Goal: Information Seeking & Learning: Understand process/instructions

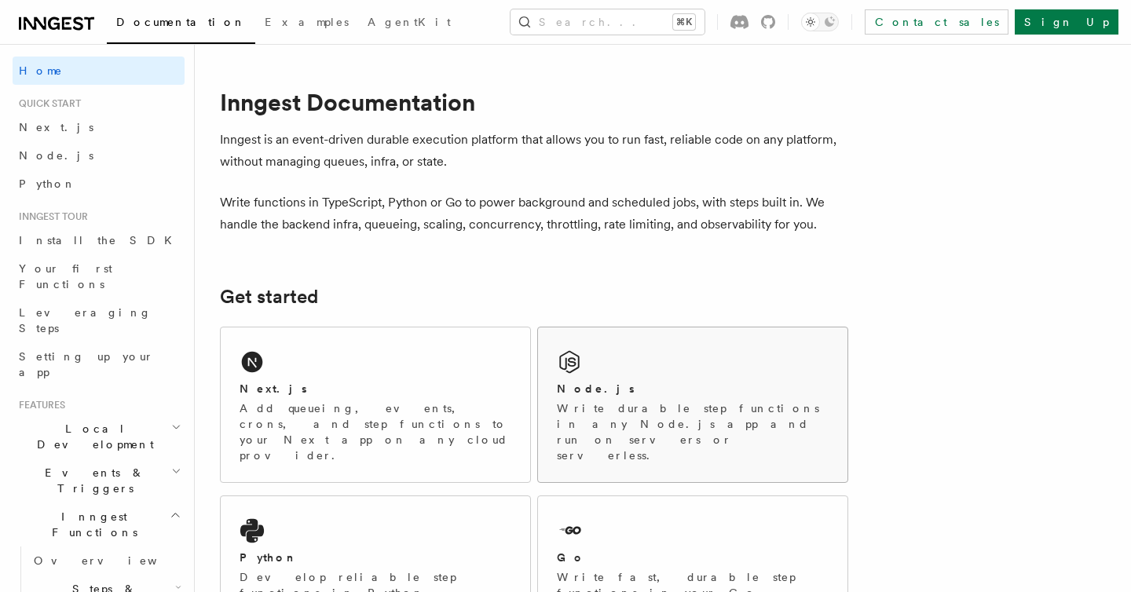
click at [679, 415] on p "Write durable step functions in any Node.js app and run on servers or serverles…" at bounding box center [693, 432] width 272 height 63
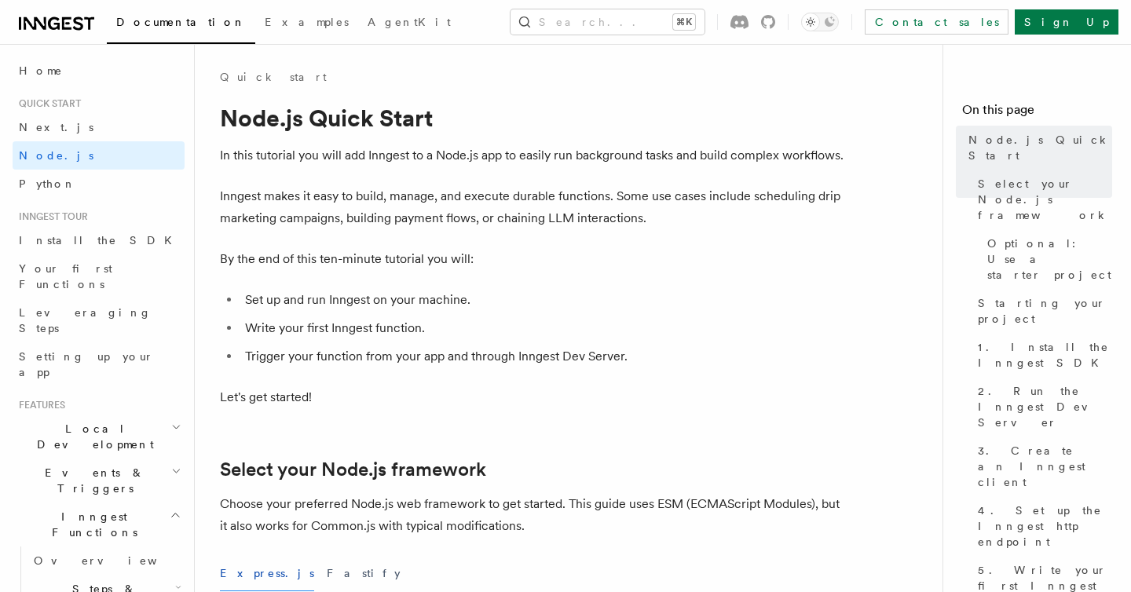
click at [408, 153] on p "In this tutorial you will add Inngest to a Node.js app to easily run background…" at bounding box center [534, 156] width 629 height 22
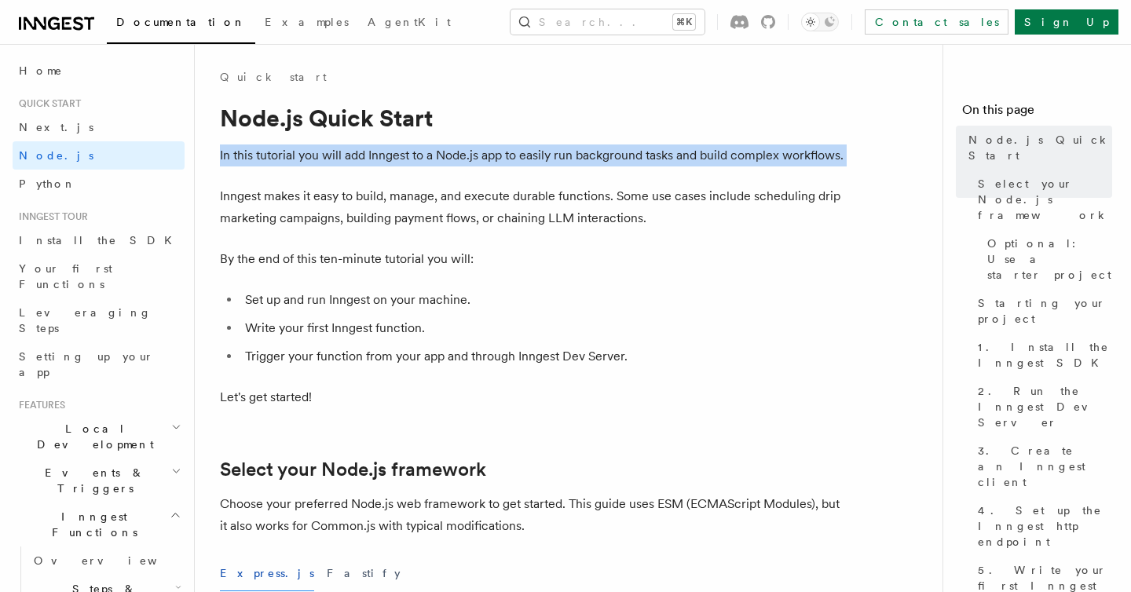
click at [482, 145] on p "In this tutorial you will add Inngest to a Node.js app to easily run background…" at bounding box center [534, 156] width 629 height 22
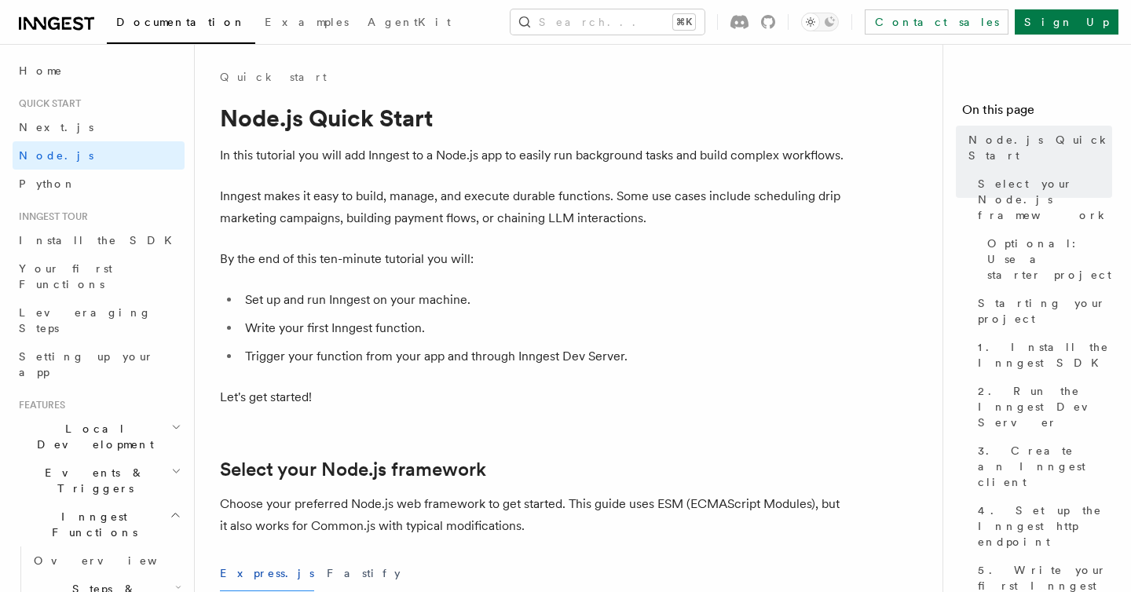
click at [482, 145] on p "In this tutorial you will add Inngest to a Node.js app to easily run background…" at bounding box center [534, 156] width 629 height 22
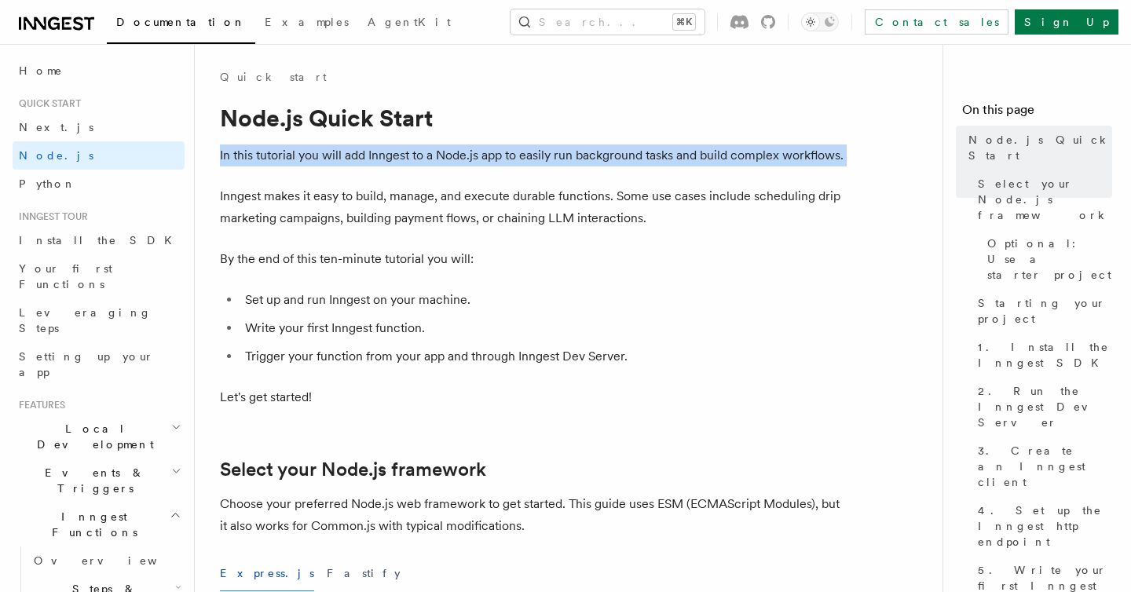
click at [343, 208] on p "Inngest makes it easy to build, manage, and execute durable functions. Some use…" at bounding box center [534, 207] width 629 height 44
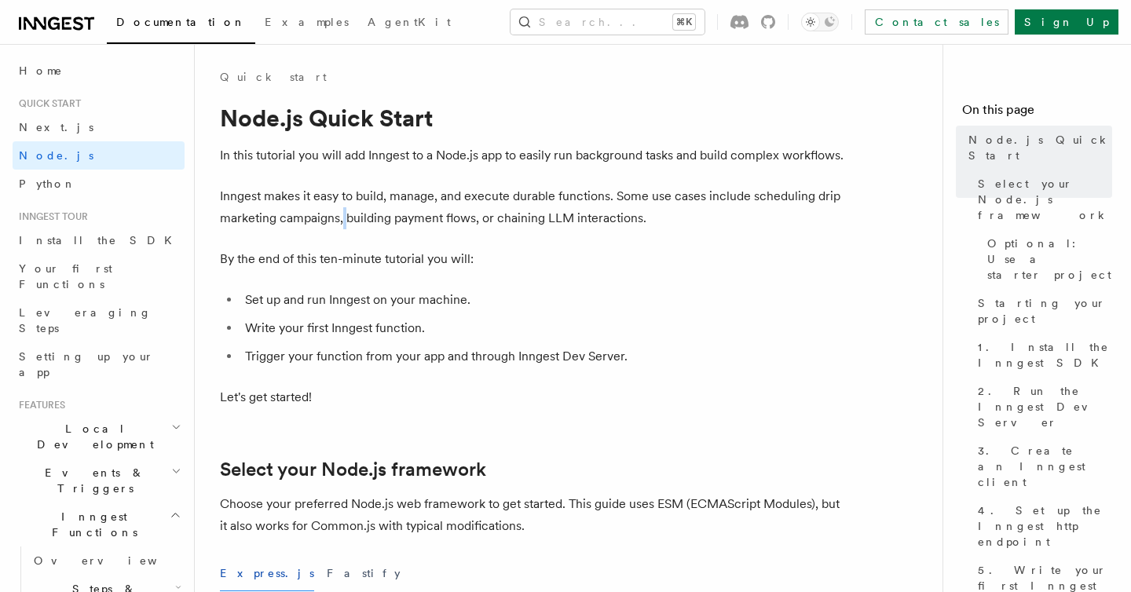
click at [343, 208] on p "Inngest makes it easy to build, manage, and execute durable functions. Some use…" at bounding box center [534, 207] width 629 height 44
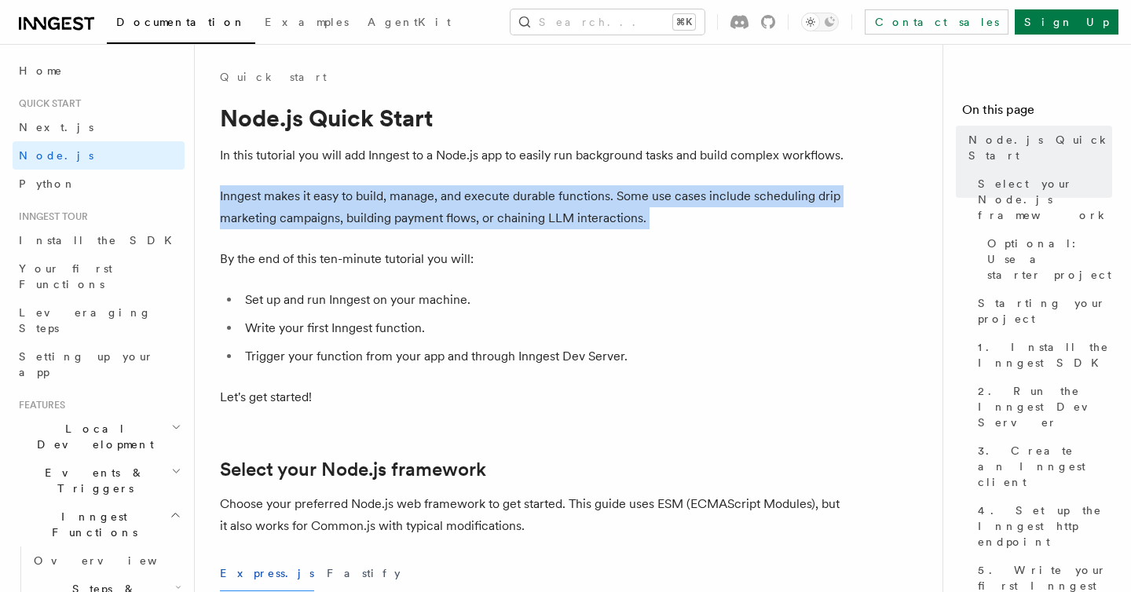
click at [473, 150] on p "In this tutorial you will add Inngest to a Node.js app to easily run background…" at bounding box center [534, 156] width 629 height 22
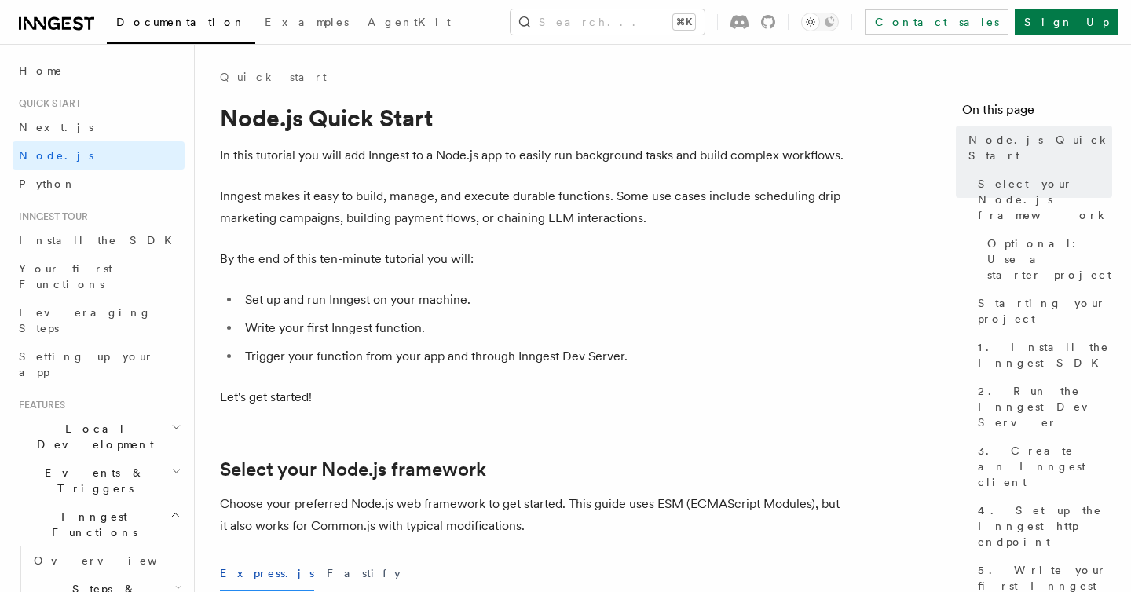
click at [473, 150] on p "In this tutorial you will add Inngest to a Node.js app to easily run background…" at bounding box center [534, 156] width 629 height 22
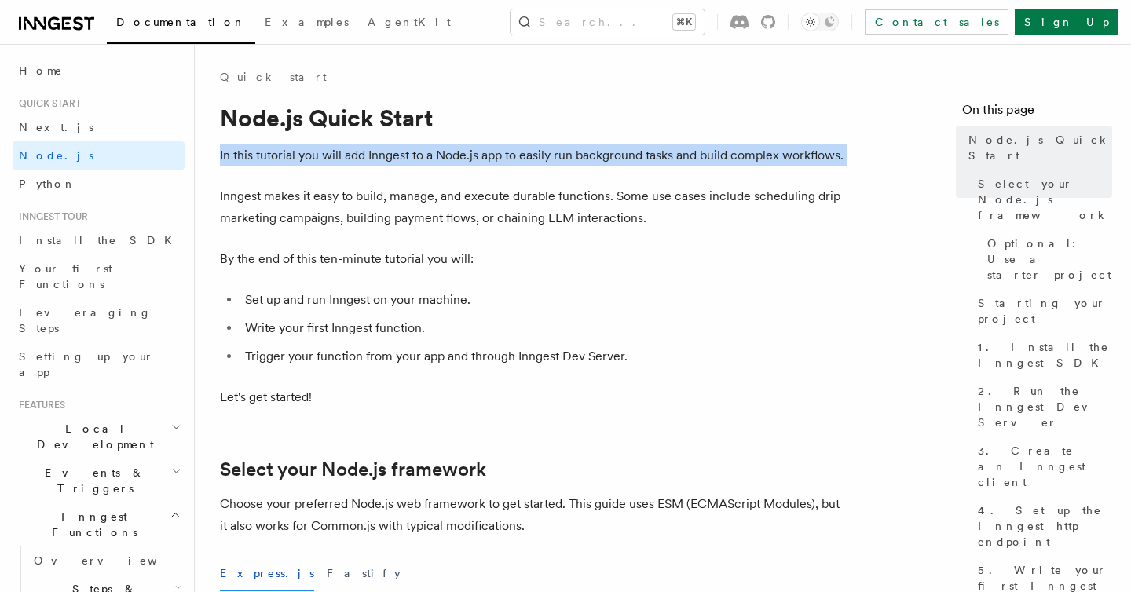
click at [288, 187] on p "Inngest makes it easy to build, manage, and execute durable functions. Some use…" at bounding box center [534, 207] width 629 height 44
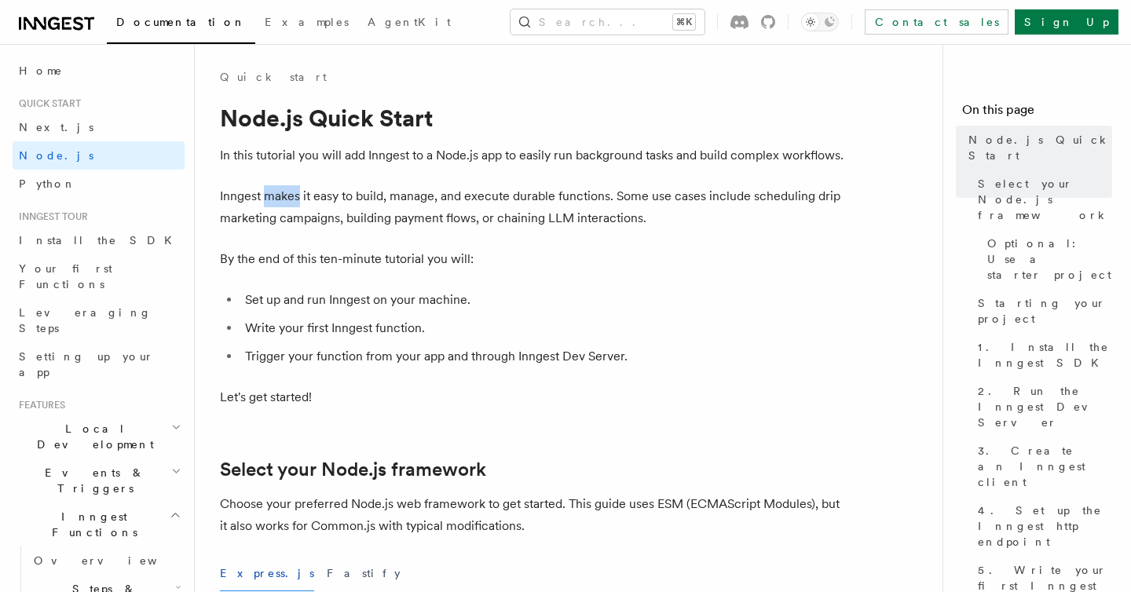
click at [288, 187] on p "Inngest makes it easy to build, manage, and execute durable functions. Some use…" at bounding box center [534, 207] width 629 height 44
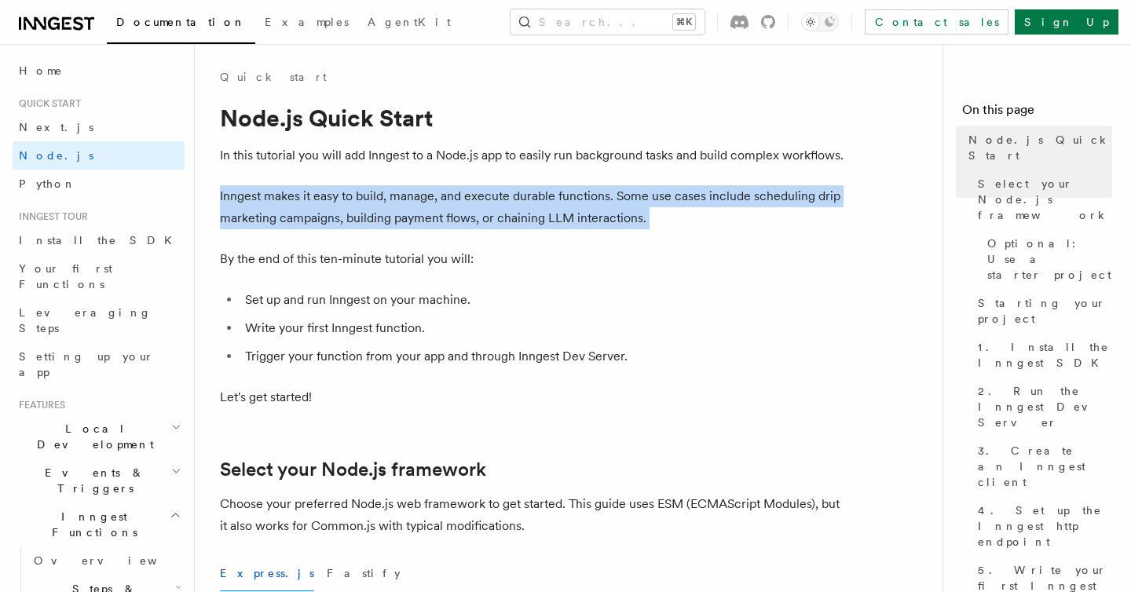
click at [384, 196] on p "Inngest makes it easy to build, manage, and execute durable functions. Some use…" at bounding box center [534, 207] width 629 height 44
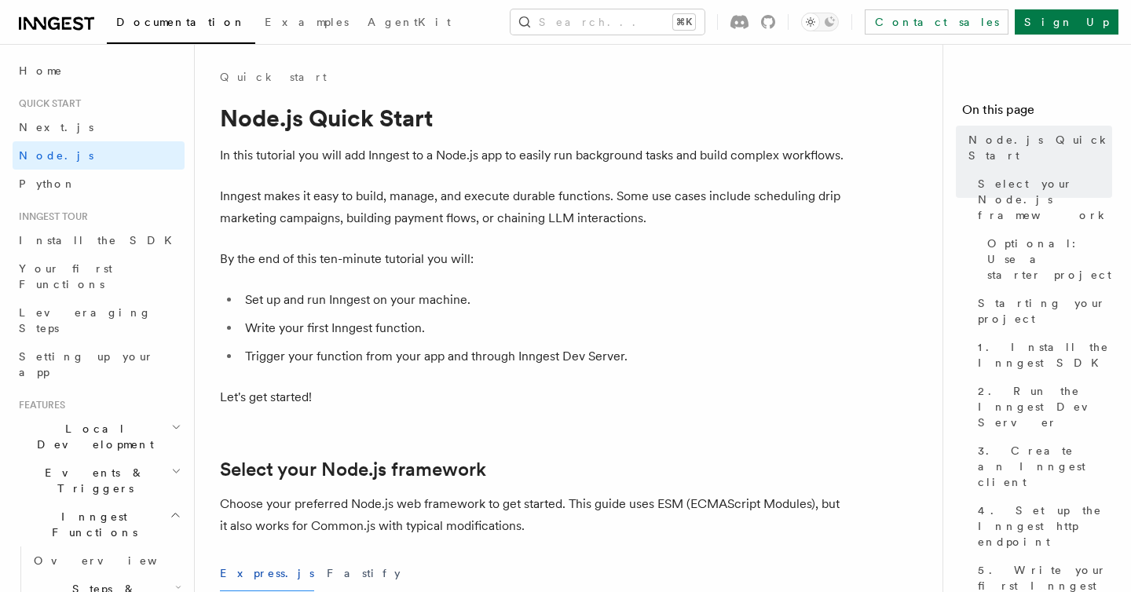
click at [384, 196] on p "Inngest makes it easy to build, manage, and execute durable functions. Some use…" at bounding box center [534, 207] width 629 height 44
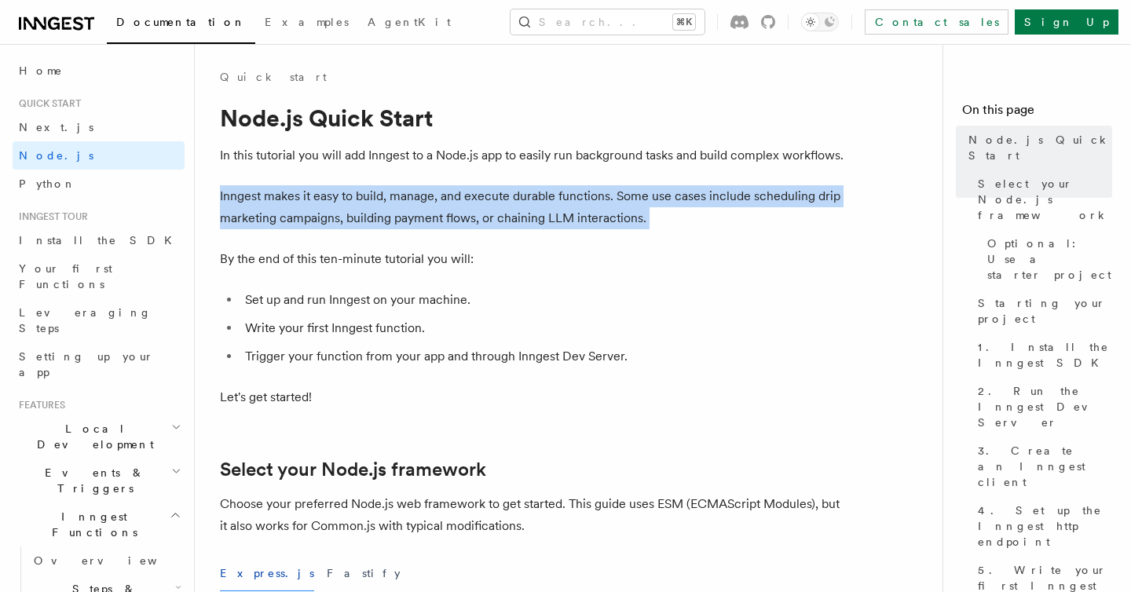
click at [483, 200] on p "Inngest makes it easy to build, manage, and execute durable functions. Some use…" at bounding box center [534, 207] width 629 height 44
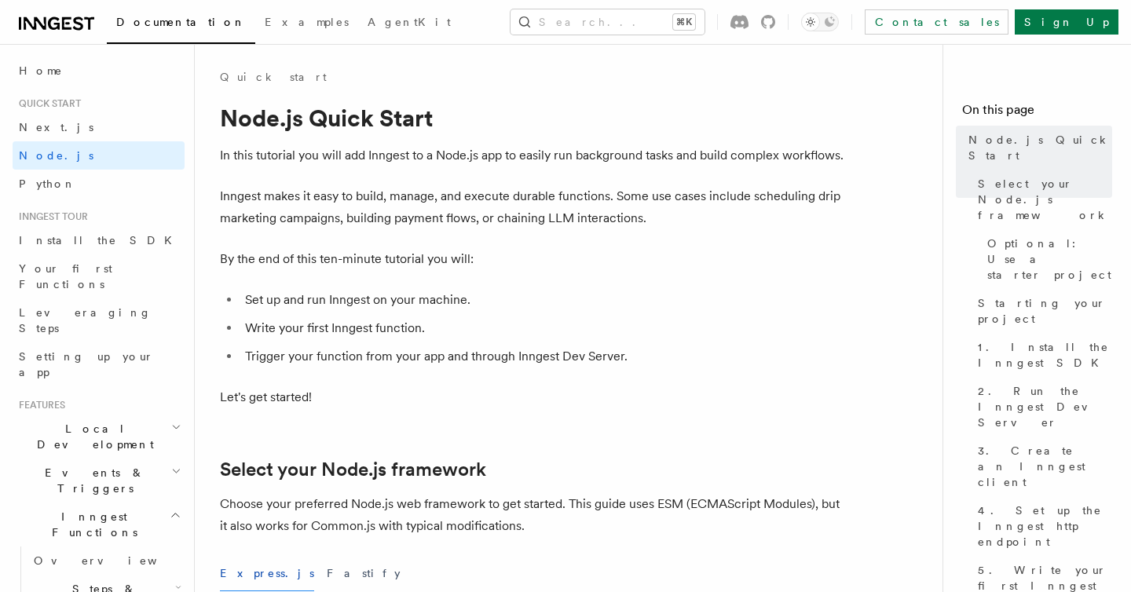
click at [483, 200] on p "Inngest makes it easy to build, manage, and execute durable functions. Some use…" at bounding box center [534, 207] width 629 height 44
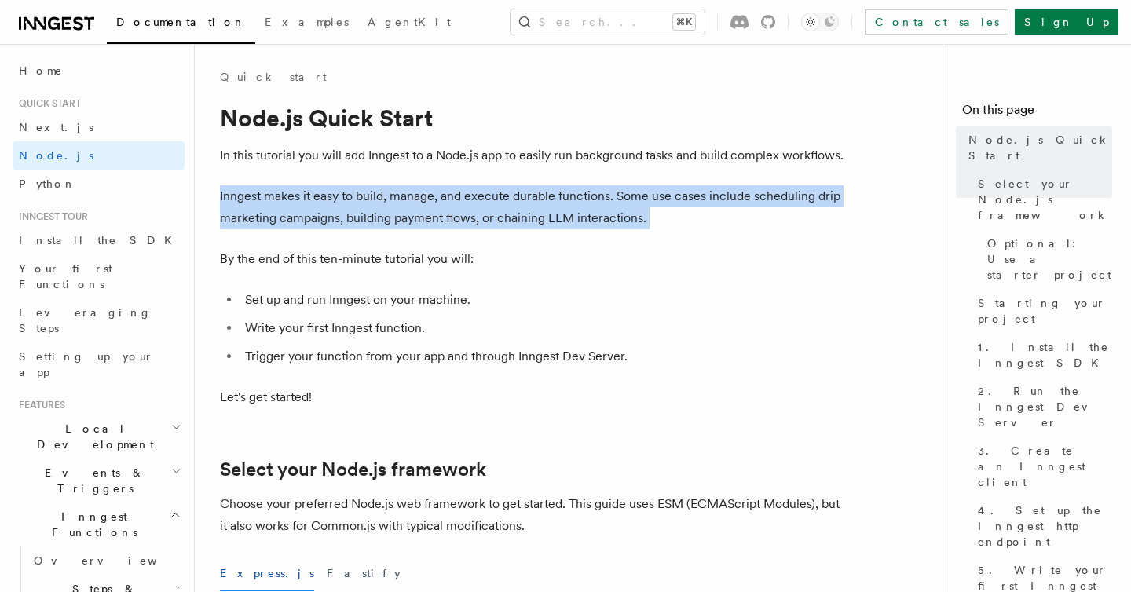
click at [555, 194] on p "Inngest makes it easy to build, manage, and execute durable functions. Some use…" at bounding box center [534, 207] width 629 height 44
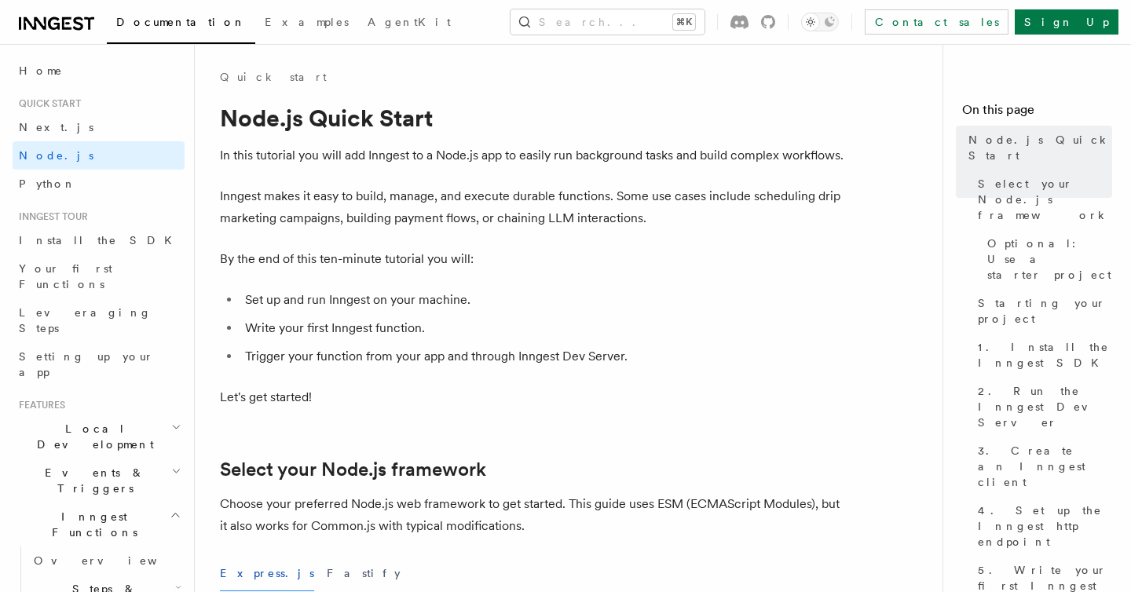
click at [555, 194] on p "Inngest makes it easy to build, manage, and execute durable functions. Some use…" at bounding box center [534, 207] width 629 height 44
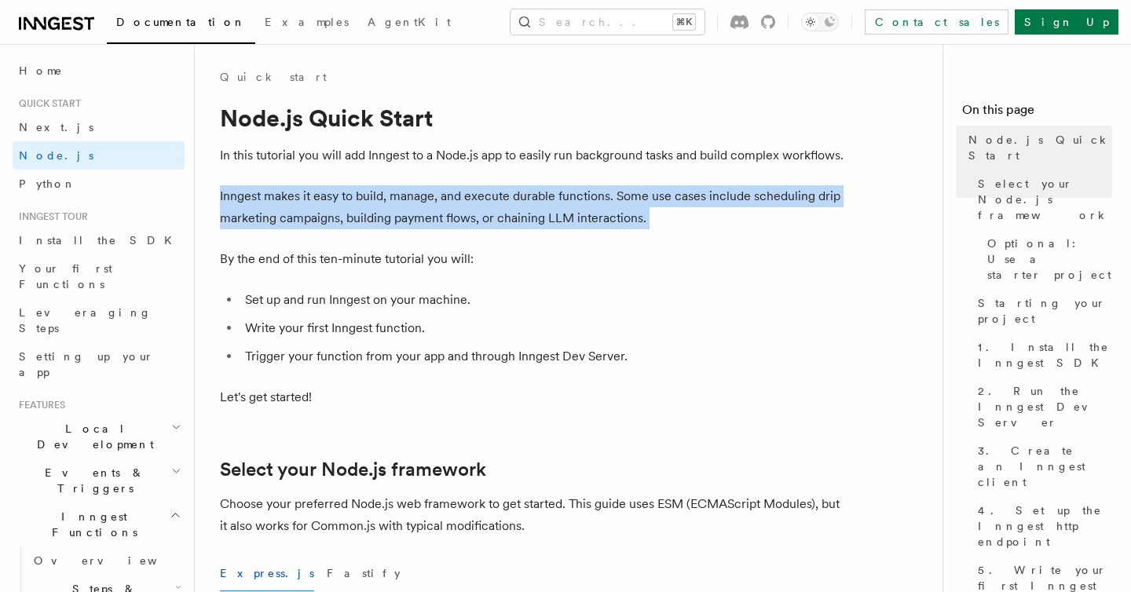
click at [555, 194] on p "Inngest makes it easy to build, manage, and execute durable functions. Some use…" at bounding box center [534, 207] width 629 height 44
click at [688, 196] on p "Inngest makes it easy to build, manage, and execute durable functions. Some use…" at bounding box center [534, 207] width 629 height 44
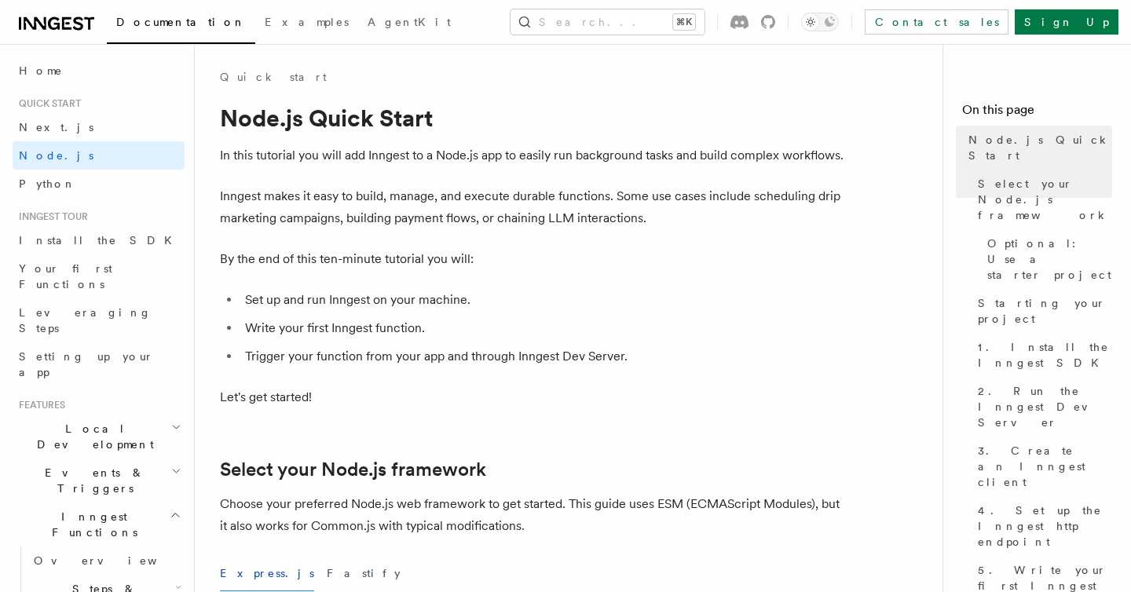
click at [688, 196] on p "Inngest makes it easy to build, manage, and execute durable functions. Some use…" at bounding box center [534, 207] width 629 height 44
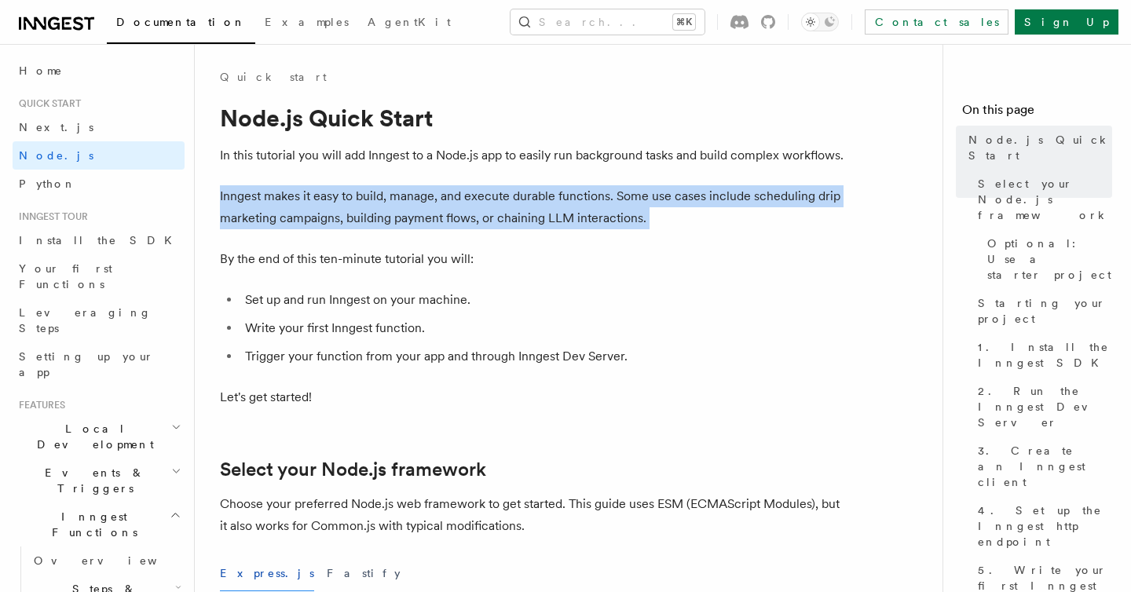
click at [261, 201] on p "Inngest makes it easy to build, manage, and execute durable functions. Some use…" at bounding box center [534, 207] width 629 height 44
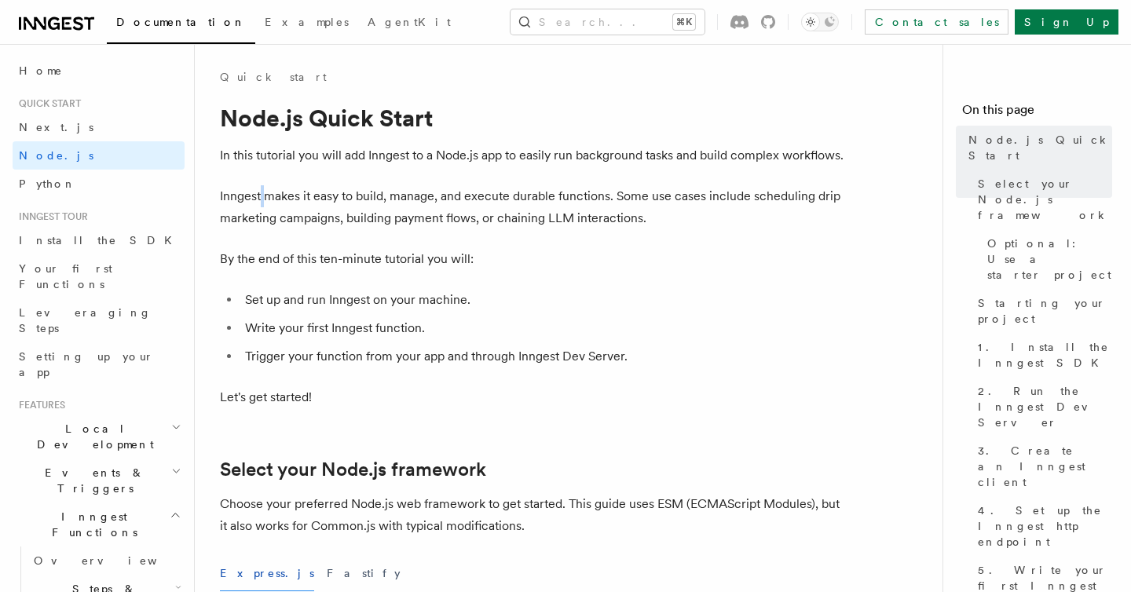
click at [261, 201] on p "Inngest makes it easy to build, manage, and execute durable functions. Some use…" at bounding box center [534, 207] width 629 height 44
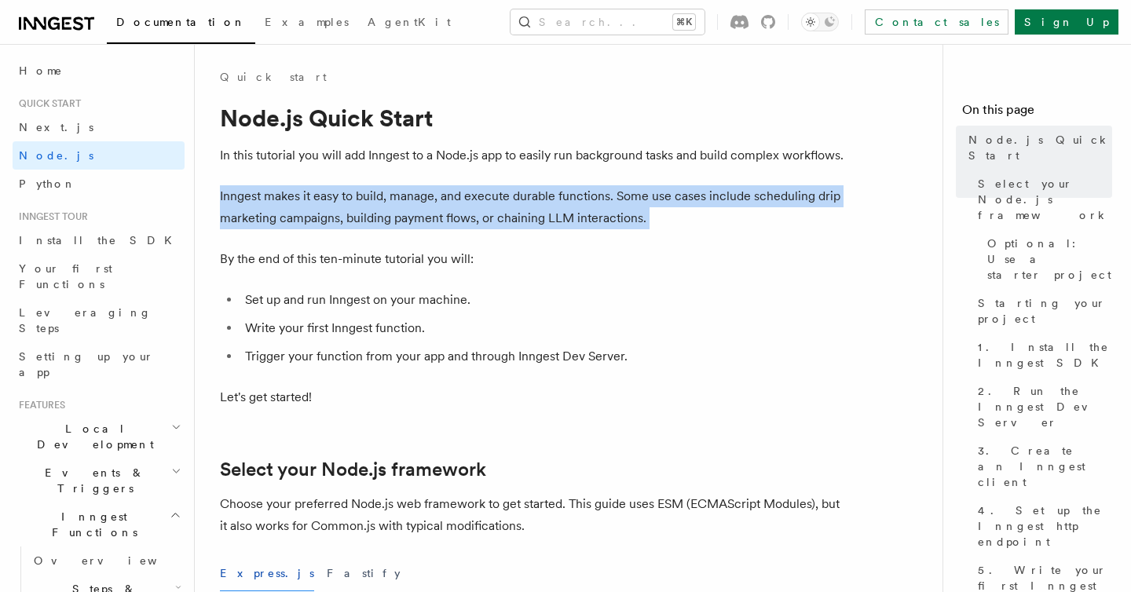
click at [295, 200] on p "Inngest makes it easy to build, manage, and execute durable functions. Some use…" at bounding box center [534, 207] width 629 height 44
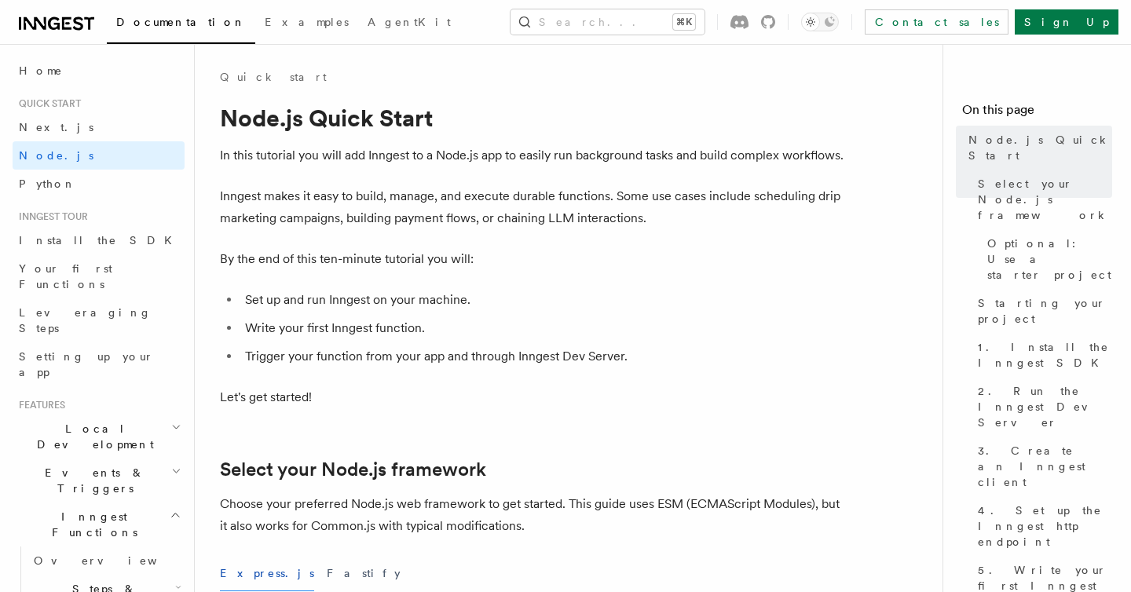
click at [295, 200] on p "Inngest makes it easy to build, manage, and execute durable functions. Some use…" at bounding box center [534, 207] width 629 height 44
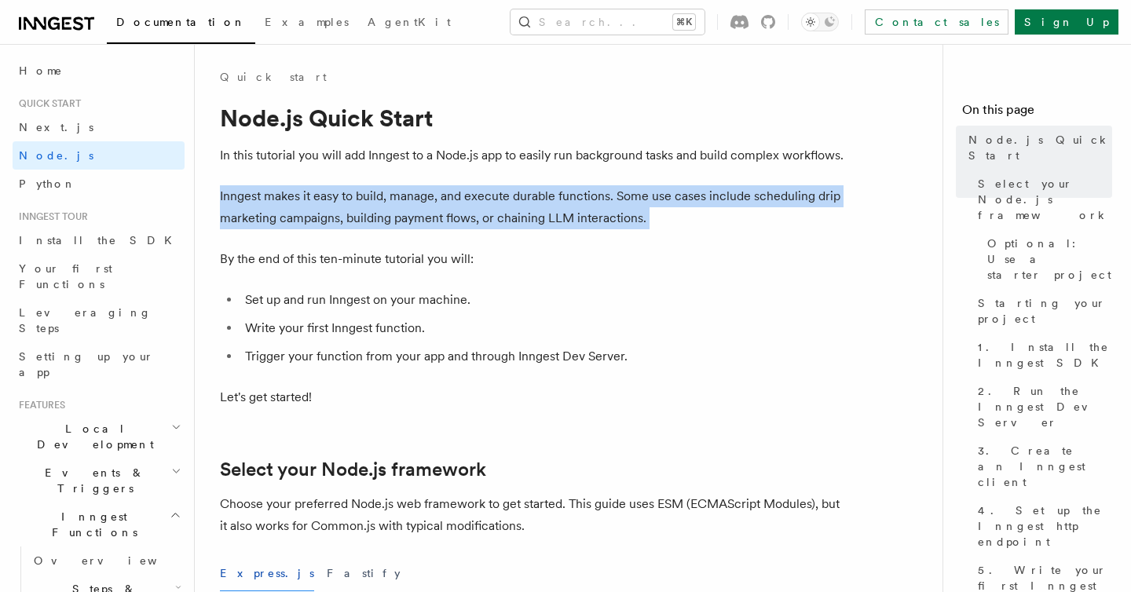
click at [377, 218] on p "Inngest makes it easy to build, manage, and execute durable functions. Some use…" at bounding box center [534, 207] width 629 height 44
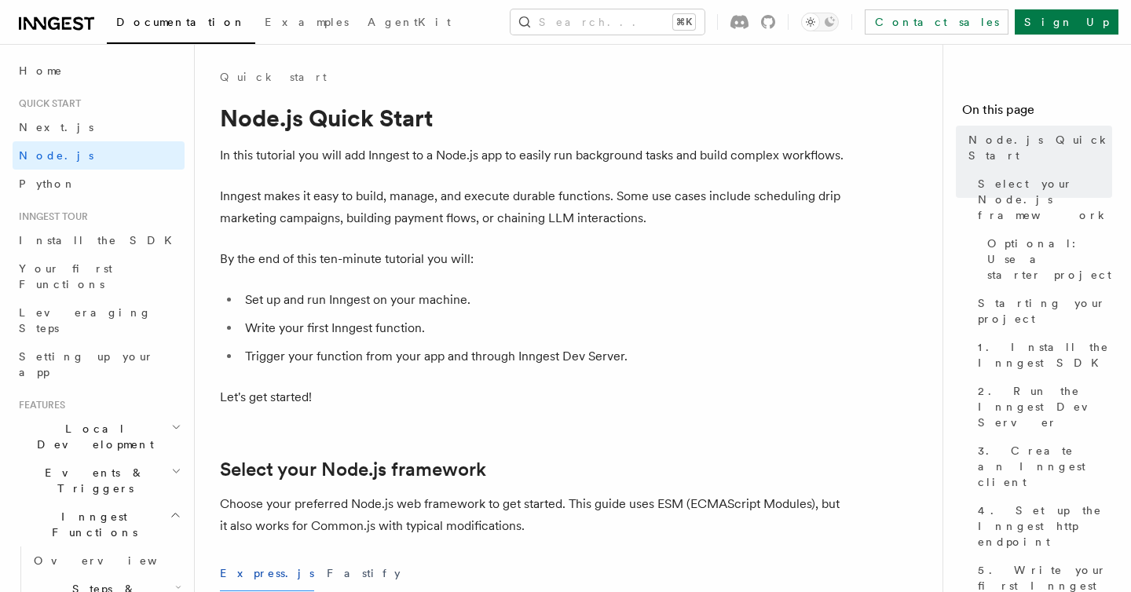
click at [377, 218] on p "Inngest makes it easy to build, manage, and execute durable functions. Some use…" at bounding box center [534, 207] width 629 height 44
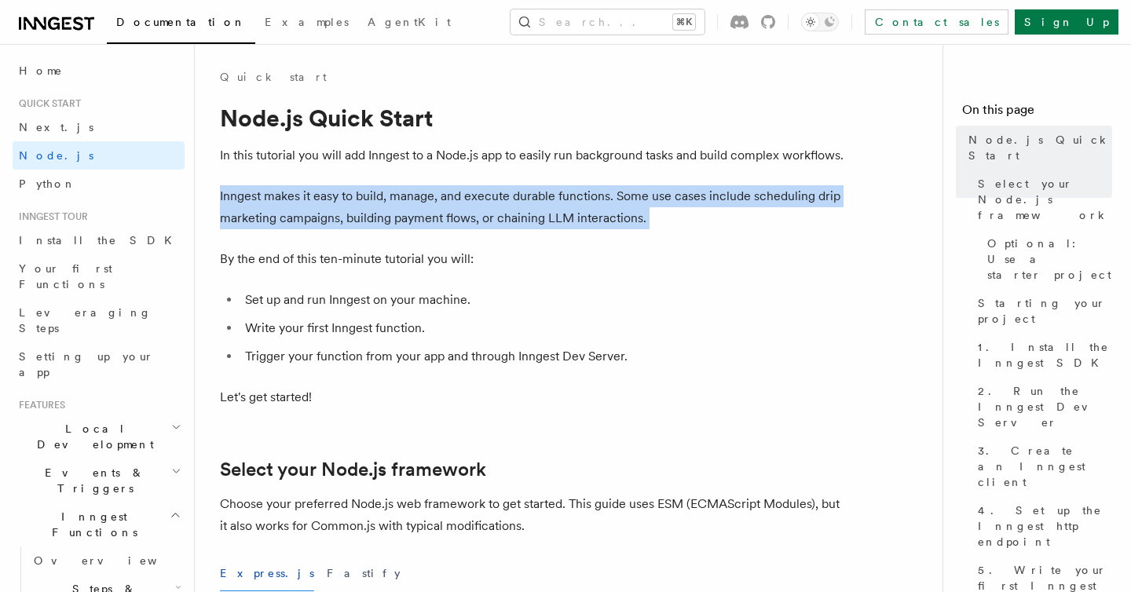
click at [423, 218] on p "Inngest makes it easy to build, manage, and execute durable functions. Some use…" at bounding box center [534, 207] width 629 height 44
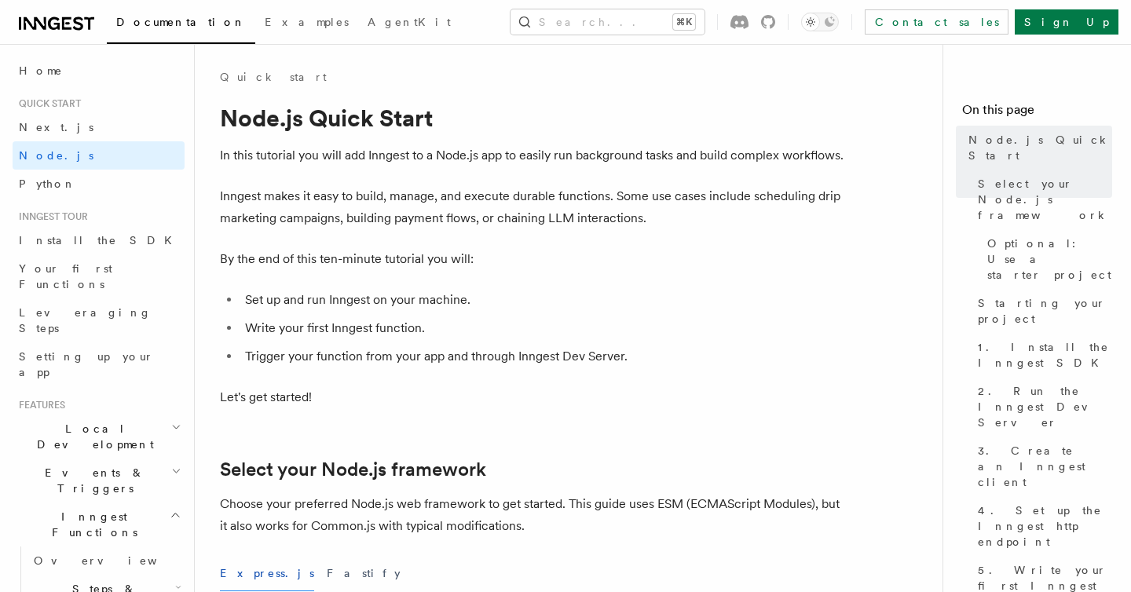
click at [423, 218] on p "Inngest makes it easy to build, manage, and execute durable functions. Some use…" at bounding box center [534, 207] width 629 height 44
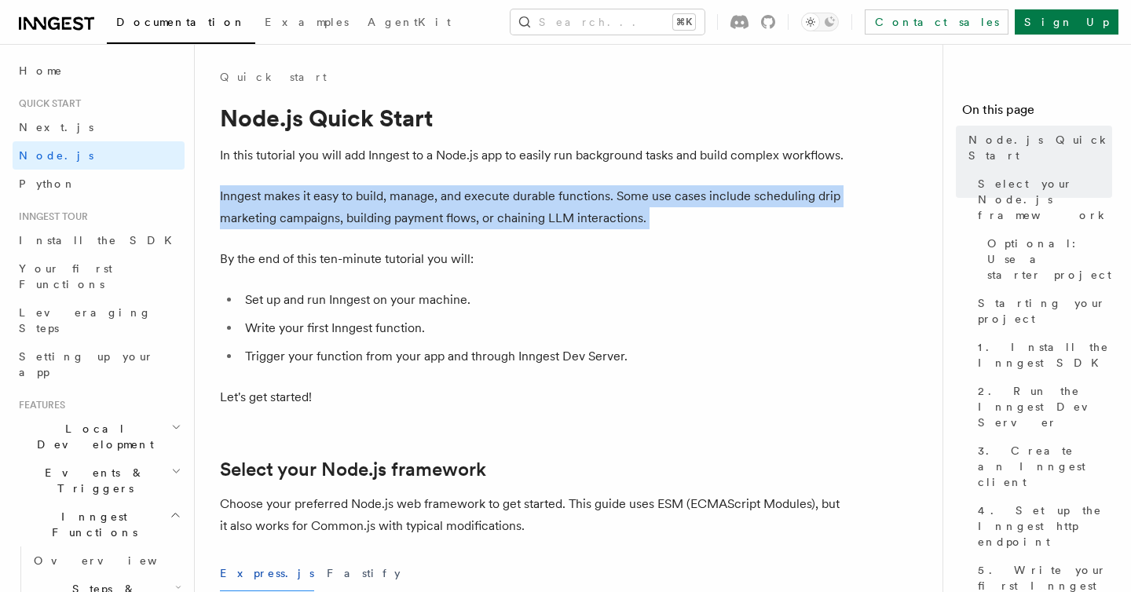
click at [335, 262] on p "By the end of this ten-minute tutorial you will:" at bounding box center [534, 259] width 629 height 22
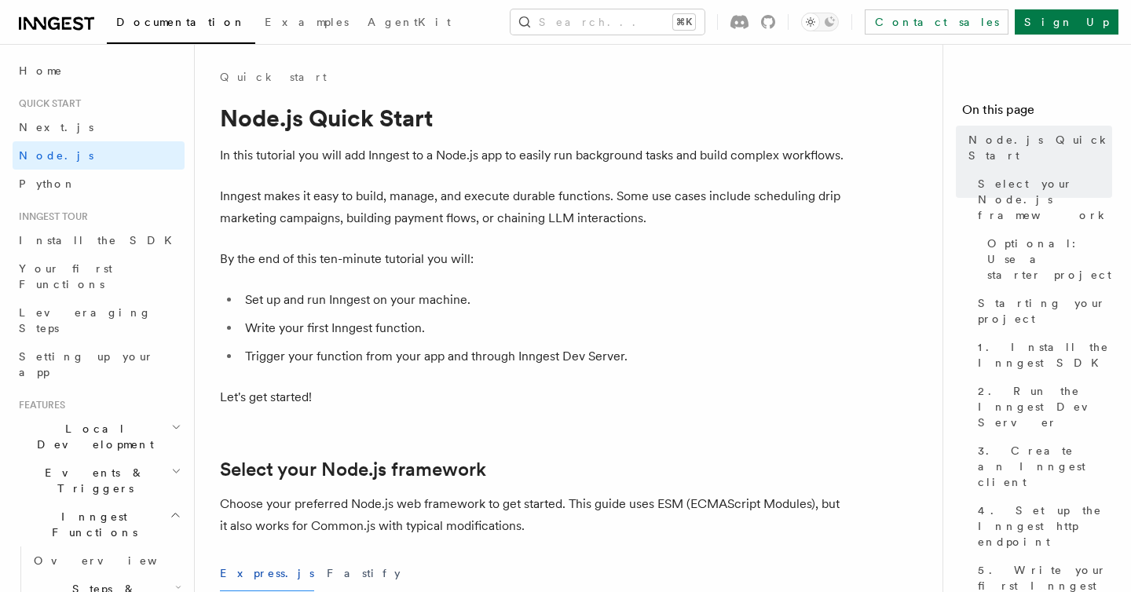
click at [335, 262] on p "By the end of this ten-minute tutorial you will:" at bounding box center [534, 259] width 629 height 22
click at [280, 296] on li "Set up and run Inngest on your machine." at bounding box center [544, 300] width 608 height 22
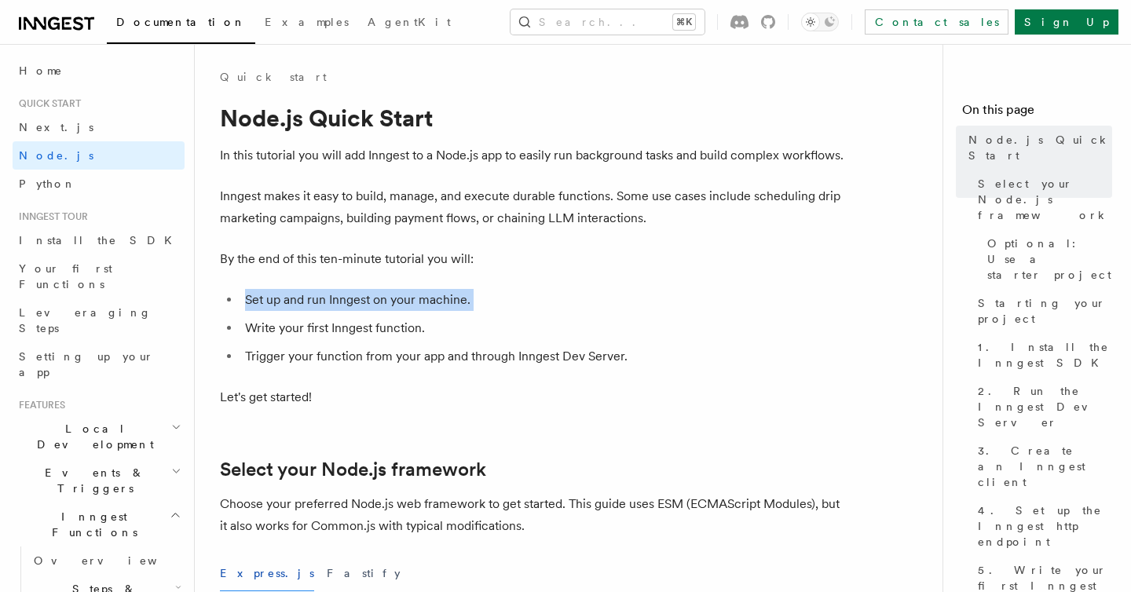
click at [335, 328] on li "Write your first Inngest function." at bounding box center [544, 328] width 608 height 22
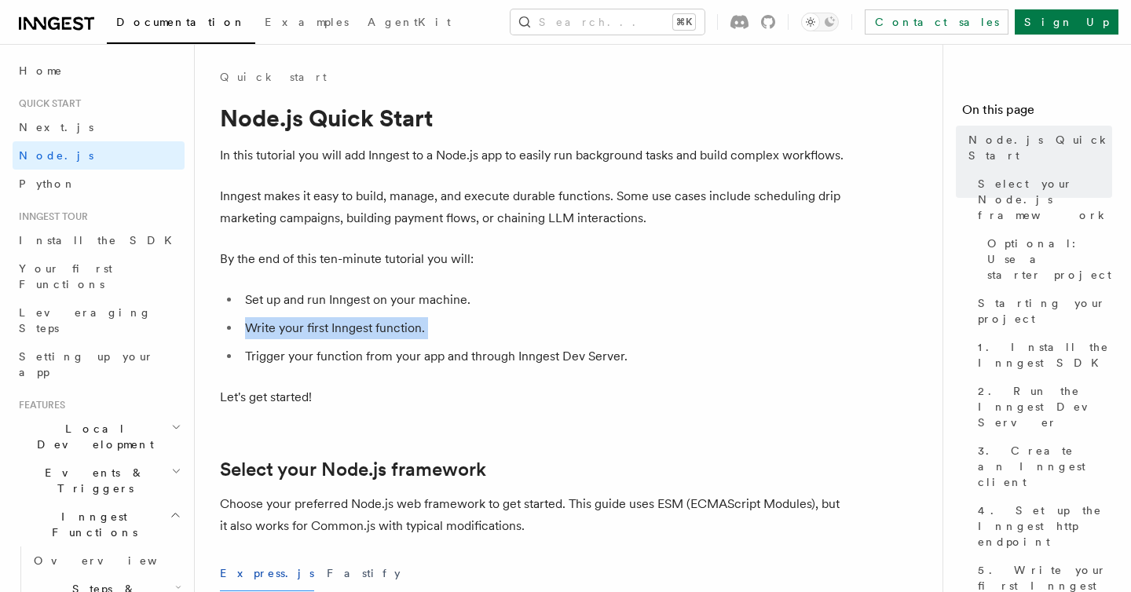
click at [345, 354] on li "Trigger your function from your app and through Inngest Dev Server." at bounding box center [544, 357] width 608 height 22
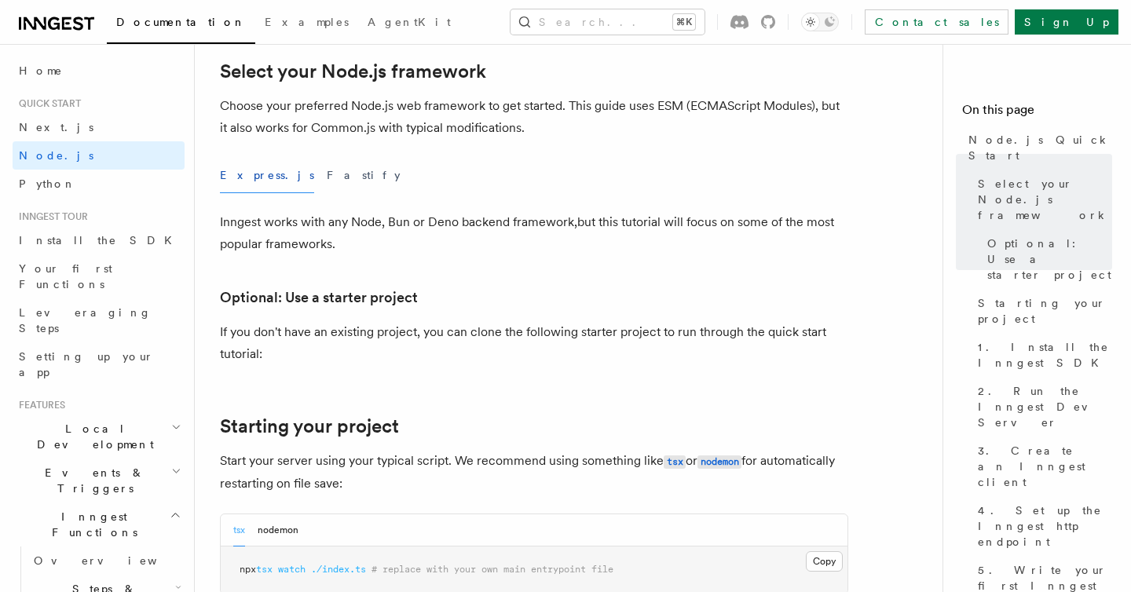
scroll to position [394, 0]
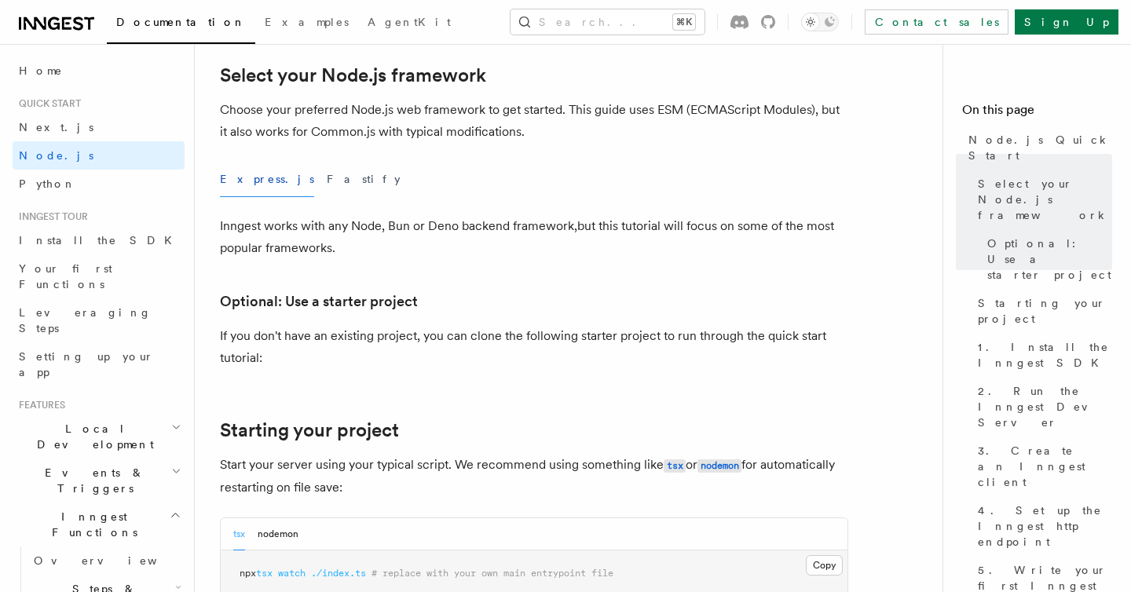
click at [390, 123] on p "Choose your preferred Node.js web framework to get started. This guide uses ESM…" at bounding box center [534, 121] width 629 height 44
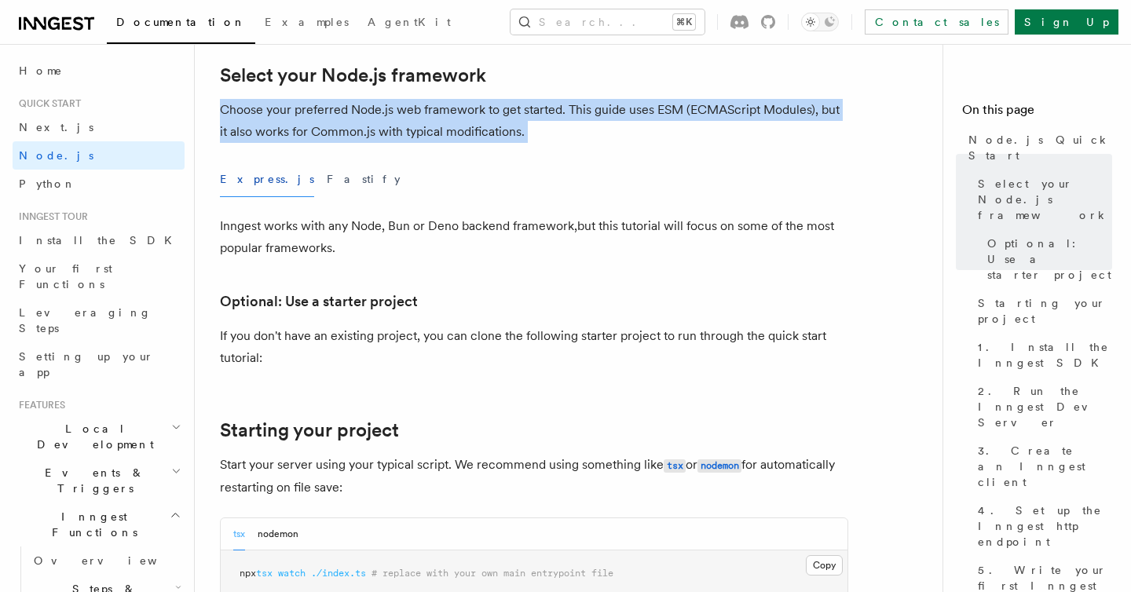
click at [444, 117] on p "Choose your preferred Node.js web framework to get started. This guide uses ESM…" at bounding box center [534, 121] width 629 height 44
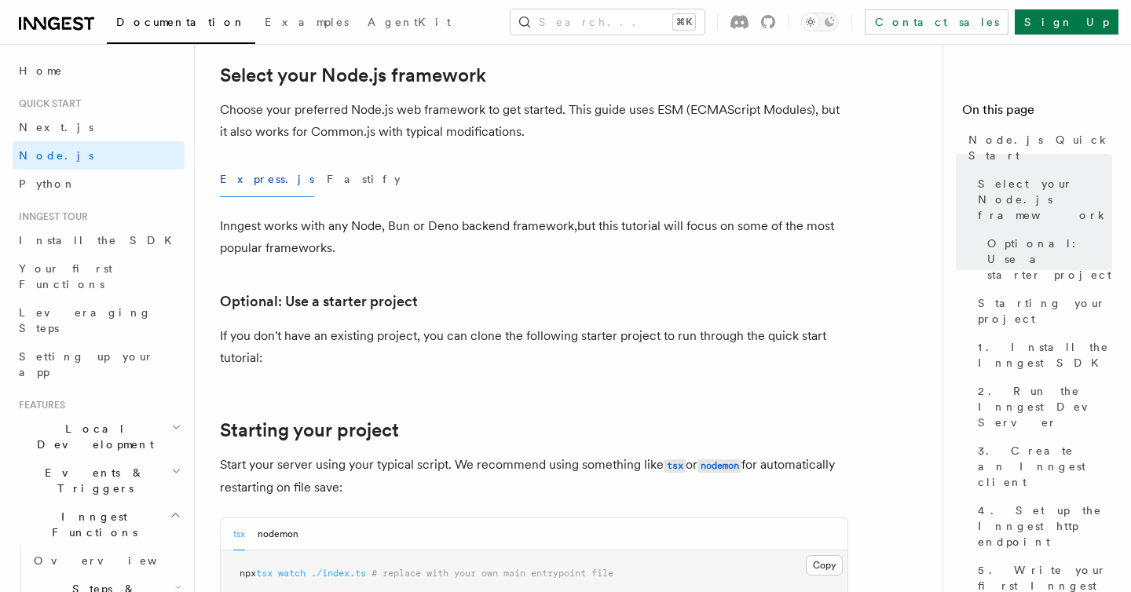
click at [444, 117] on p "Choose your preferred Node.js web framework to get started. This guide uses ESM…" at bounding box center [534, 121] width 629 height 44
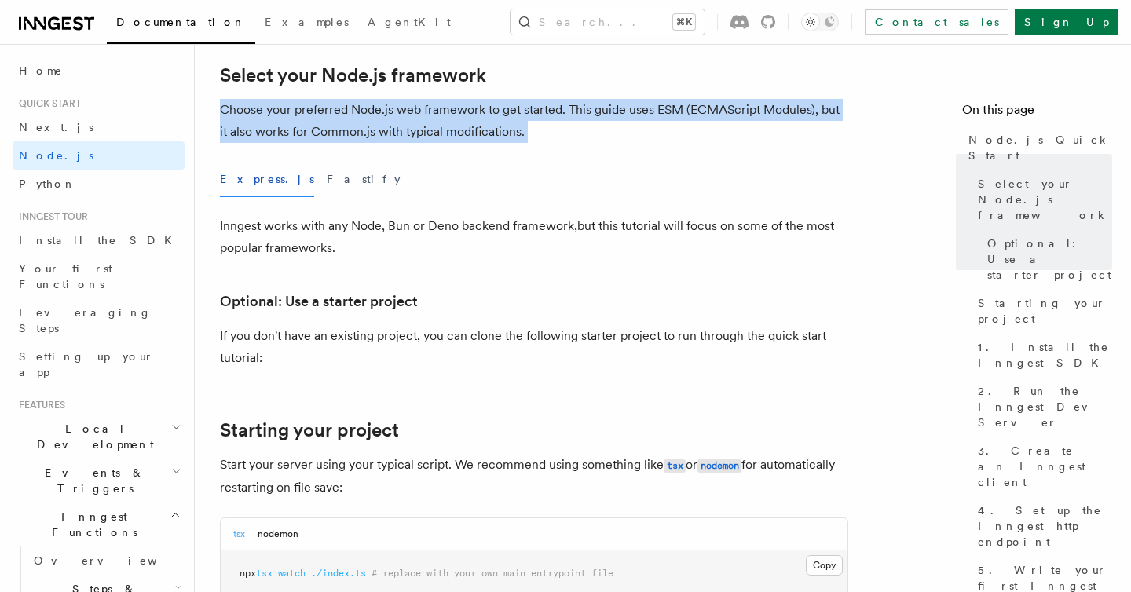
click at [405, 116] on p "Choose your preferred Node.js web framework to get started. This guide uses ESM…" at bounding box center [534, 121] width 629 height 44
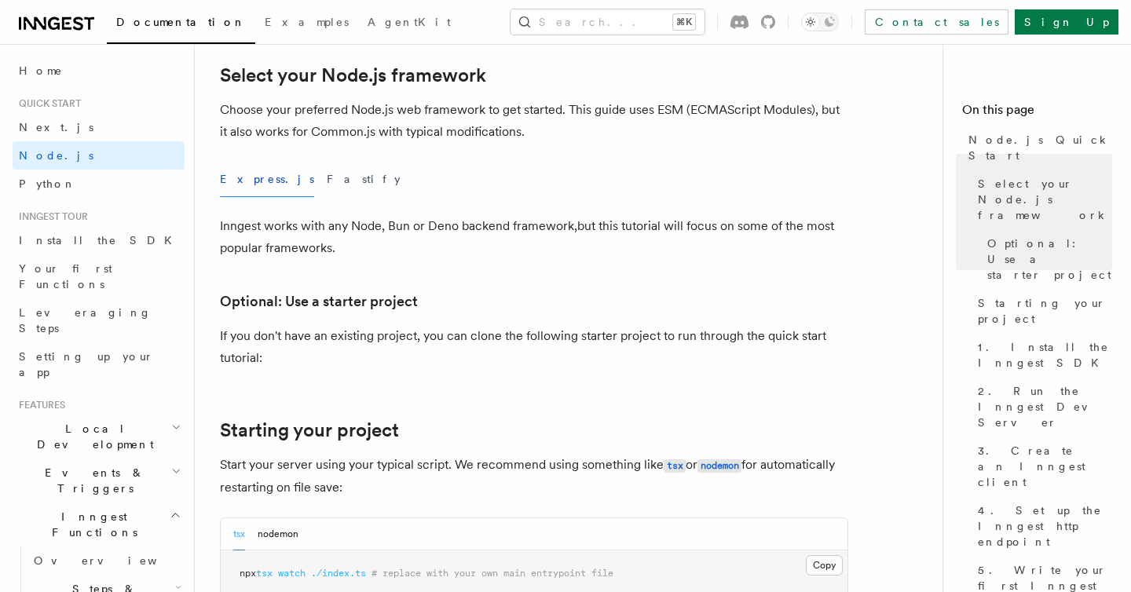
click at [405, 116] on p "Choose your preferred Node.js web framework to get started. This guide uses ESM…" at bounding box center [534, 121] width 629 height 44
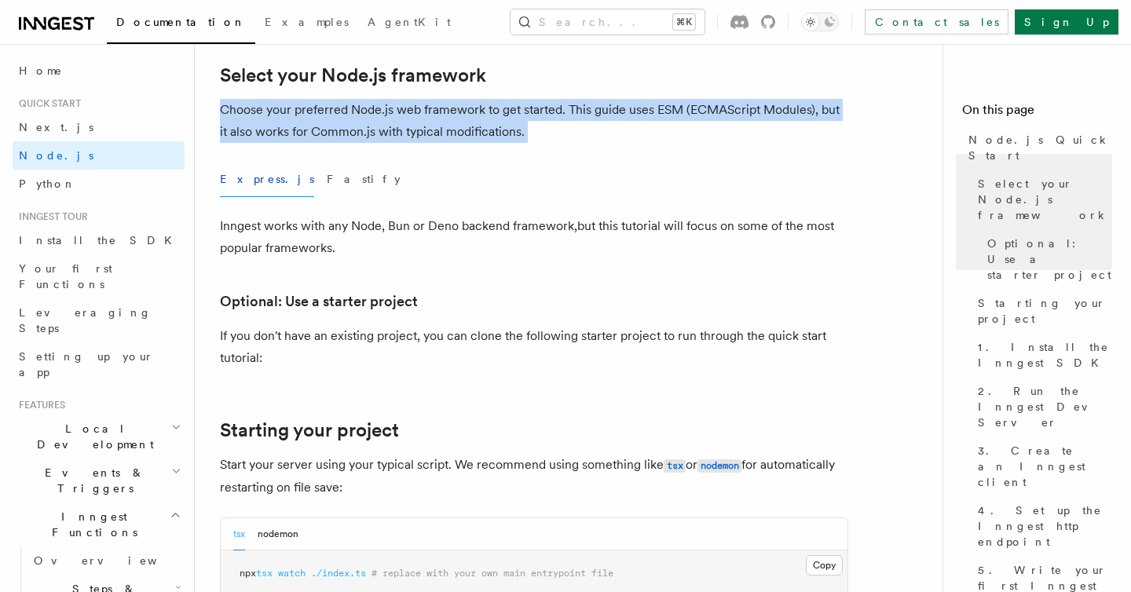
click at [525, 123] on p "Choose your preferred Node.js web framework to get started. This guide uses ESM…" at bounding box center [534, 121] width 629 height 44
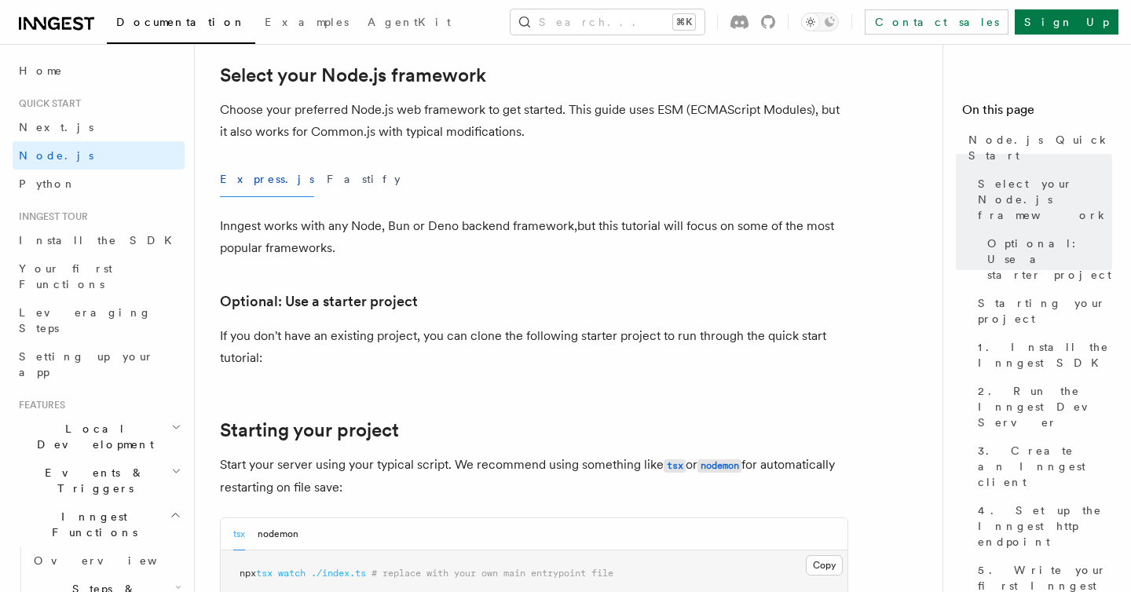
click at [525, 123] on p "Choose your preferred Node.js web framework to get started. This guide uses ESM…" at bounding box center [534, 121] width 629 height 44
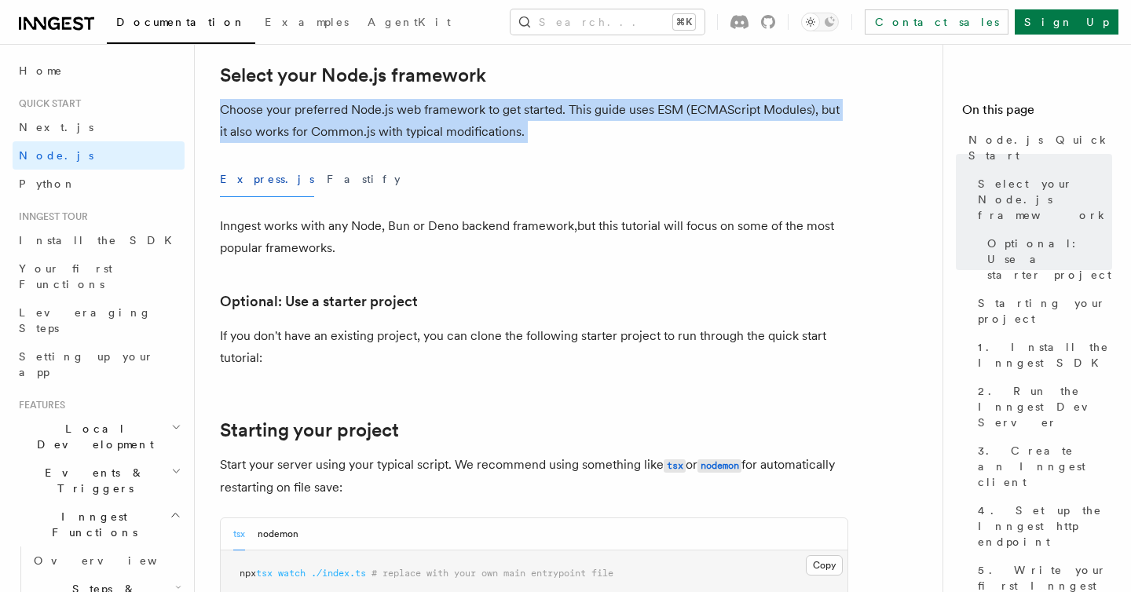
click at [558, 124] on p "Choose your preferred Node.js web framework to get started. This guide uses ESM…" at bounding box center [534, 121] width 629 height 44
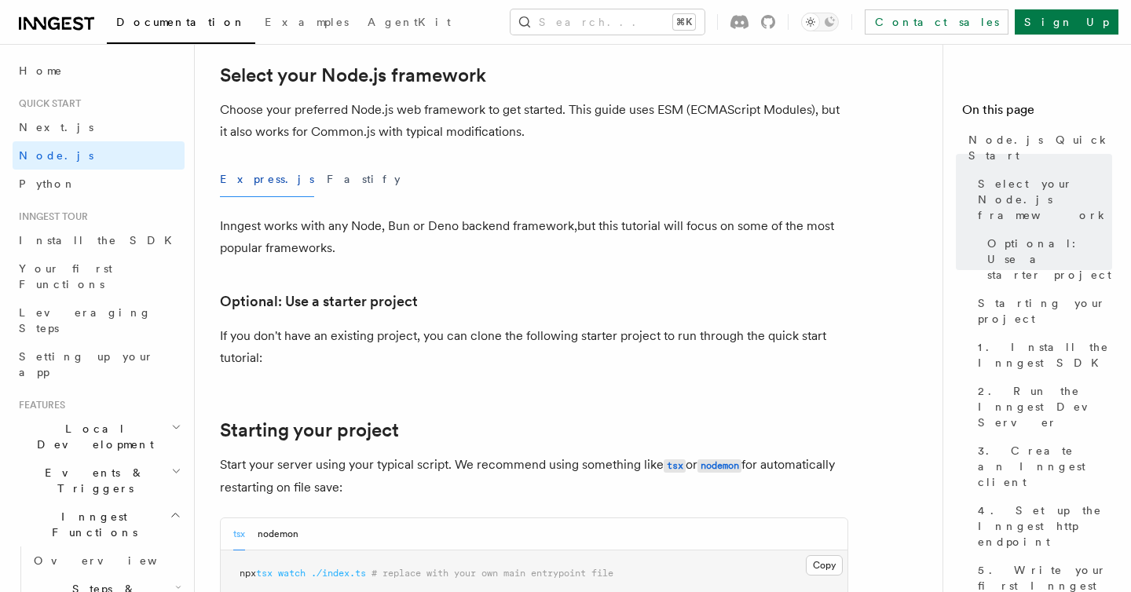
click at [558, 124] on p "Choose your preferred Node.js web framework to get started. This guide uses ESM…" at bounding box center [534, 121] width 629 height 44
click at [590, 226] on p "Inngest works with any Node, Bun or Deno backend framework,but this tutorial wi…" at bounding box center [534, 237] width 629 height 44
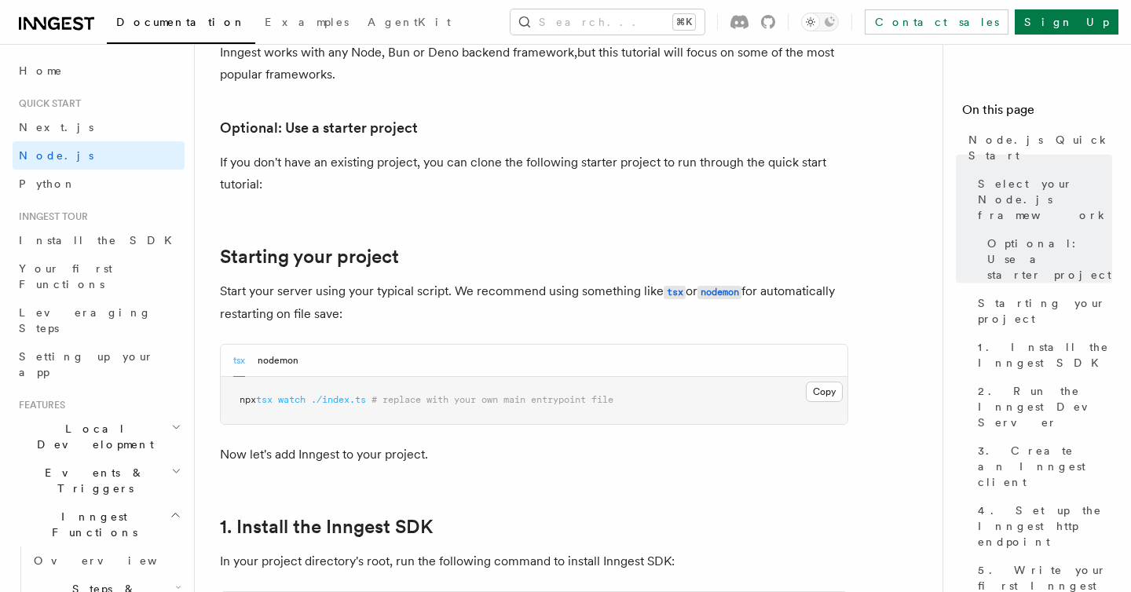
scroll to position [665, 0]
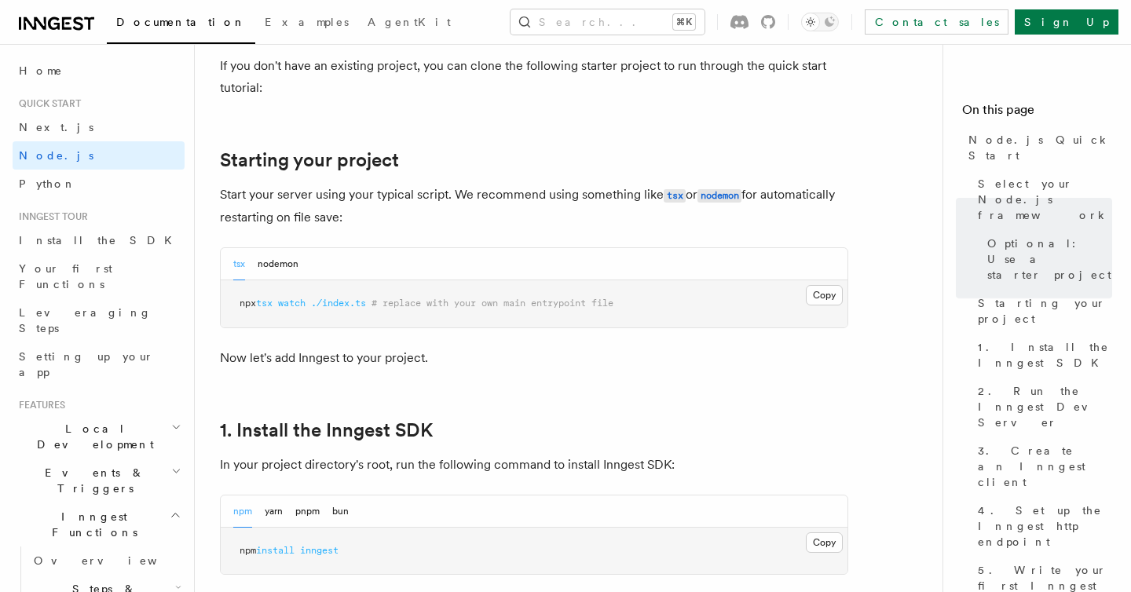
click at [470, 293] on pre "npx tsx watch ./index.ts # replace with your own main entrypoint file" at bounding box center [534, 303] width 627 height 47
click at [530, 354] on p "Now let's add Inngest to your project." at bounding box center [534, 358] width 629 height 22
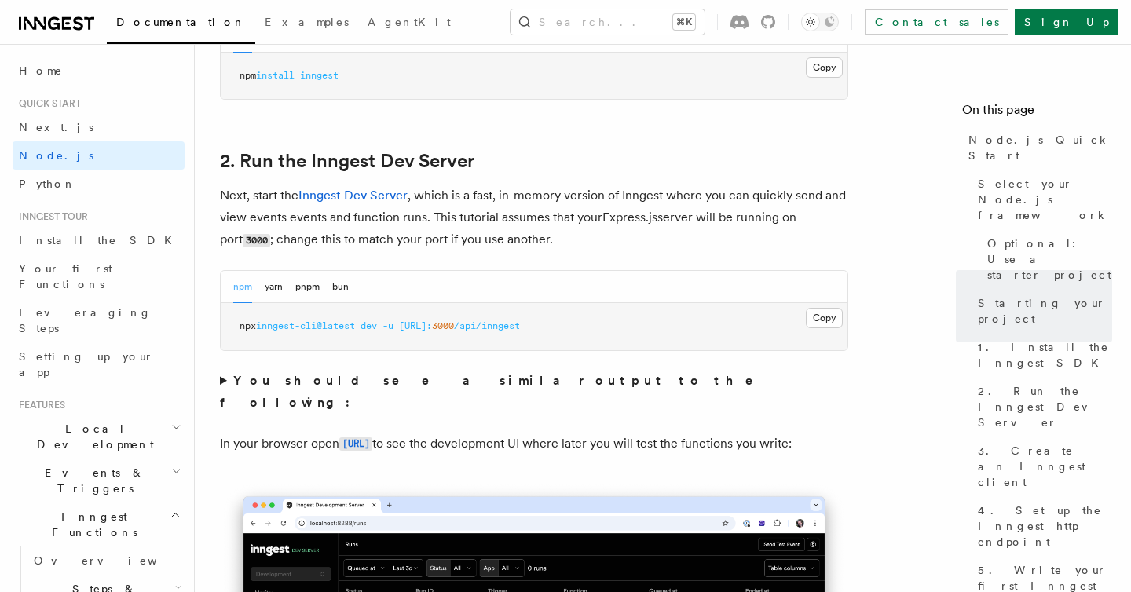
scroll to position [1138, 0]
click at [412, 317] on pre "npx inngest-cli@latest dev -u [URL]: 3000 /api/inngest" at bounding box center [534, 328] width 627 height 47
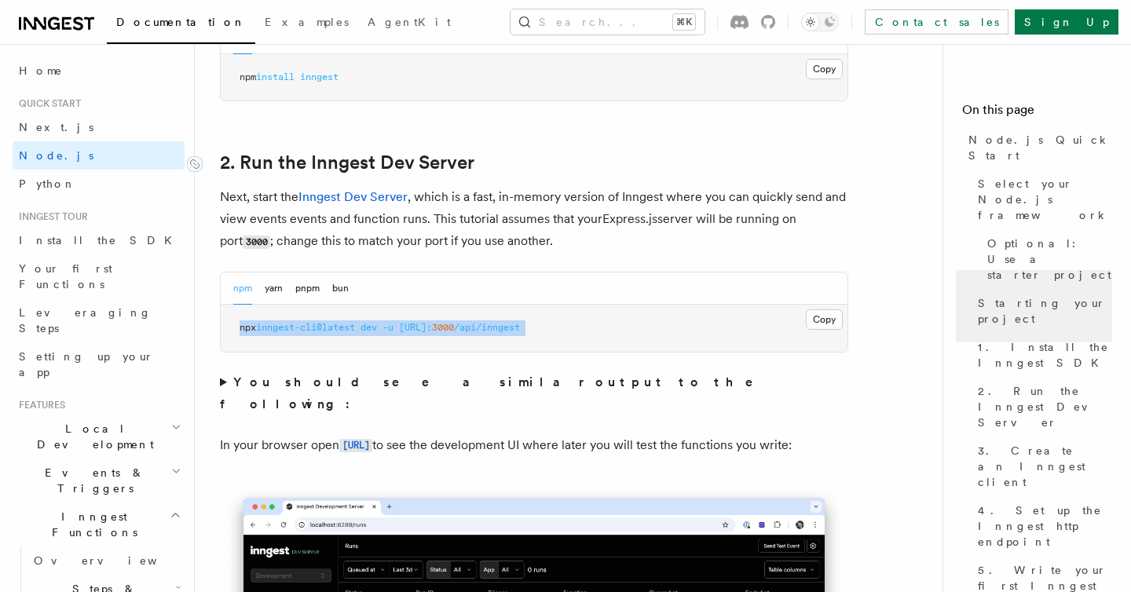
click at [453, 172] on link "2. Run the Inngest Dev Server" at bounding box center [347, 163] width 255 height 22
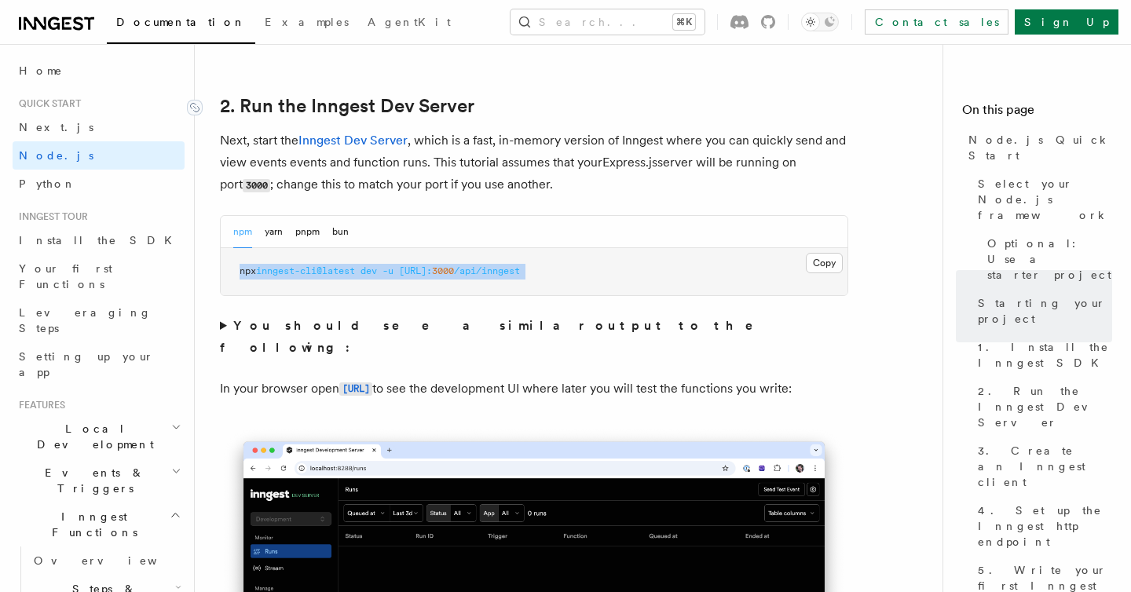
scroll to position [1215, 0]
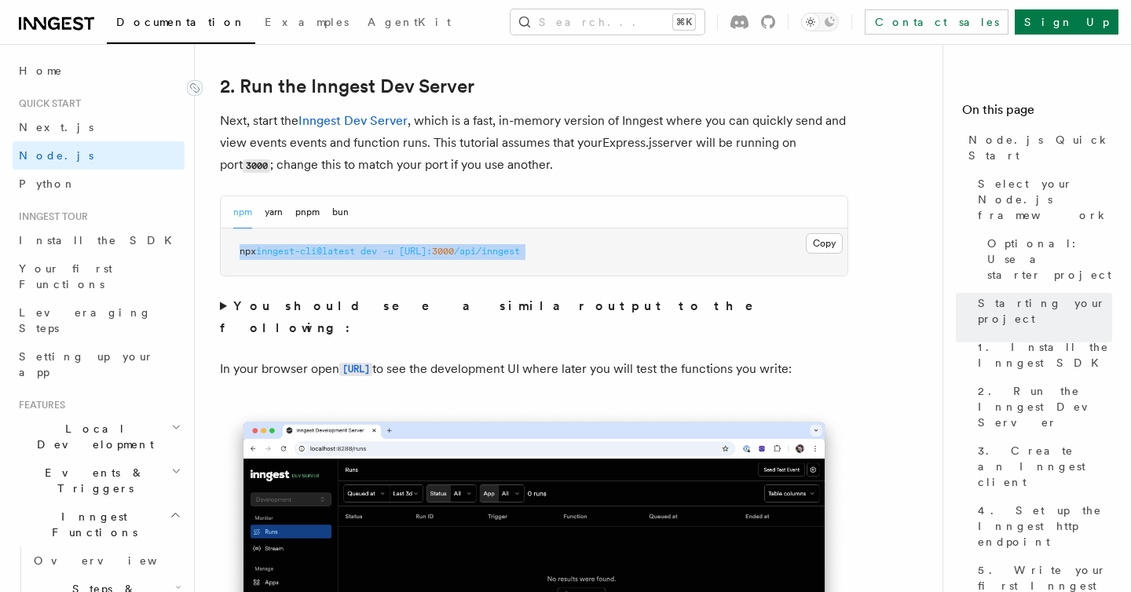
click at [453, 172] on p "Next, start the Inngest Dev Server , which is a fast, in-memory version of Inng…" at bounding box center [534, 143] width 629 height 67
click at [522, 267] on pre "npx inngest-cli@latest dev -u [URL]: 3000 /api/inngest" at bounding box center [534, 252] width 627 height 47
click at [422, 248] on span "[URL]:" at bounding box center [415, 251] width 33 height 11
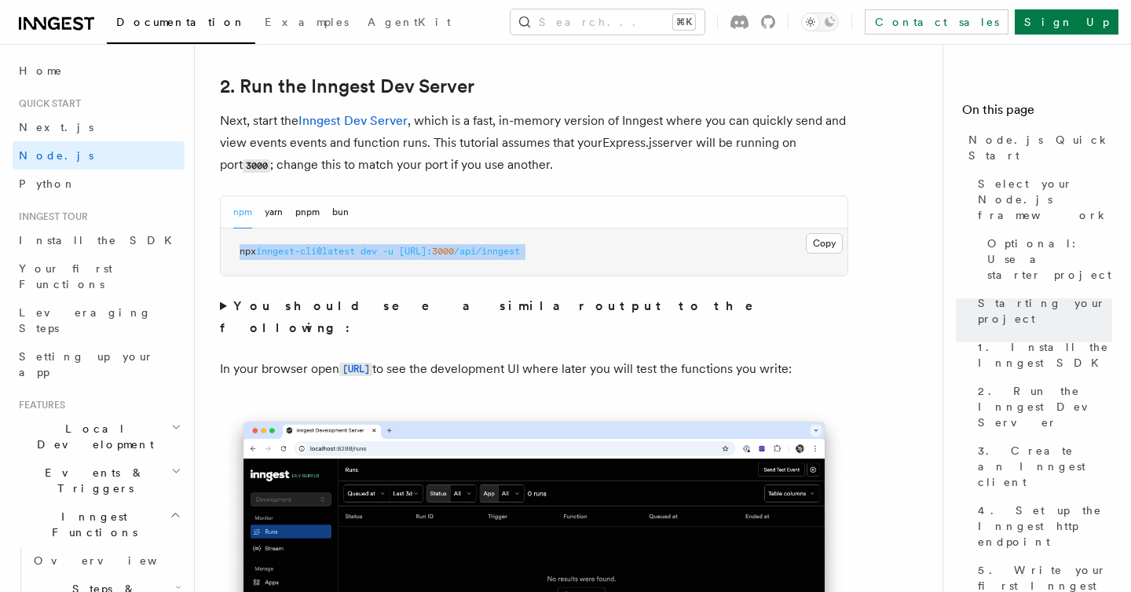
click at [511, 243] on pre "npx inngest-cli@latest dev -u [URL]: 3000 /api/inngest" at bounding box center [534, 252] width 627 height 47
click at [523, 358] on p "In your browser open [URL] to see the development UI where later you will test …" at bounding box center [534, 369] width 629 height 23
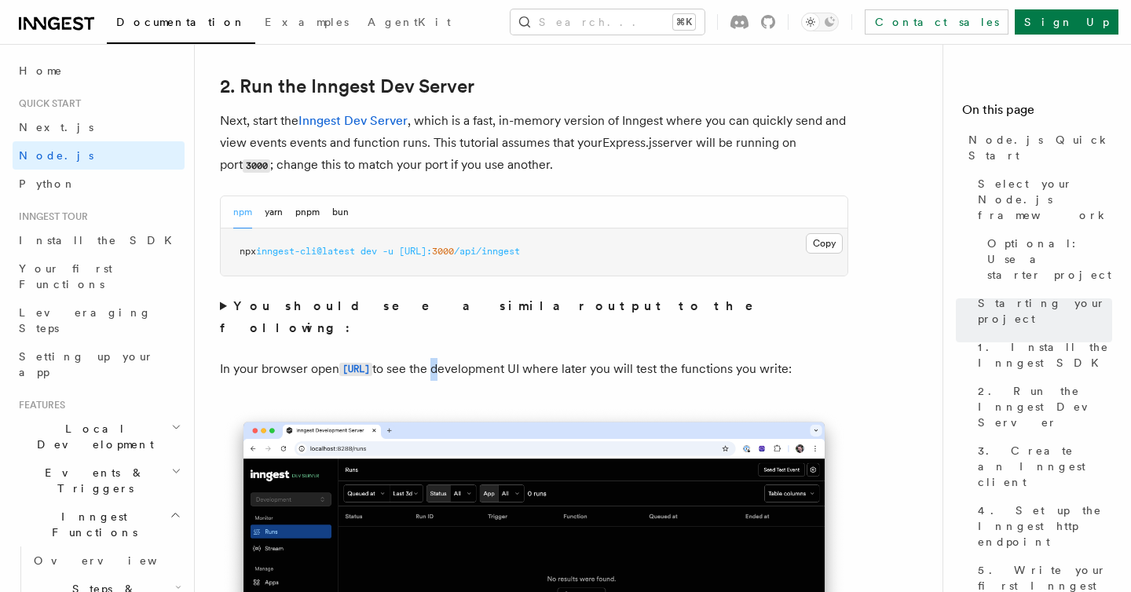
click at [550, 358] on p "In your browser open [URL] to see the development UI where later you will test …" at bounding box center [534, 369] width 629 height 23
click at [604, 371] on p "In your browser open [URL] to see the development UI where later you will test …" at bounding box center [534, 369] width 629 height 23
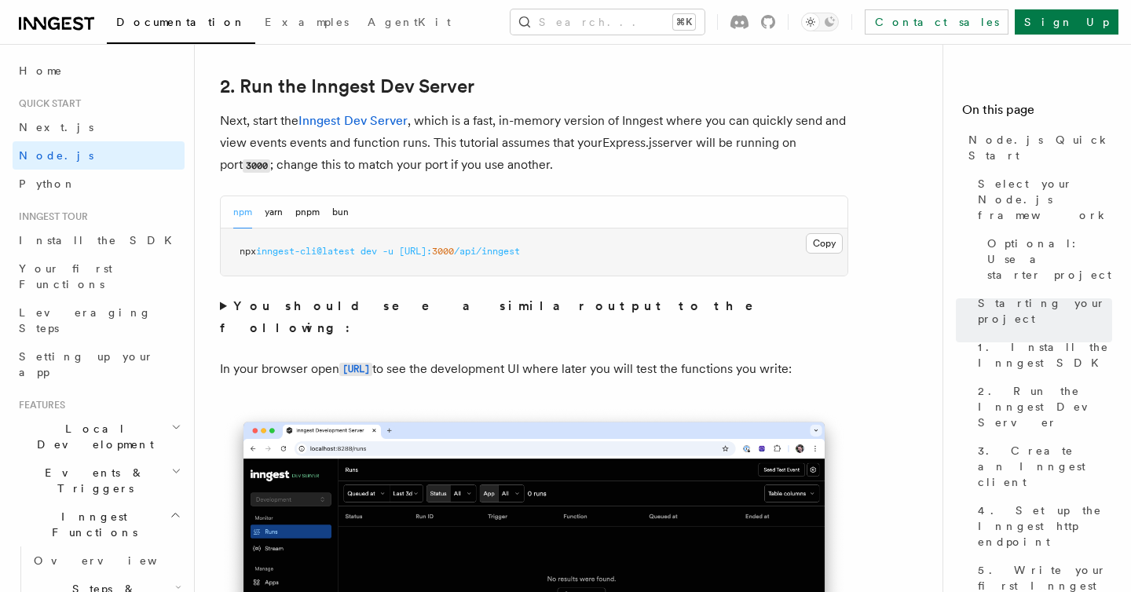
click at [604, 371] on p "In your browser open [URL] to see the development UI where later you will test …" at bounding box center [534, 369] width 629 height 23
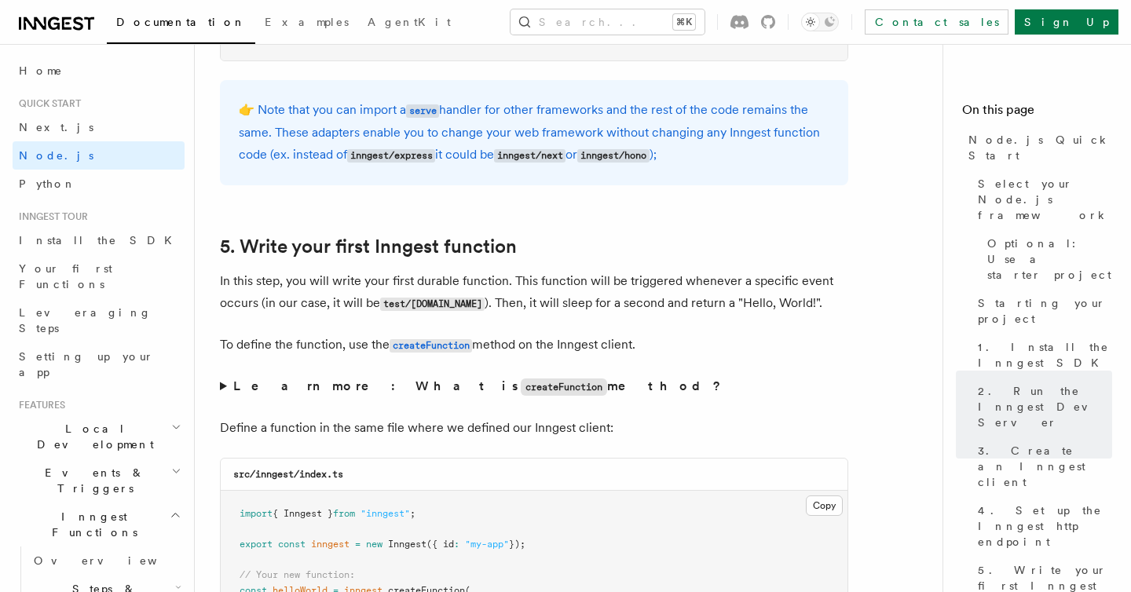
scroll to position [2898, 0]
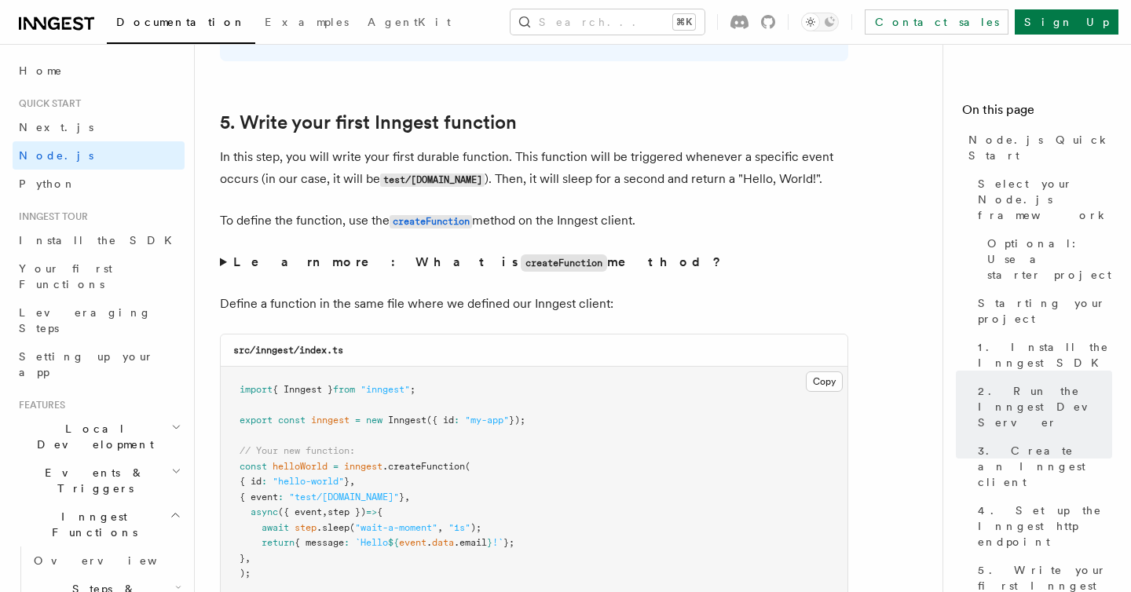
click at [322, 173] on p "In this step, you will write your first durable function. This function will be…" at bounding box center [534, 168] width 629 height 45
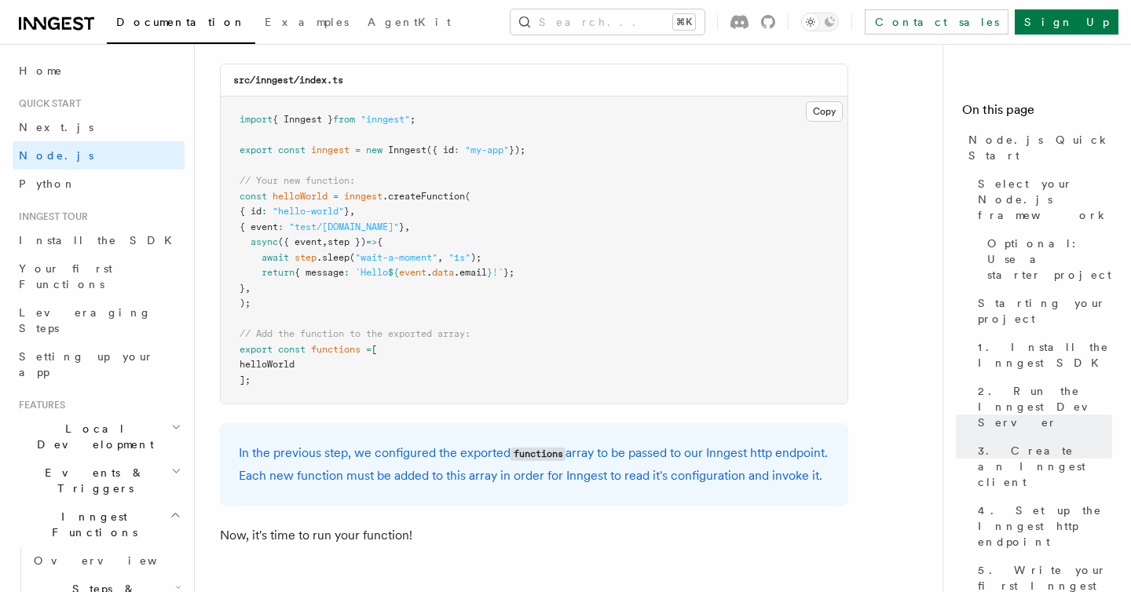
scroll to position [3171, 0]
click at [278, 258] on span "await" at bounding box center [275, 255] width 27 height 11
click at [325, 261] on span ".sleep" at bounding box center [333, 255] width 33 height 11
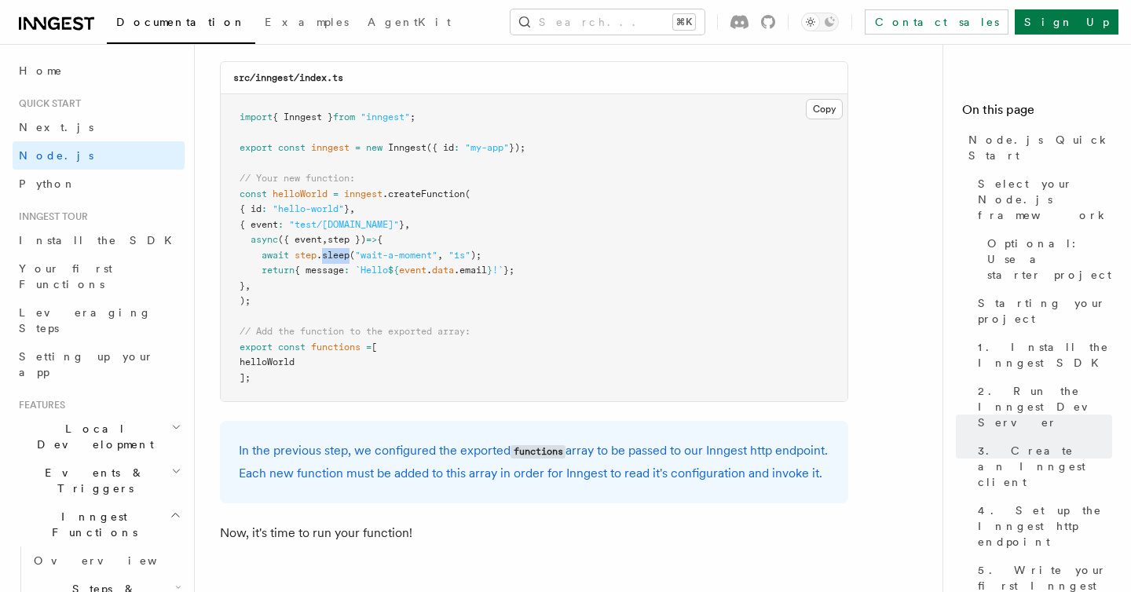
click at [325, 261] on span ".sleep" at bounding box center [333, 255] width 33 height 11
click at [383, 147] on span "new" at bounding box center [374, 147] width 16 height 11
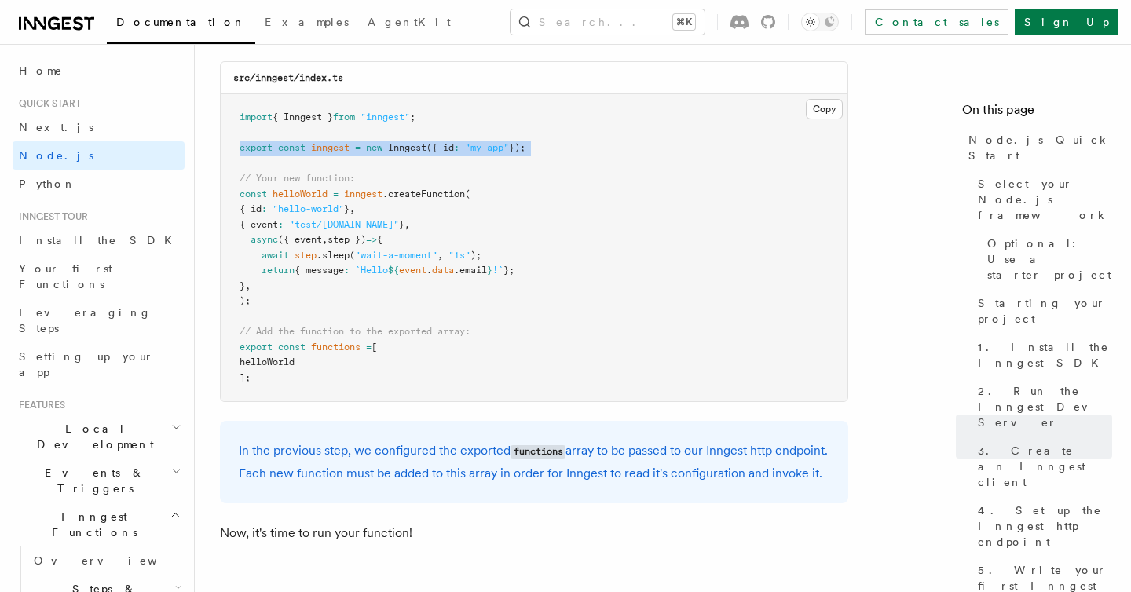
click at [392, 199] on span ".createFunction" at bounding box center [424, 194] width 82 height 11
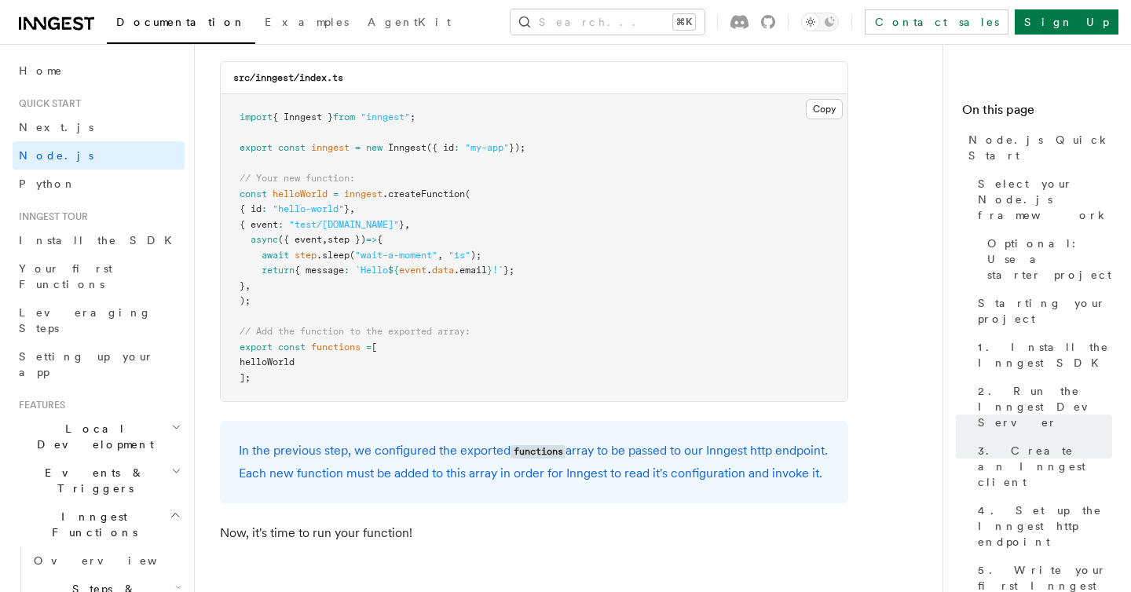
click at [392, 199] on span ".createFunction" at bounding box center [424, 194] width 82 height 11
click at [434, 244] on pre "import { Inngest } from "inngest" ; export const inngest = new Inngest ({ id : …" at bounding box center [534, 247] width 627 height 307
click at [463, 266] on pre "import { Inngest } from "inngest" ; export const inngest = new Inngest ({ id : …" at bounding box center [534, 247] width 627 height 307
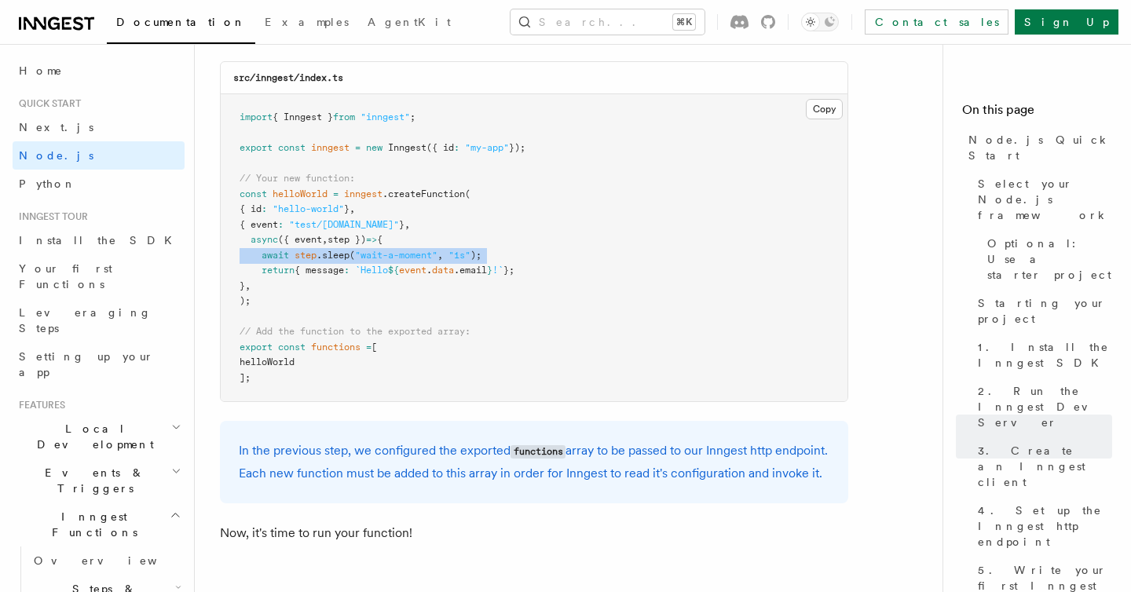
click at [418, 274] on span "event" at bounding box center [412, 270] width 27 height 11
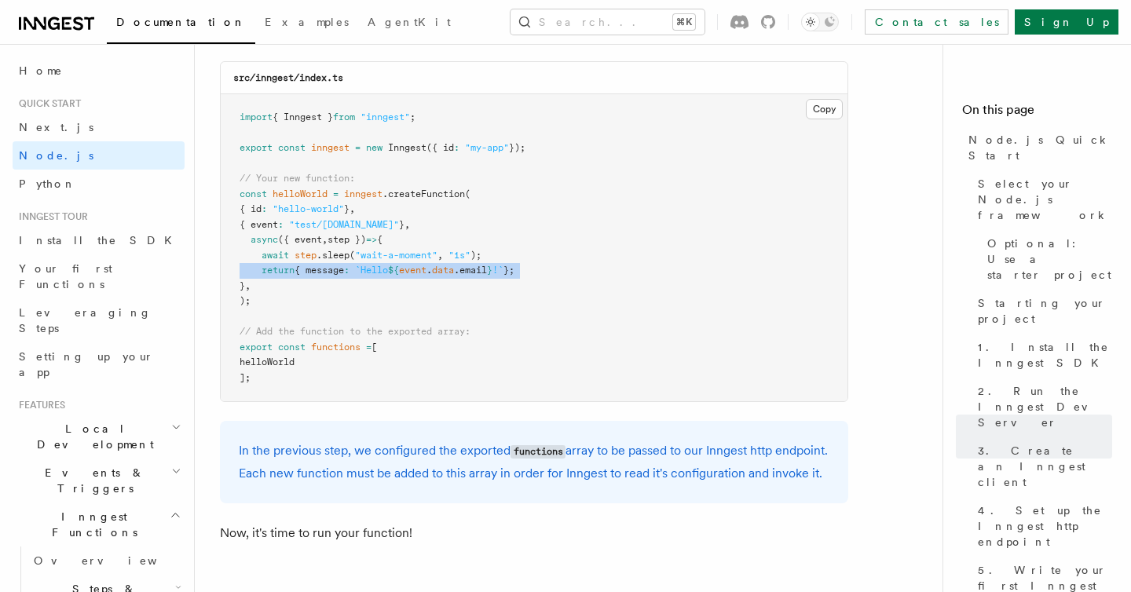
click at [462, 317] on pre "import { Inngest } from "inngest" ; export const inngest = new Inngest ({ id : …" at bounding box center [534, 247] width 627 height 307
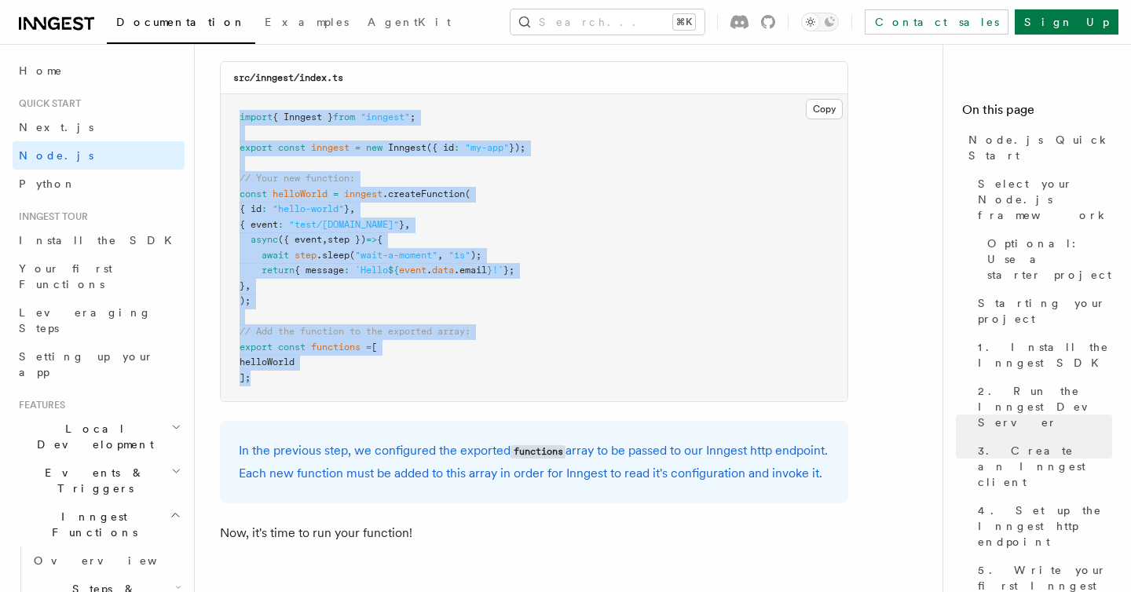
drag, startPoint x: 278, startPoint y: 394, endPoint x: 225, endPoint y: 117, distance: 282.4
click at [225, 117] on pre "import { Inngest } from "inngest" ; export const inngest = new Inngest ({ id : …" at bounding box center [534, 247] width 627 height 307
click at [599, 338] on pre "import { Inngest } from "inngest" ; export const inngest = new Inngest ({ id : …" at bounding box center [534, 247] width 627 height 307
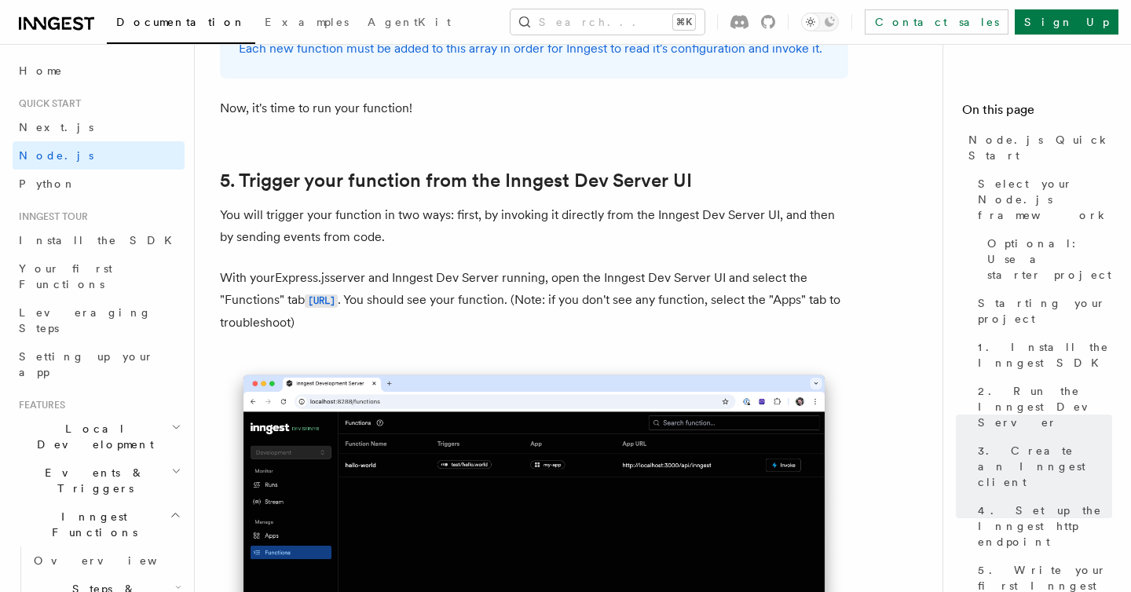
scroll to position [3601, 0]
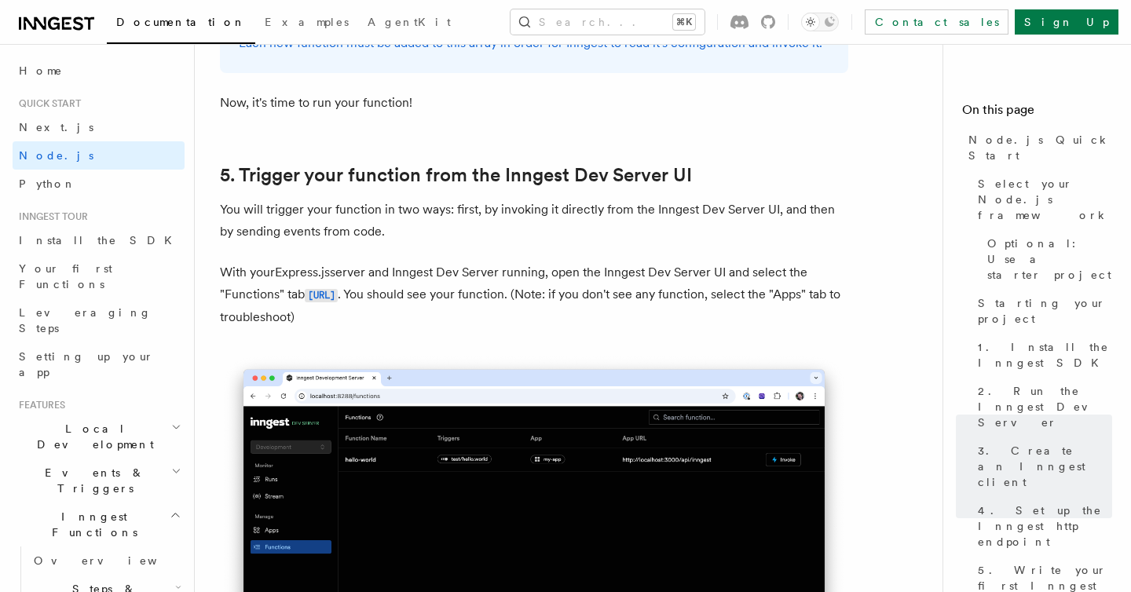
click at [427, 226] on p "You will trigger your function in two ways: first, by invoking it directly from…" at bounding box center [534, 221] width 629 height 44
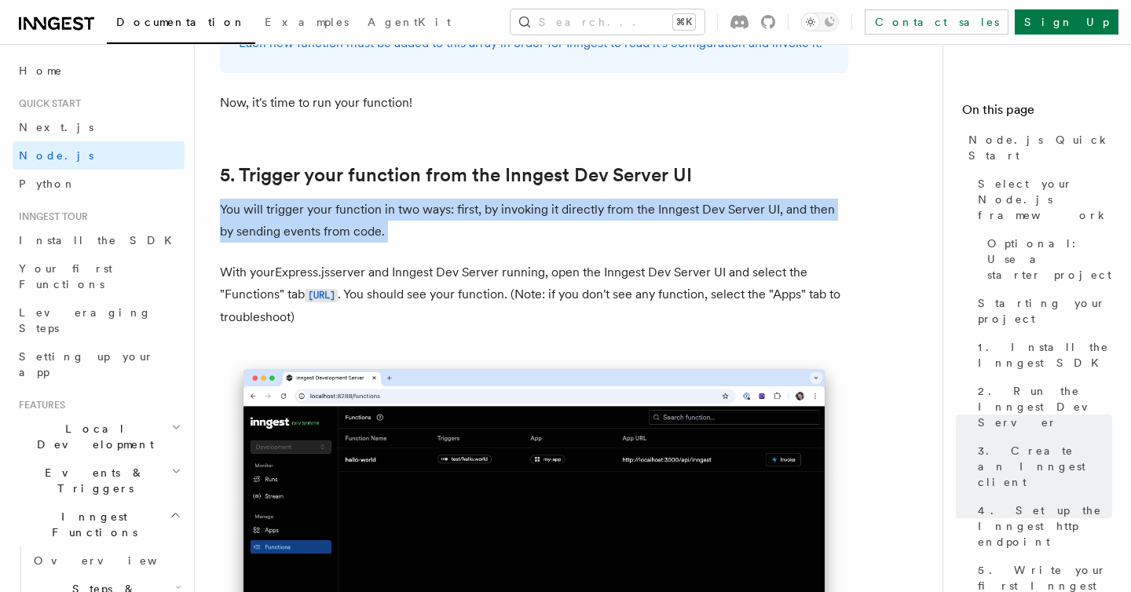
click at [625, 311] on p "With your Express.js server and Inngest Dev Server running, open the Inngest De…" at bounding box center [534, 295] width 629 height 67
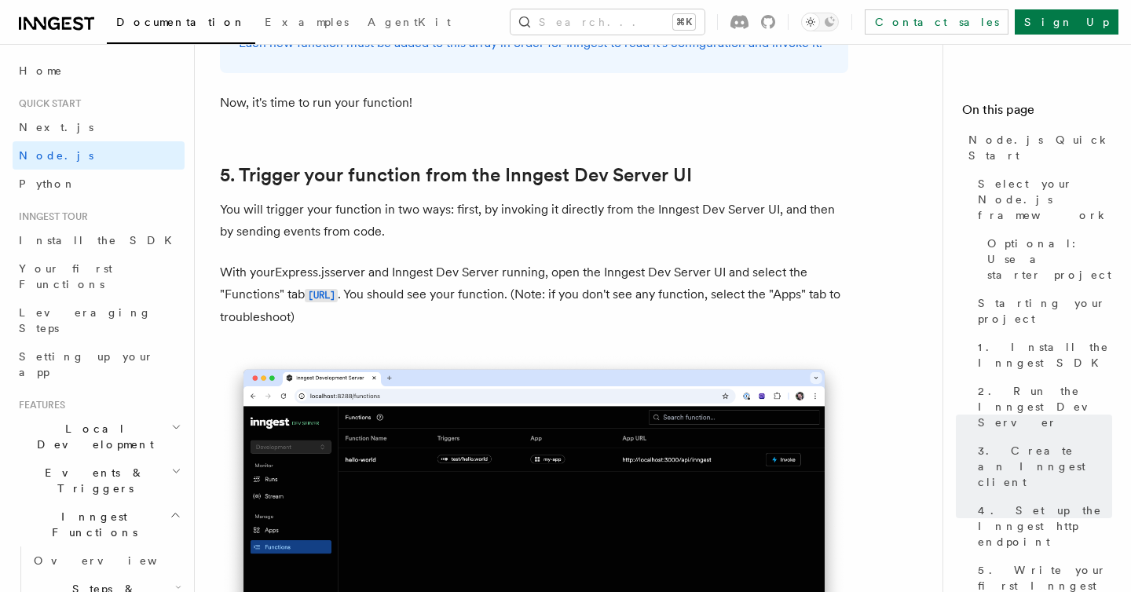
click at [625, 311] on p "With your Express.js server and Inngest Dev Server running, open the Inngest De…" at bounding box center [534, 295] width 629 height 67
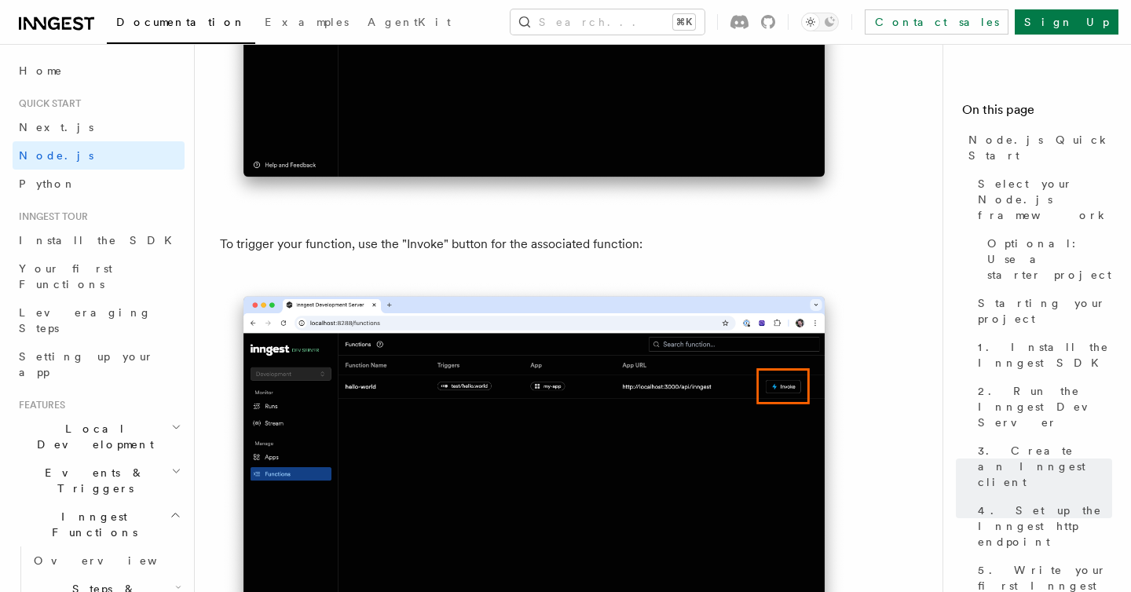
scroll to position [4312, 0]
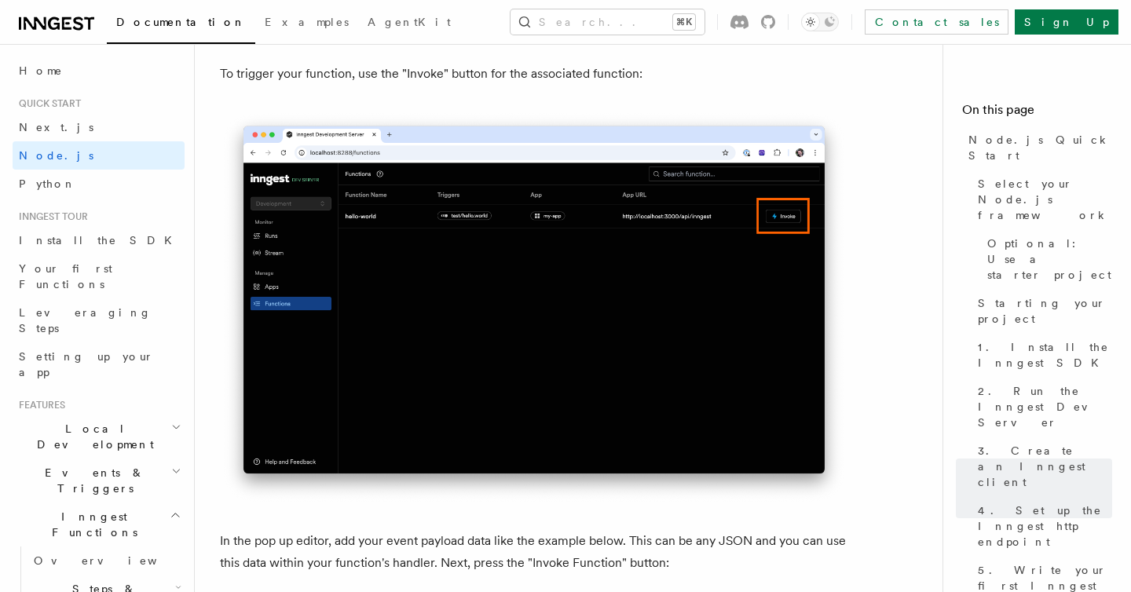
click at [387, 85] on p "To trigger your function, use the "Invoke" button for the associated function:" at bounding box center [534, 74] width 629 height 22
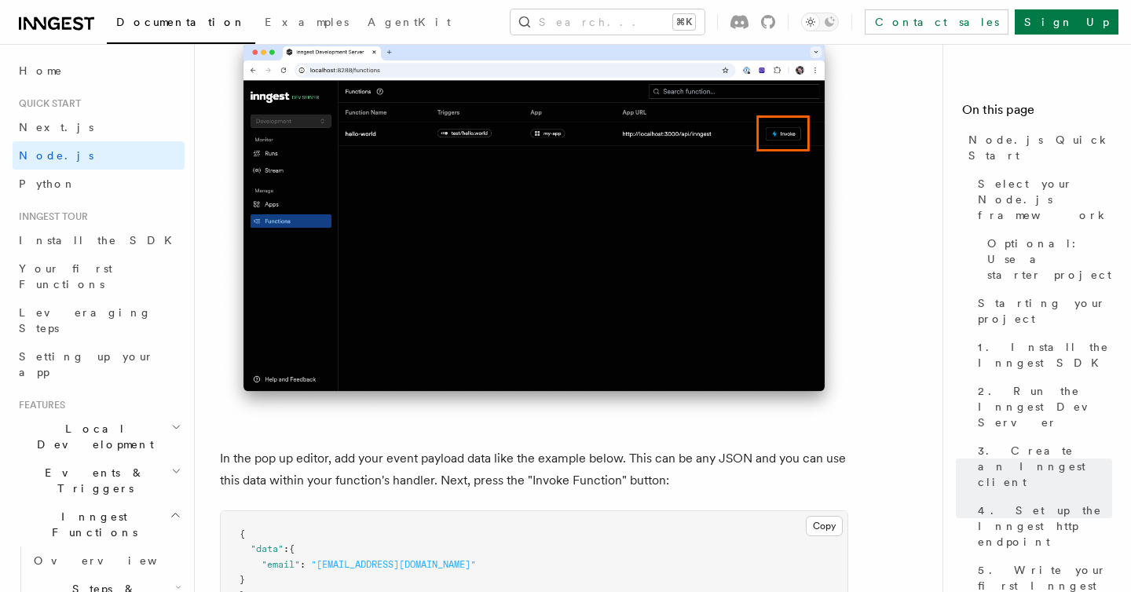
scroll to position [4695, 0]
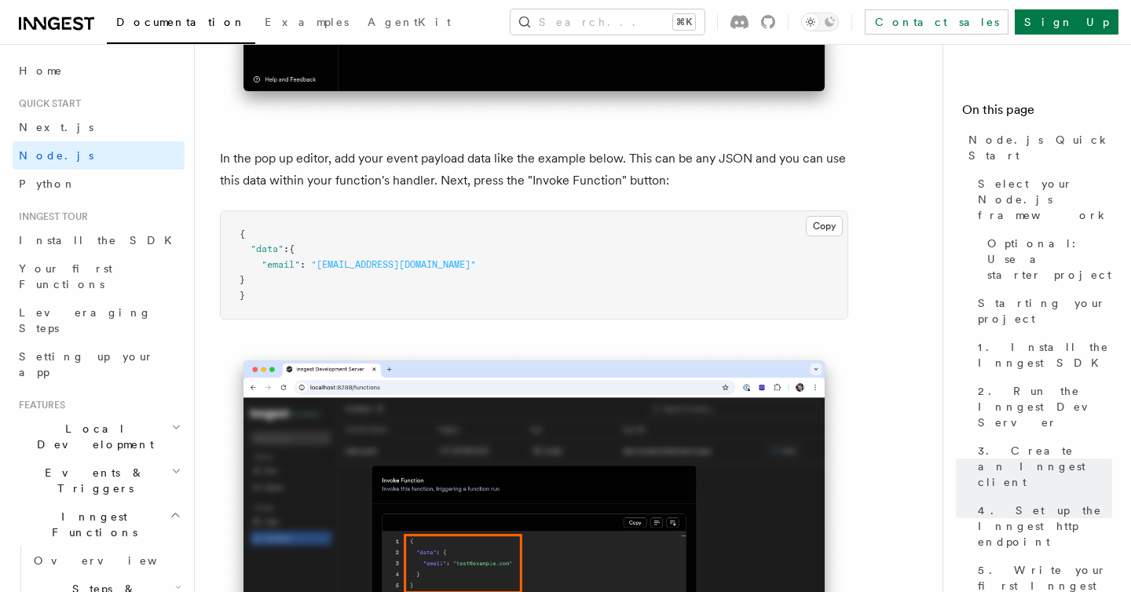
click at [430, 189] on p "In the pop up editor, add your event payload data like the example below. This …" at bounding box center [534, 170] width 629 height 44
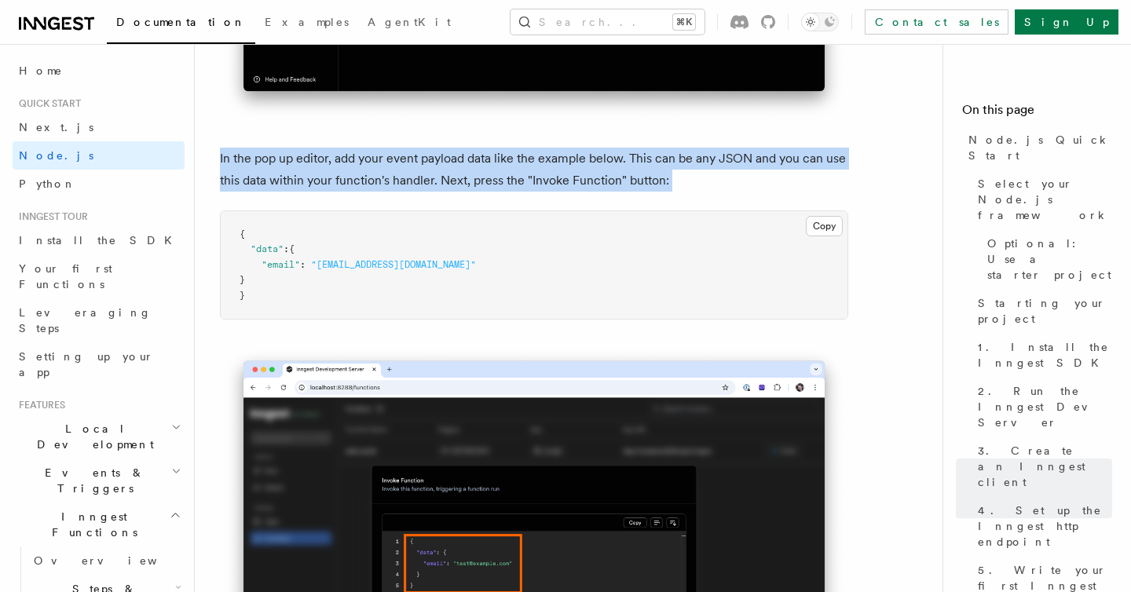
click at [526, 191] on p "In the pop up editor, add your event payload data like the example below. This …" at bounding box center [534, 170] width 629 height 44
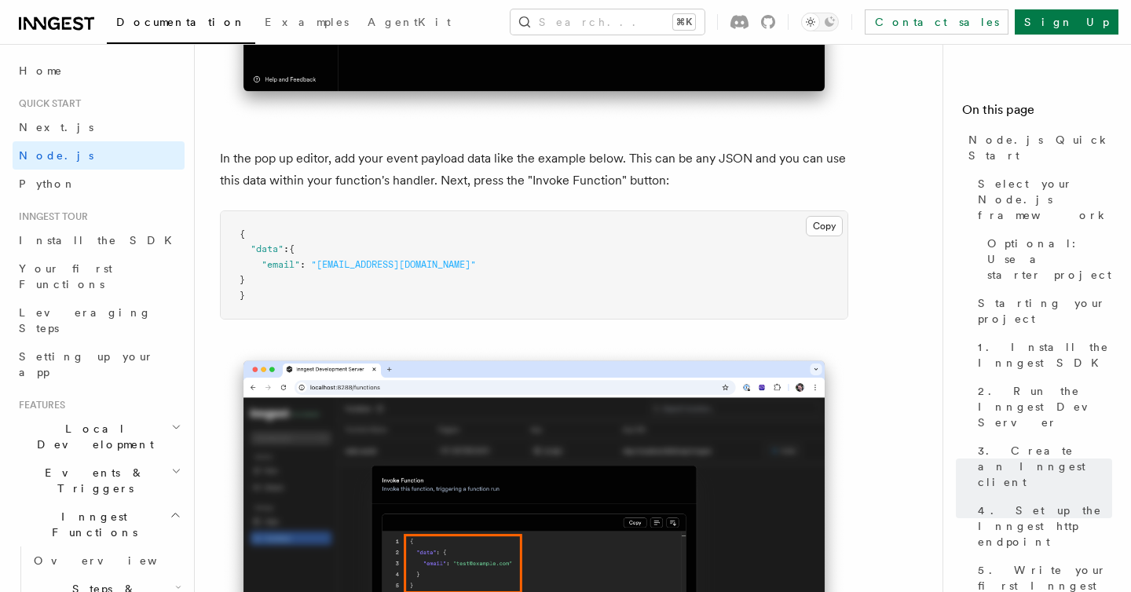
click at [526, 191] on p "In the pop up editor, add your event payload data like the example below. This …" at bounding box center [534, 170] width 629 height 44
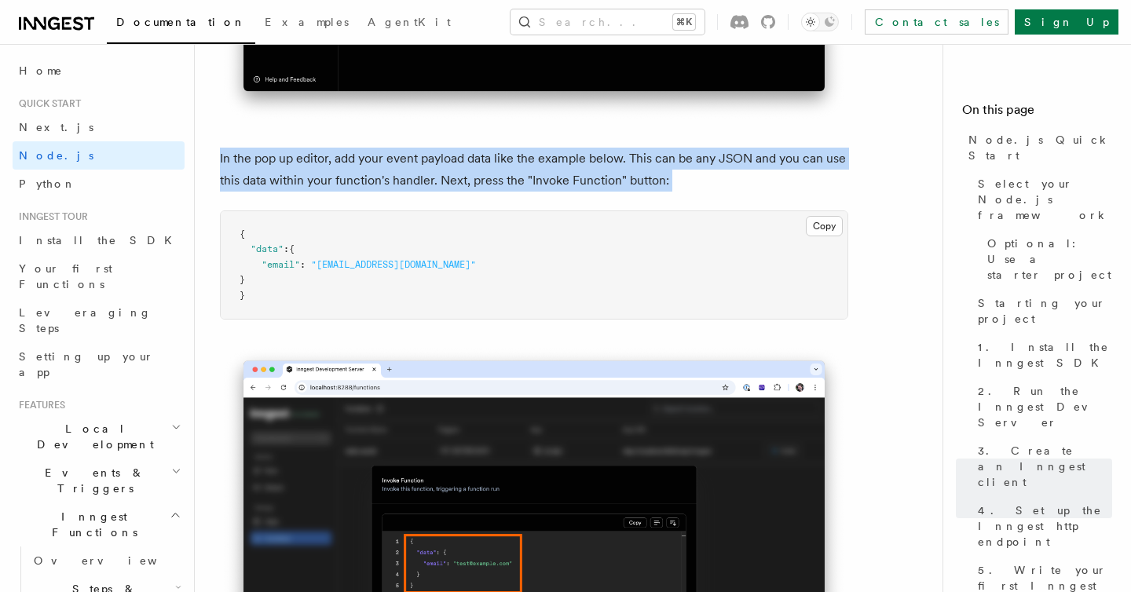
click at [339, 186] on p "In the pop up editor, add your event payload data like the example below. This …" at bounding box center [534, 170] width 629 height 44
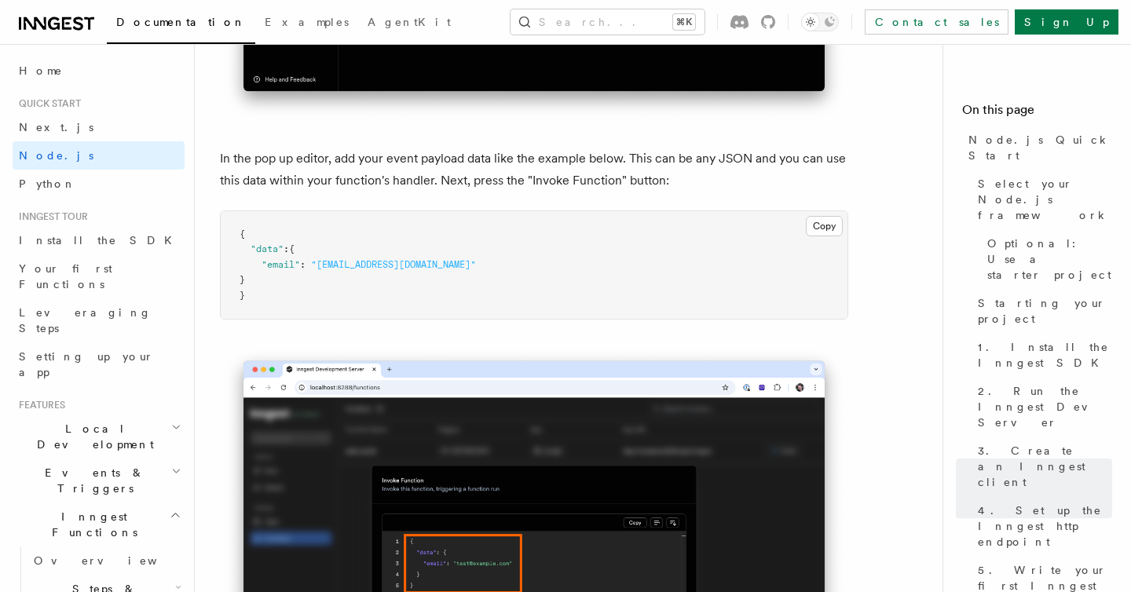
click at [339, 186] on p "In the pop up editor, add your event payload data like the example below. This …" at bounding box center [534, 170] width 629 height 44
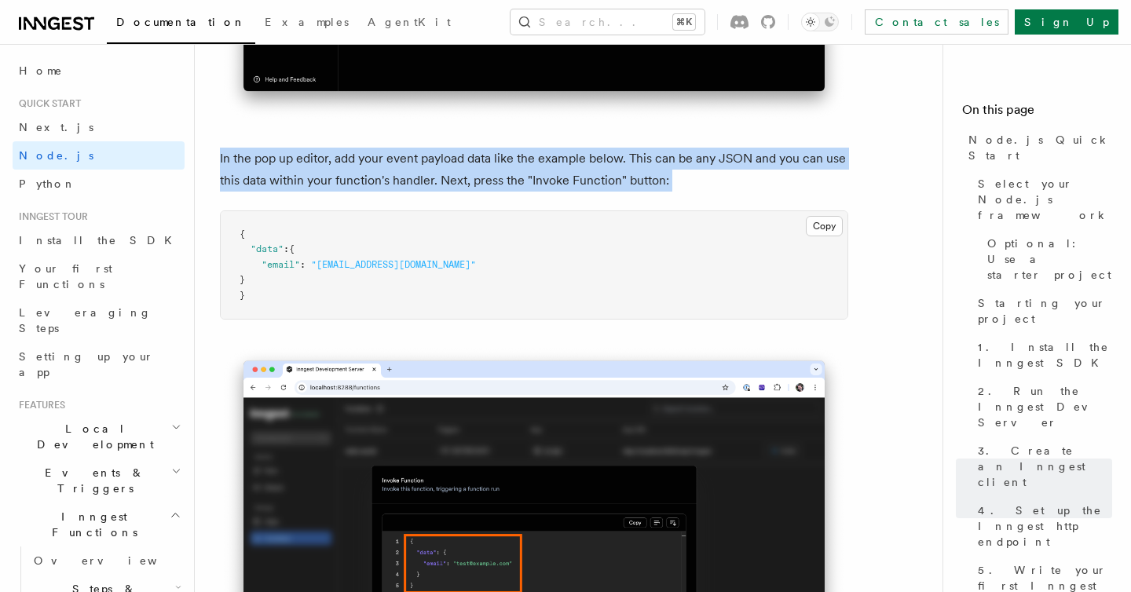
click at [216, 214] on div "Quick start Node.js Quick Start In this tutorial you will add Inngest to a Node…" at bounding box center [600, 577] width 811 height 10544
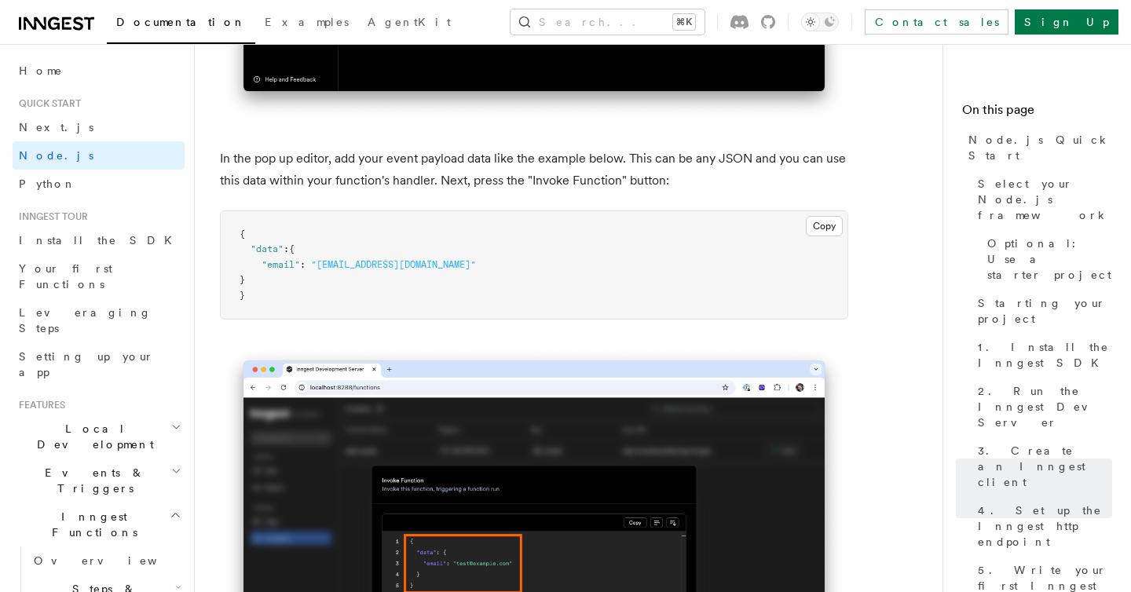
click at [216, 214] on div "Quick start Node.js Quick Start In this tutorial you will add Inngest to a Node…" at bounding box center [600, 577] width 811 height 10544
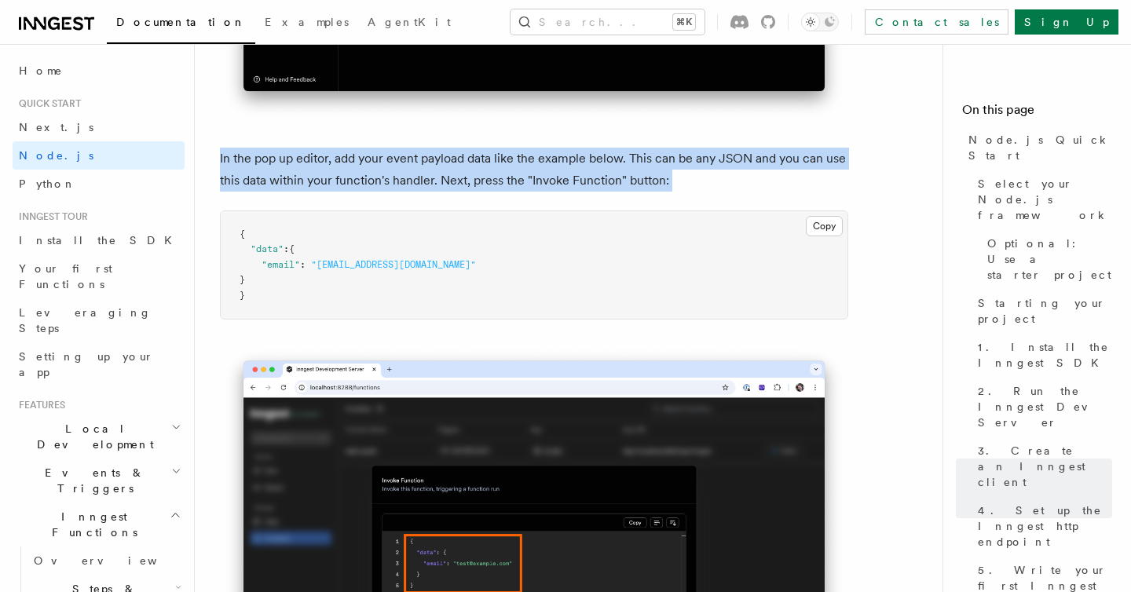
click at [495, 192] on p "In the pop up editor, add your event payload data like the example below. This …" at bounding box center [534, 170] width 629 height 44
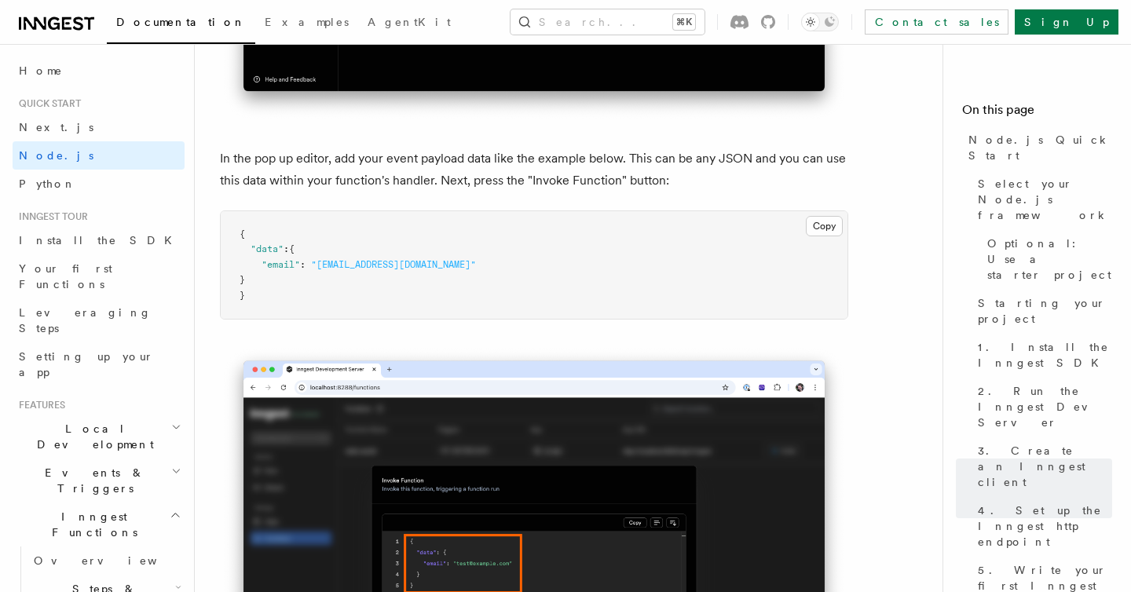
click at [495, 192] on p "In the pop up editor, add your event payload data like the example below. This …" at bounding box center [534, 170] width 629 height 44
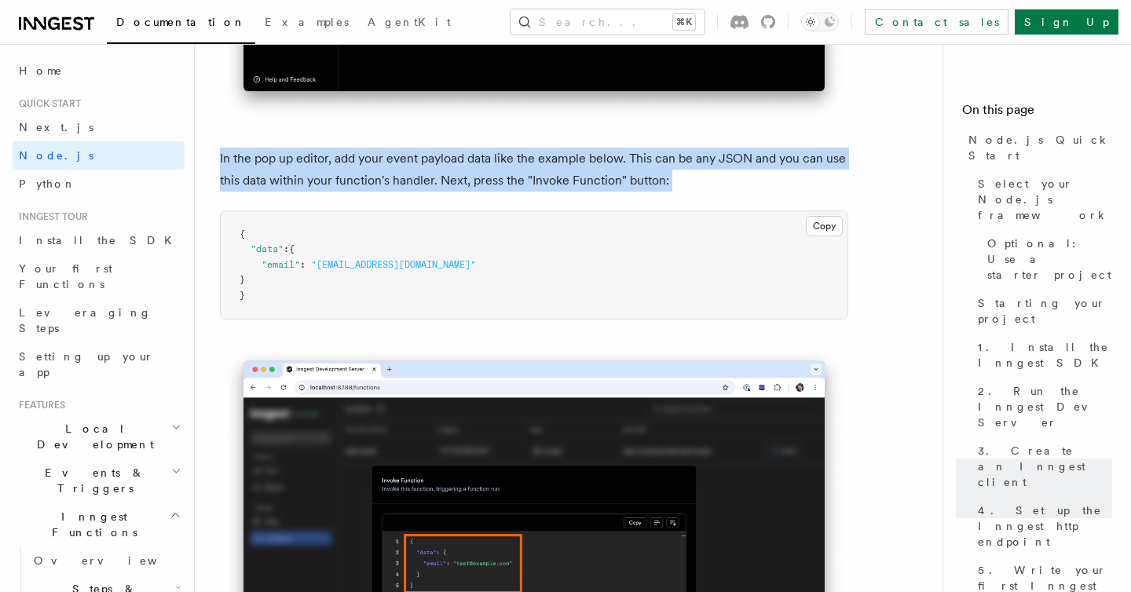
click at [495, 192] on p "In the pop up editor, add your event payload data like the example below. This …" at bounding box center [534, 170] width 629 height 44
click at [621, 192] on p "In the pop up editor, add your event payload data like the example below. This …" at bounding box center [534, 170] width 629 height 44
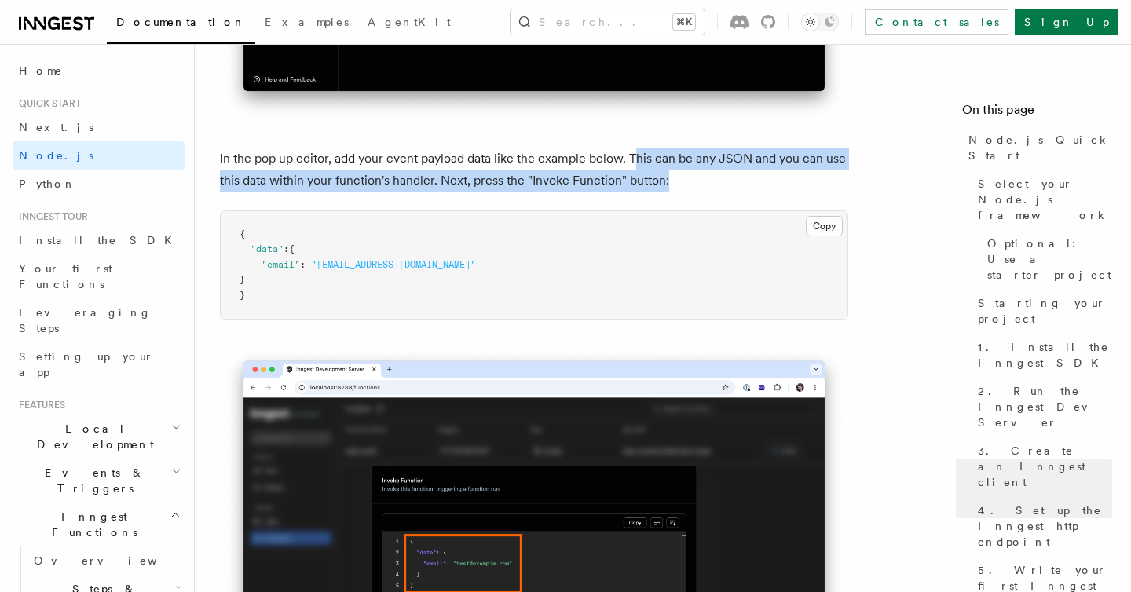
drag, startPoint x: 635, startPoint y: 189, endPoint x: 678, endPoint y: 211, distance: 48.8
click at [678, 192] on p "In the pop up editor, add your event payload data like the example below. This …" at bounding box center [534, 170] width 629 height 44
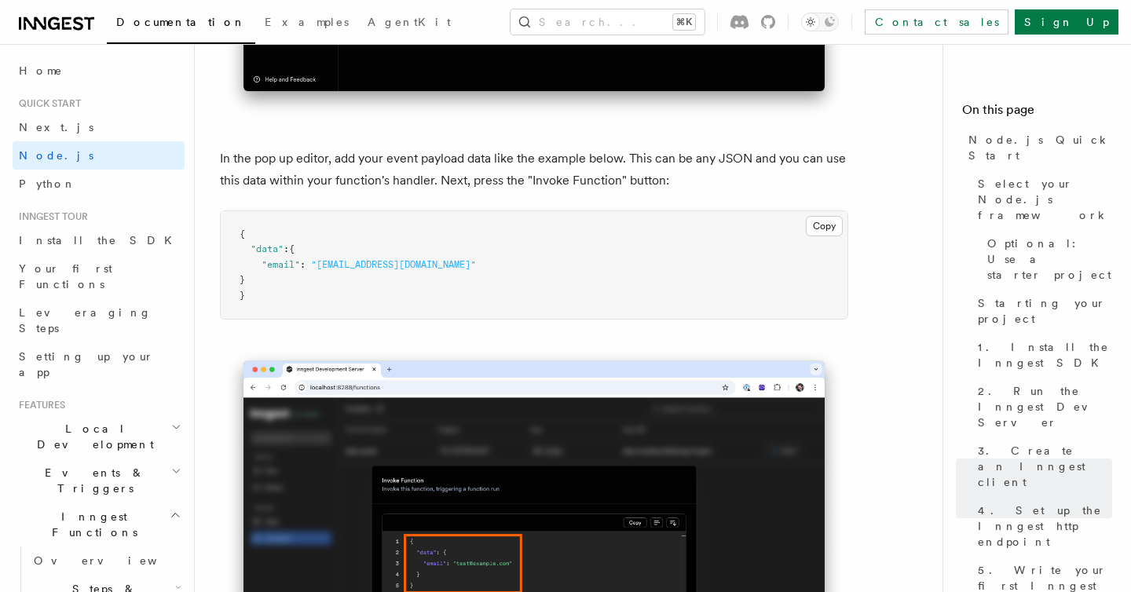
drag, startPoint x: 632, startPoint y: 189, endPoint x: 676, endPoint y: 214, distance: 50.7
click at [676, 192] on p "In the pop up editor, add your event payload data like the example below. This …" at bounding box center [534, 170] width 629 height 44
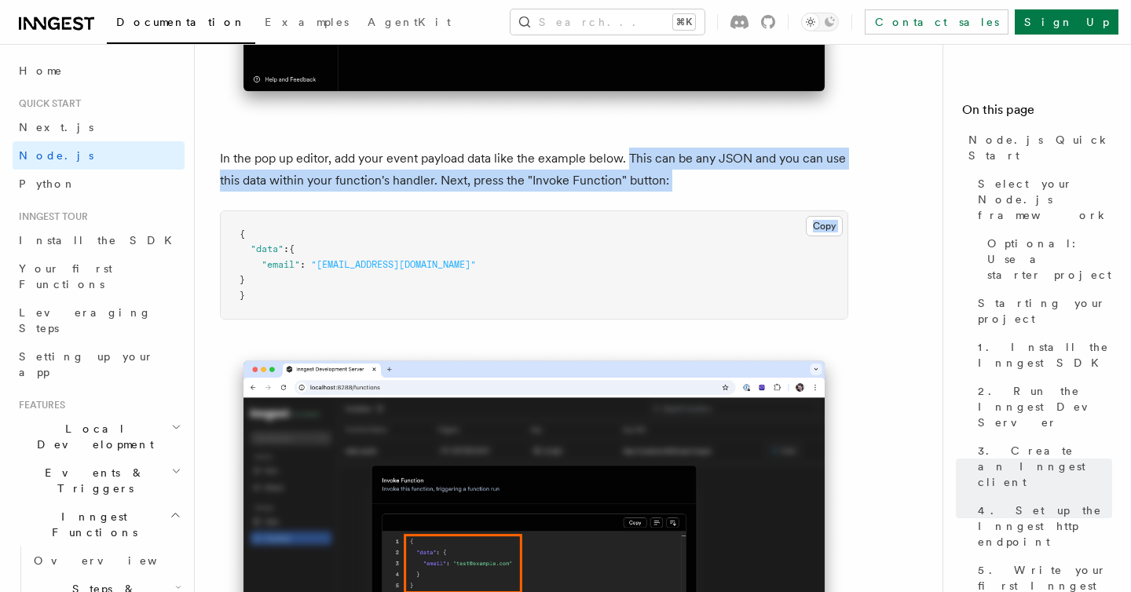
drag, startPoint x: 629, startPoint y: 179, endPoint x: 689, endPoint y: 231, distance: 79.1
click at [664, 192] on p "In the pop up editor, add your event payload data like the example below. This …" at bounding box center [534, 170] width 629 height 44
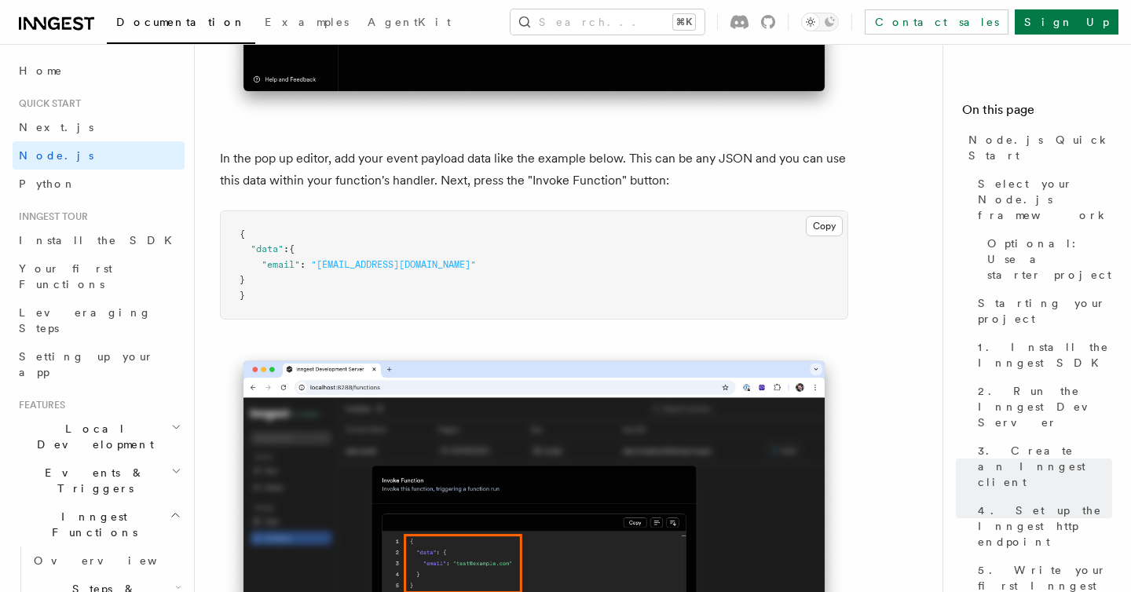
click at [636, 188] on p "In the pop up editor, add your event payload data like the example below. This …" at bounding box center [534, 170] width 629 height 44
click at [622, 186] on p "In the pop up editor, add your event payload data like the example below. This …" at bounding box center [534, 170] width 629 height 44
click at [634, 185] on p "In the pop up editor, add your event payload data like the example below. This …" at bounding box center [534, 170] width 629 height 44
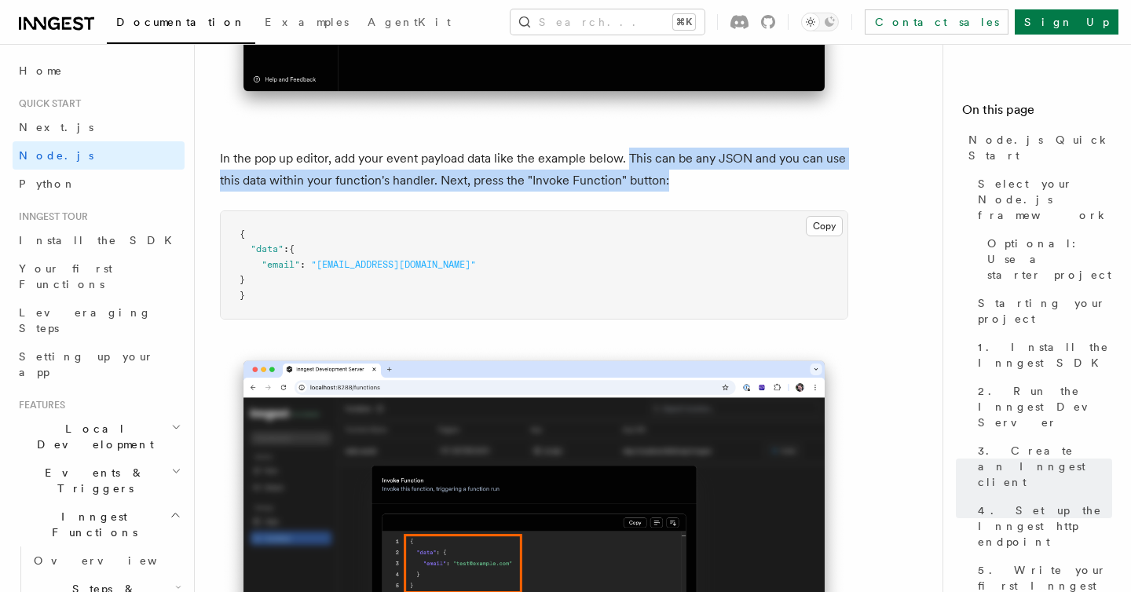
drag, startPoint x: 629, startPoint y: 186, endPoint x: 693, endPoint y: 215, distance: 70.7
click at [693, 192] on p "In the pop up editor, add your event payload data like the example below. This …" at bounding box center [534, 170] width 629 height 44
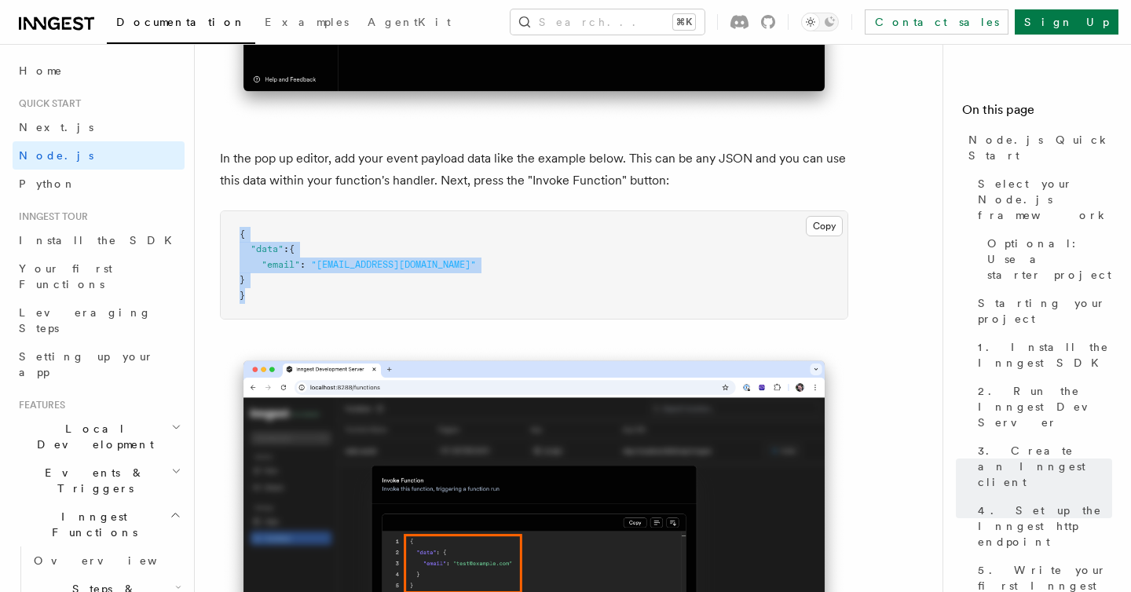
drag, startPoint x: 277, startPoint y: 331, endPoint x: 236, endPoint y: 262, distance: 79.2
click at [236, 262] on pre "{ "data" : { "email" : "[EMAIL_ADDRESS][DOMAIN_NAME]" } }" at bounding box center [534, 265] width 627 height 108
click at [310, 270] on span at bounding box center [308, 264] width 5 height 11
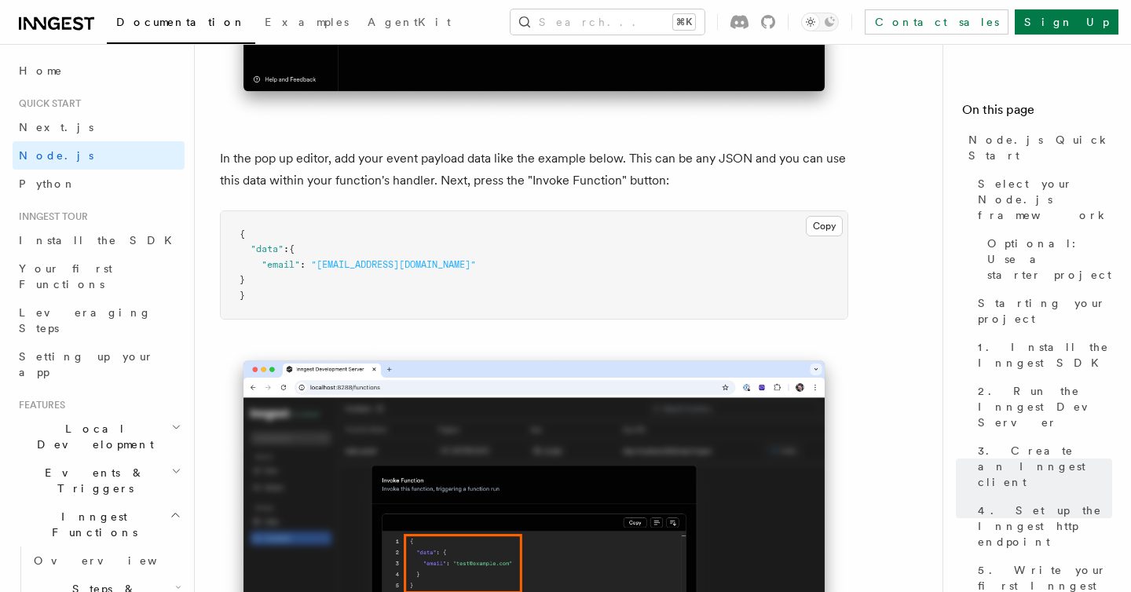
click at [310, 270] on span at bounding box center [308, 264] width 5 height 11
click at [333, 317] on pre "{ "data" : { "email" : "[EMAIL_ADDRESS][DOMAIN_NAME]" } }" at bounding box center [534, 265] width 627 height 108
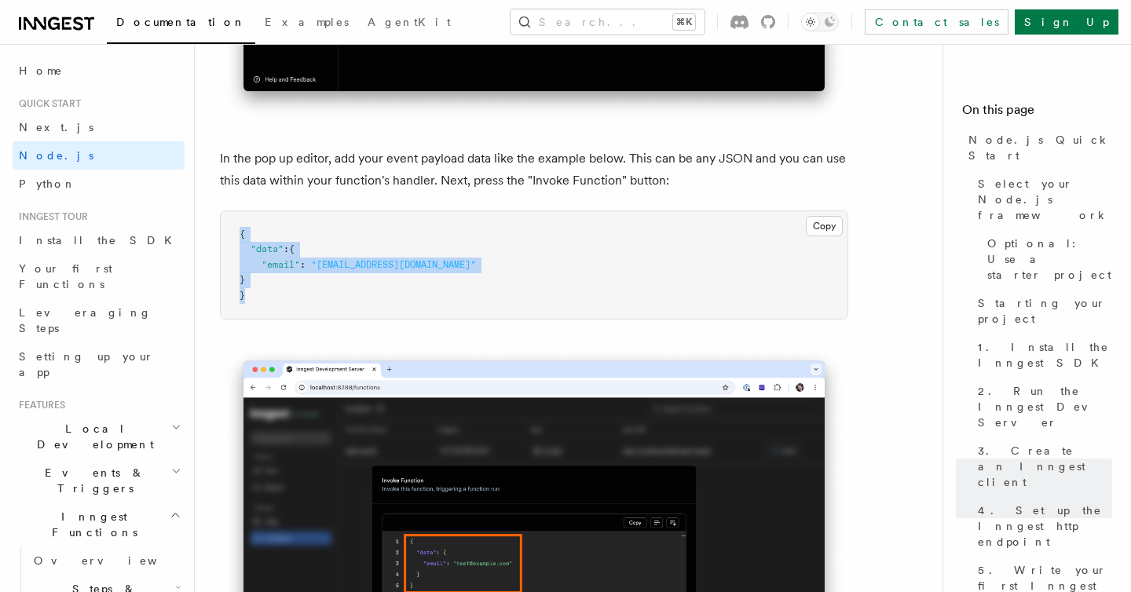
drag, startPoint x: 272, startPoint y: 324, endPoint x: 239, endPoint y: 255, distance: 76.6
click at [240, 254] on pre "{ "data" : { "email" : "[EMAIL_ADDRESS][DOMAIN_NAME]" } }" at bounding box center [534, 265] width 627 height 108
click at [320, 270] on span ""[EMAIL_ADDRESS][DOMAIN_NAME]"" at bounding box center [393, 264] width 165 height 11
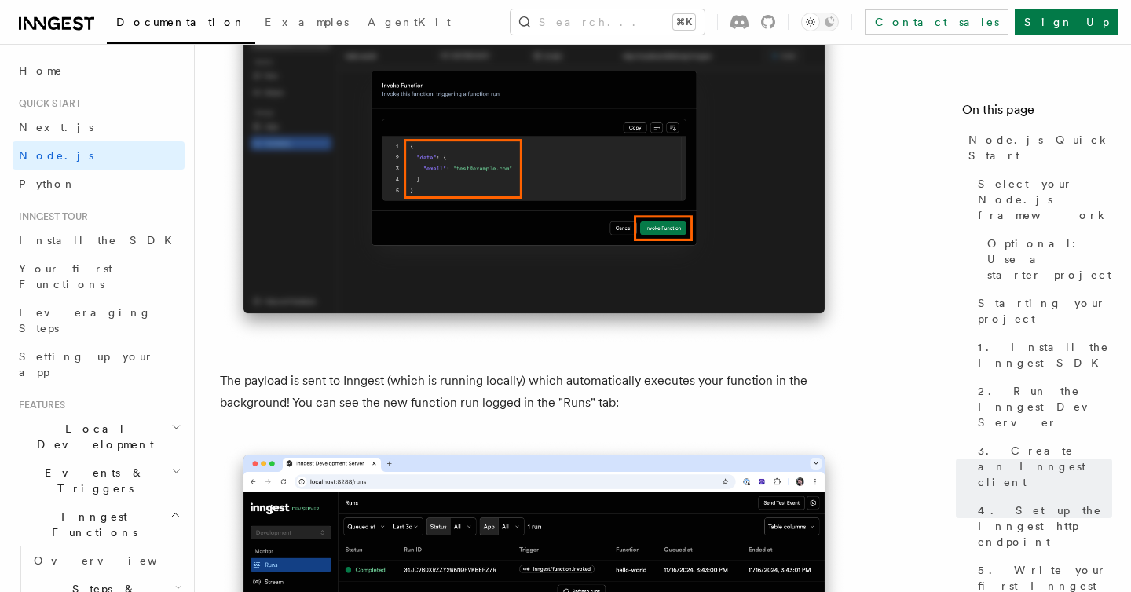
scroll to position [4918, 0]
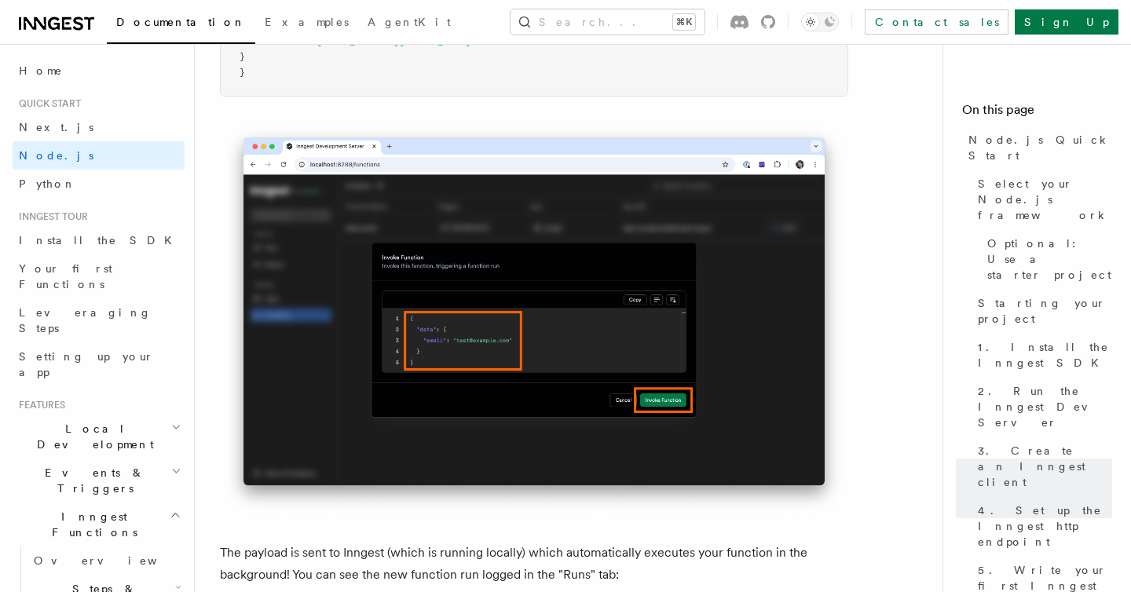
click at [548, 371] on img at bounding box center [534, 319] width 629 height 395
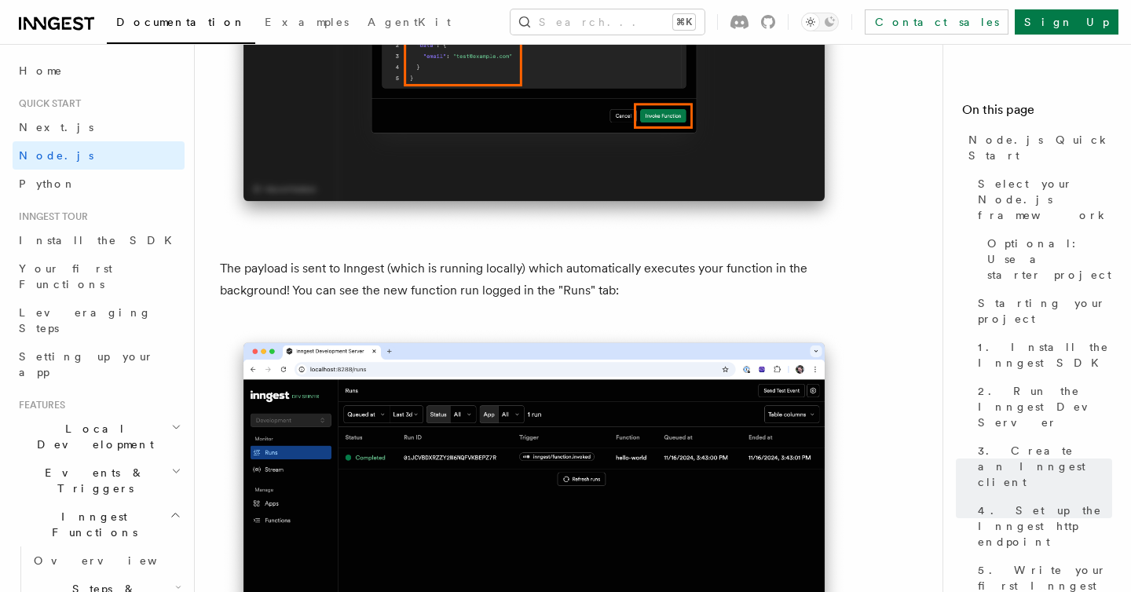
scroll to position [5198, 0]
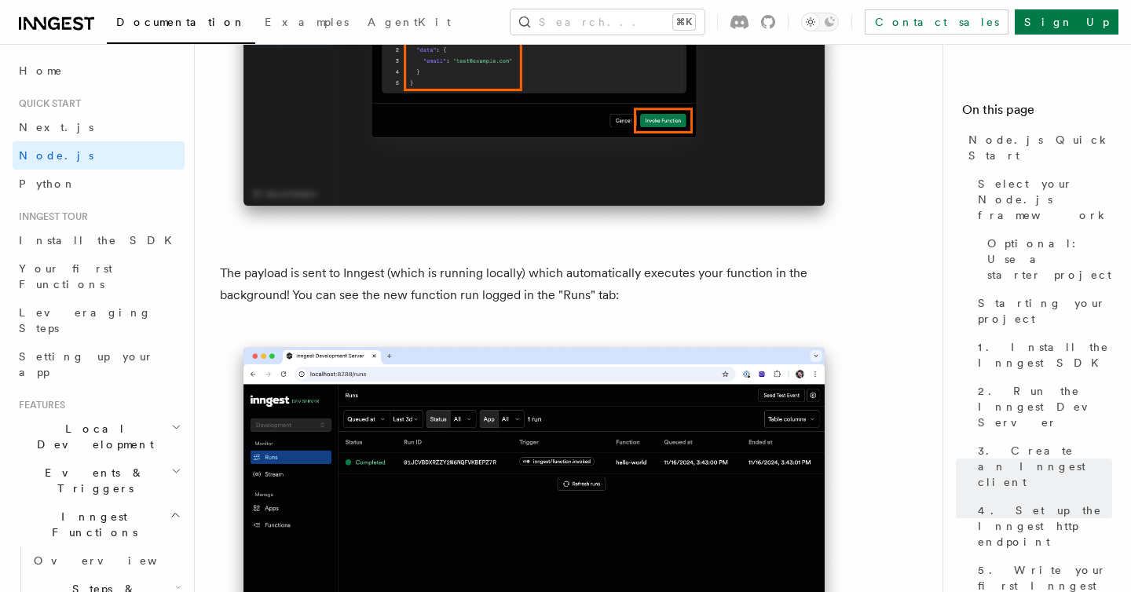
click at [423, 296] on p "The payload is sent to Inngest (which is running locally) which automatically e…" at bounding box center [534, 284] width 629 height 44
click at [329, 301] on p "The payload is sent to Inngest (which is running locally) which automatically e…" at bounding box center [534, 284] width 629 height 44
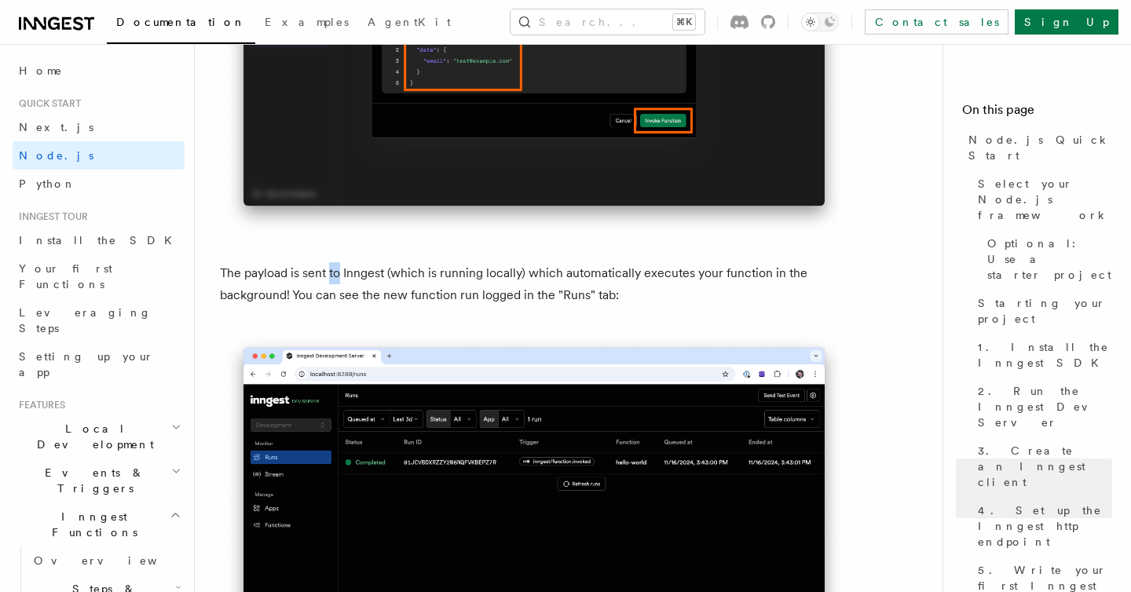
click at [329, 301] on p "The payload is sent to Inngest (which is running locally) which automatically e…" at bounding box center [534, 284] width 629 height 44
click at [480, 303] on p "The payload is sent to Inngest (which is running locally) which automatically e…" at bounding box center [534, 284] width 629 height 44
click at [560, 300] on p "The payload is sent to Inngest (which is running locally) which automatically e…" at bounding box center [534, 284] width 629 height 44
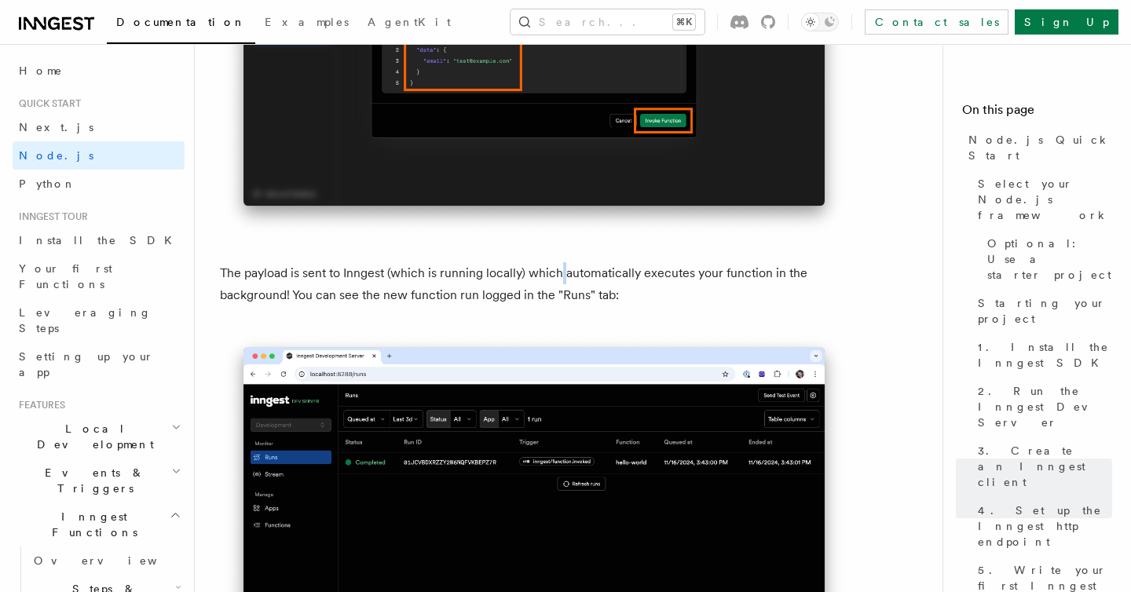
click at [560, 300] on p "The payload is sent to Inngest (which is running locally) which automatically e…" at bounding box center [534, 284] width 629 height 44
click at [456, 306] on p "The payload is sent to Inngest (which is running locally) which automatically e…" at bounding box center [534, 284] width 629 height 44
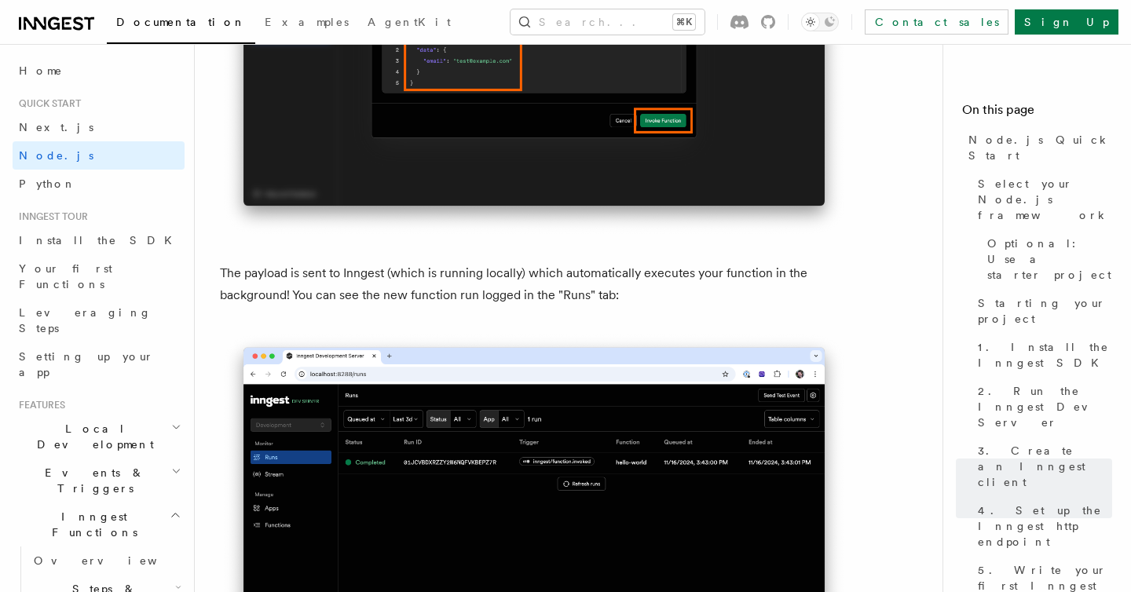
click at [541, 306] on p "The payload is sent to Inngest (which is running locally) which automatically e…" at bounding box center [534, 284] width 629 height 44
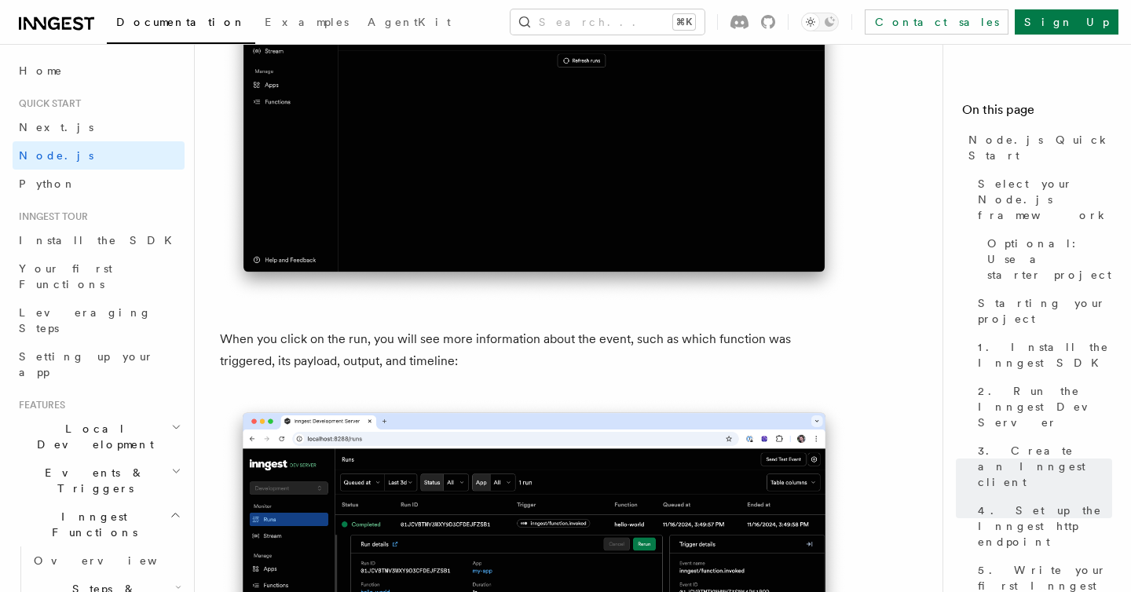
scroll to position [5849, 0]
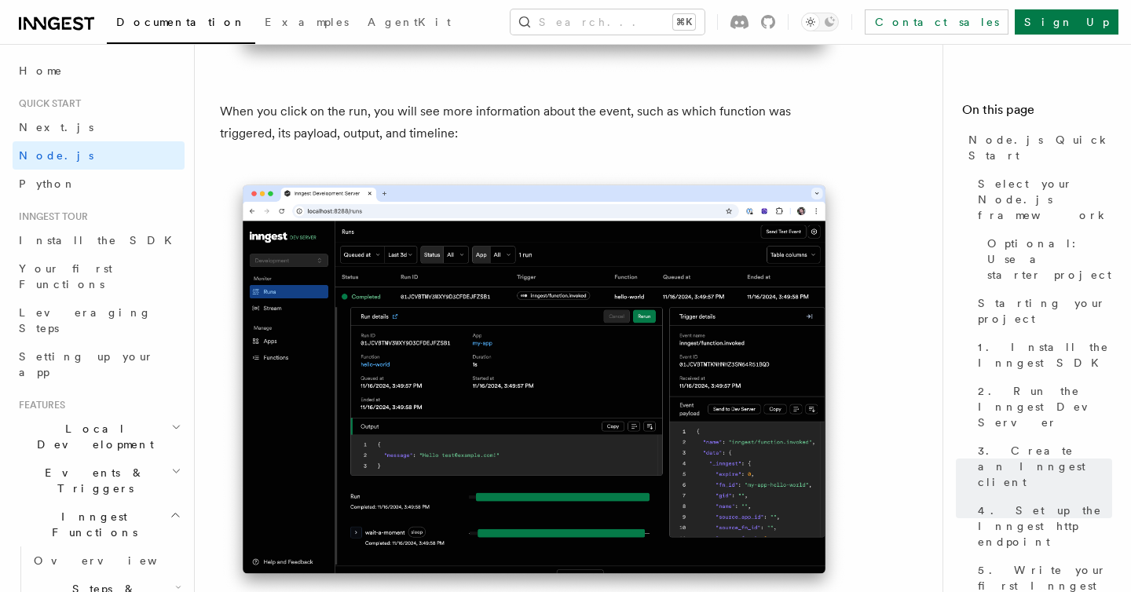
click at [331, 143] on p "When you click on the run, you will see more information about the event, such …" at bounding box center [534, 123] width 629 height 44
click at [524, 130] on p "When you click on the run, you will see more information about the event, such …" at bounding box center [534, 123] width 629 height 44
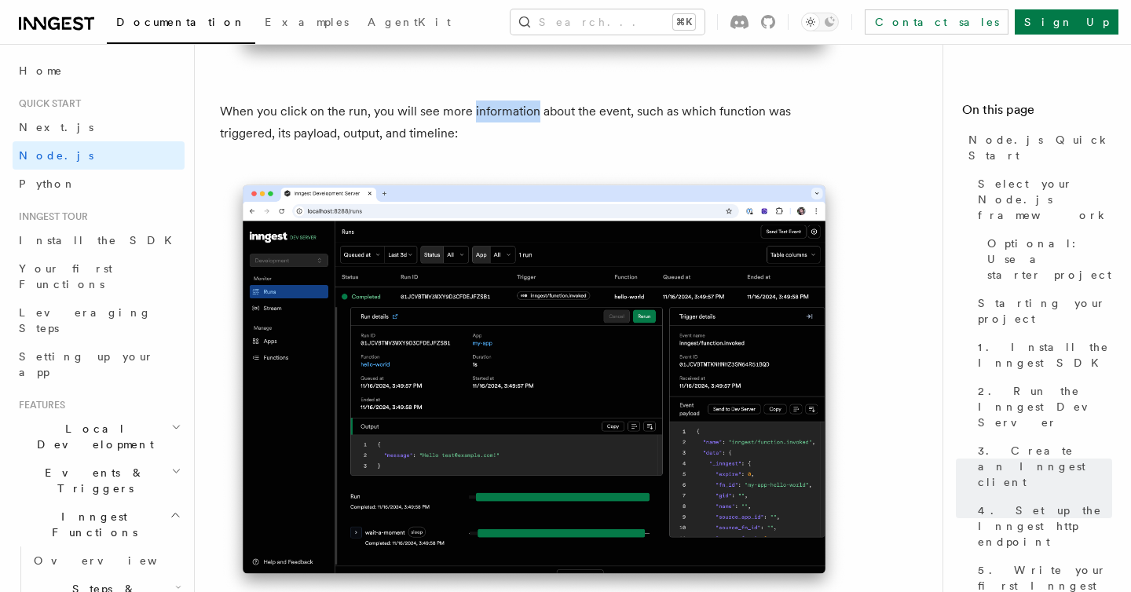
click at [524, 130] on p "When you click on the run, you will see more information about the event, such …" at bounding box center [534, 123] width 629 height 44
click at [601, 145] on p "When you click on the run, you will see more information about the event, such …" at bounding box center [534, 123] width 629 height 44
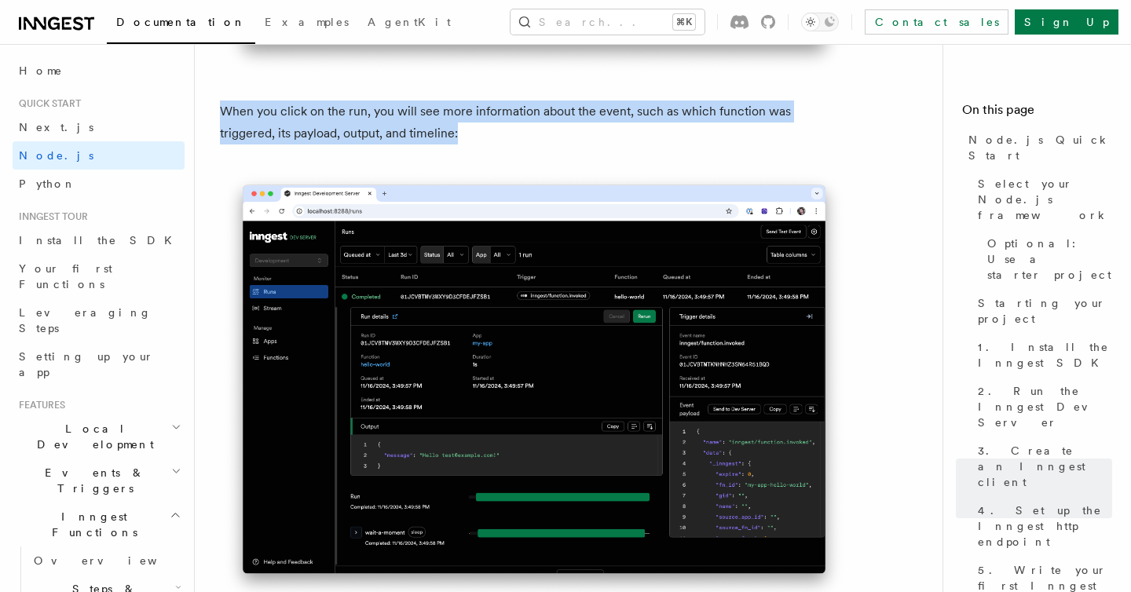
click at [601, 145] on p "When you click on the run, you will see more information about the event, such …" at bounding box center [534, 123] width 629 height 44
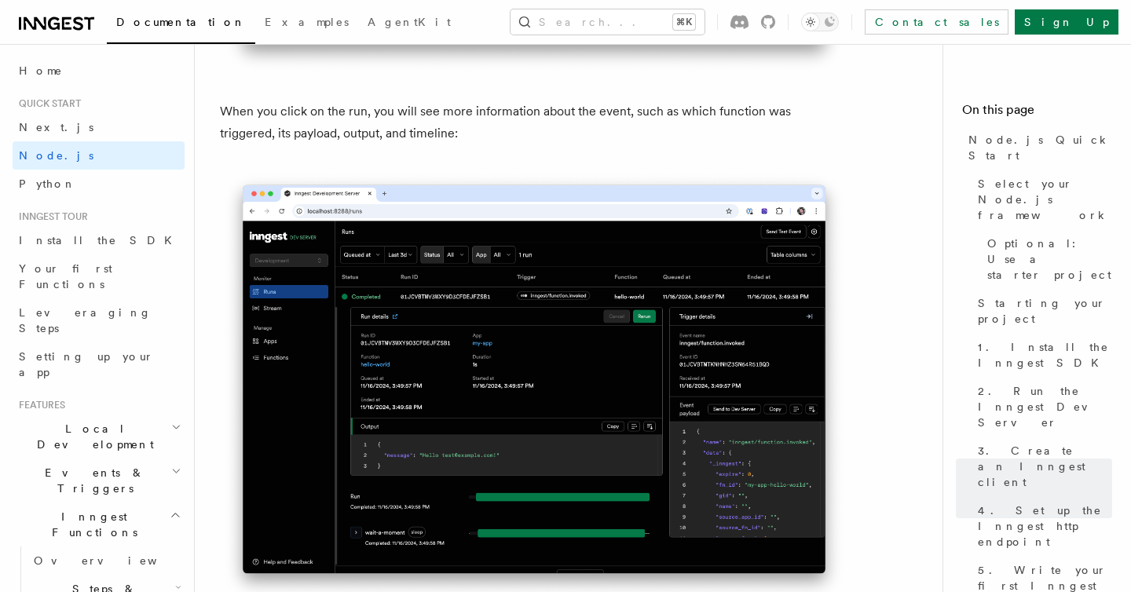
click at [647, 145] on p "When you click on the run, you will see more information about the event, such …" at bounding box center [534, 123] width 629 height 44
click at [596, 141] on p "When you click on the run, you will see more information about the event, such …" at bounding box center [534, 123] width 629 height 44
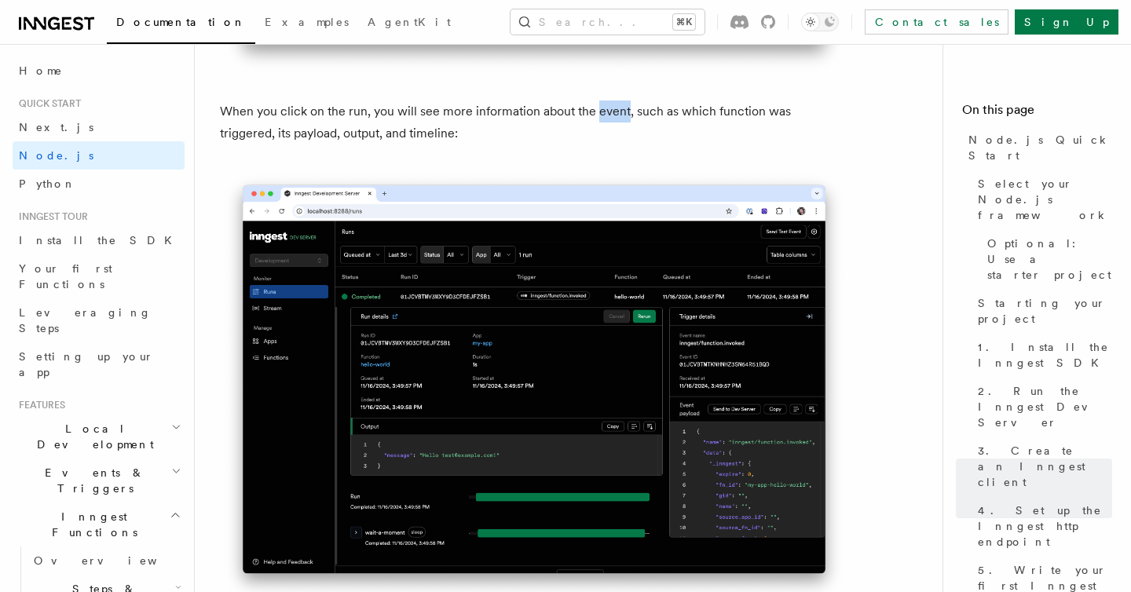
click at [596, 141] on p "When you click on the run, you will see more information about the event, such …" at bounding box center [534, 123] width 629 height 44
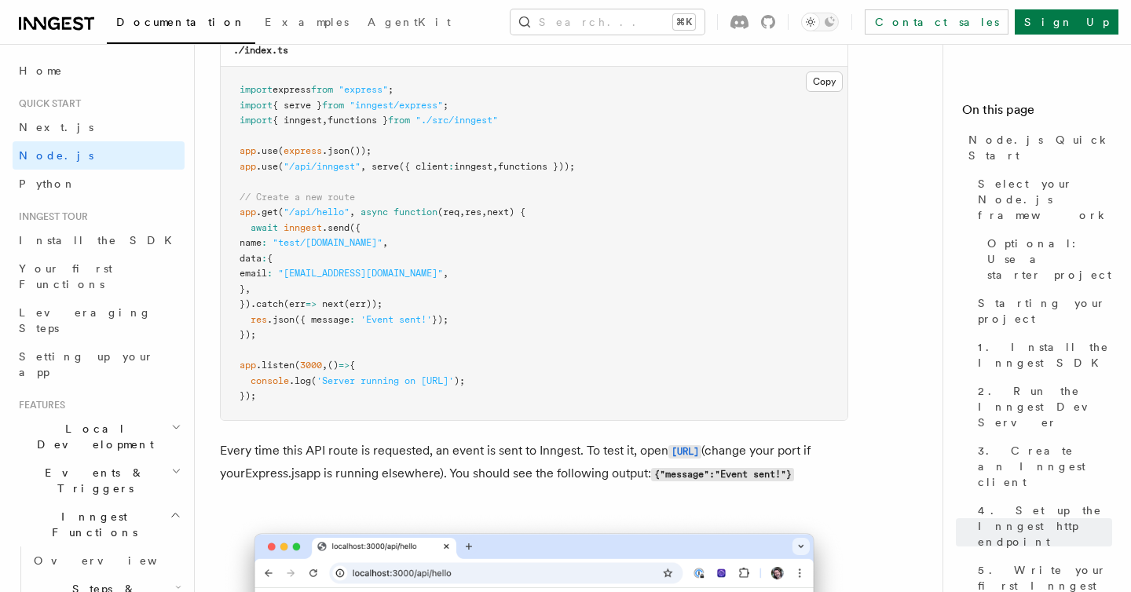
scroll to position [8392, 0]
click at [299, 232] on span "inngest" at bounding box center [303, 226] width 38 height 11
click at [342, 247] on span ""test/[DOMAIN_NAME]"" at bounding box center [328, 241] width 110 height 11
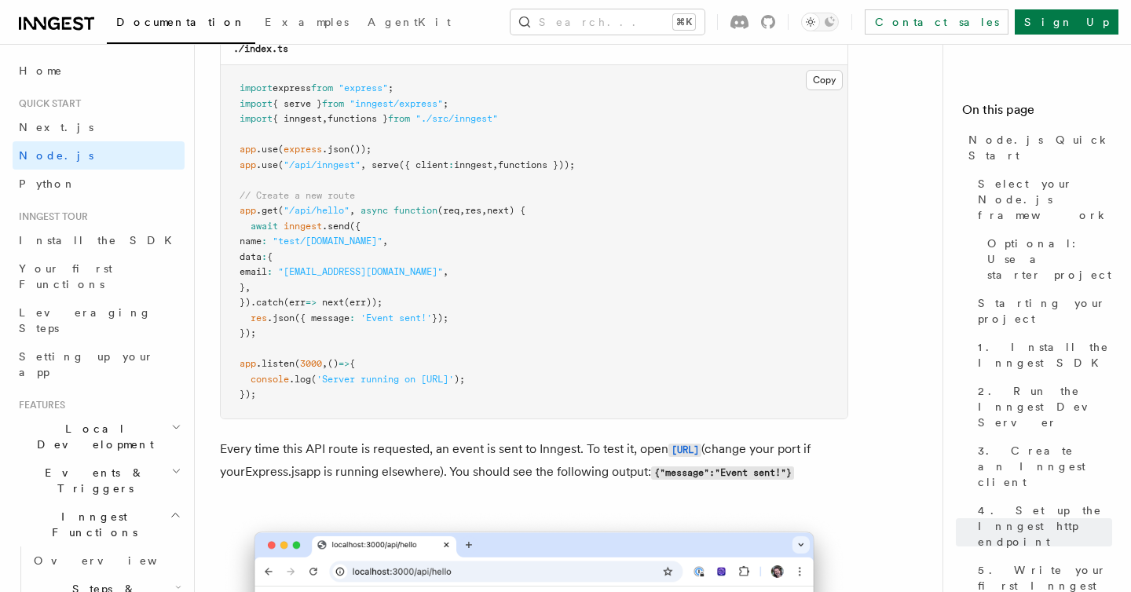
click at [342, 247] on span ""test/[DOMAIN_NAME]"" at bounding box center [328, 241] width 110 height 11
click at [366, 277] on span ""[EMAIL_ADDRESS][DOMAIN_NAME]"" at bounding box center [360, 271] width 165 height 11
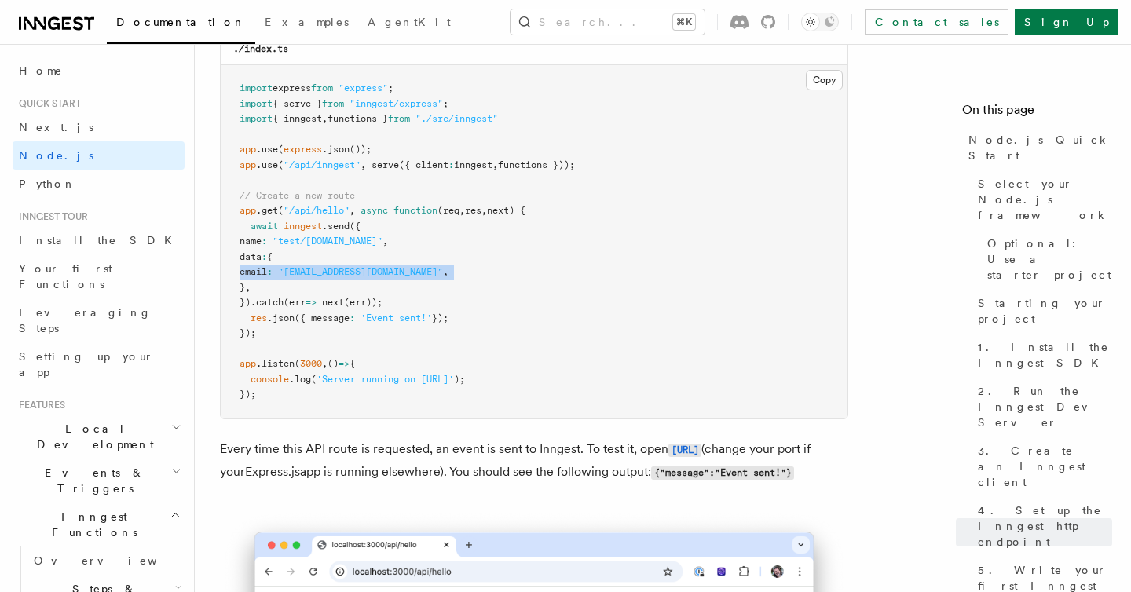
click at [439, 328] on pre "import express from "express" ; import { serve } from "inngest/express" ; impor…" at bounding box center [534, 242] width 627 height 354
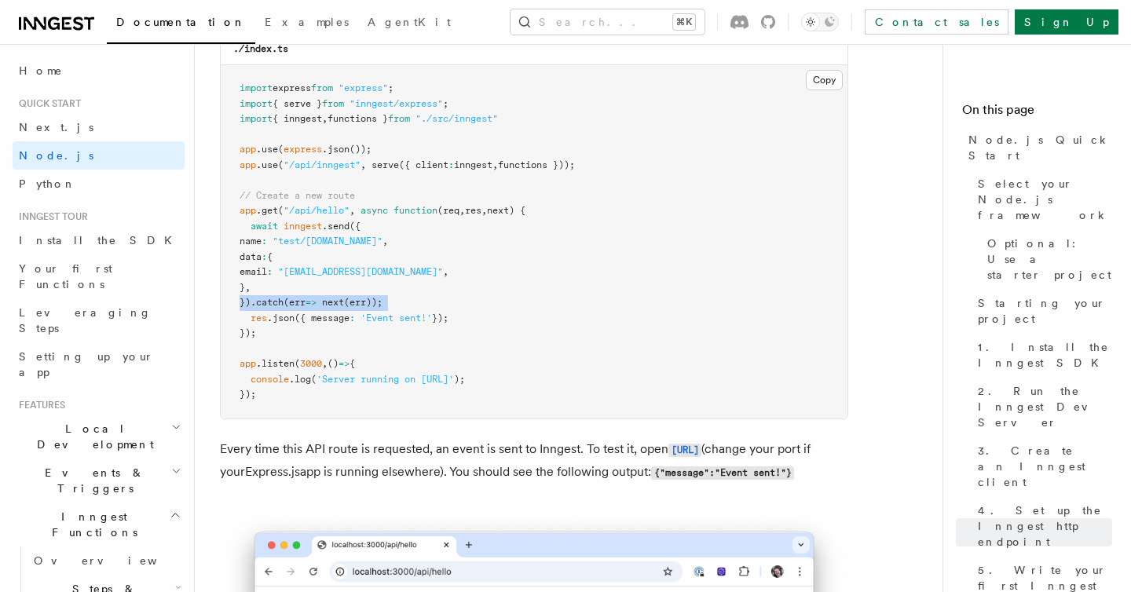
click at [439, 328] on pre "import express from "express" ; import { serve } from "inngest/express" ; impor…" at bounding box center [534, 242] width 627 height 354
click at [541, 351] on pre "import express from "express" ; import { serve } from "inngest/express" ; impor…" at bounding box center [534, 242] width 627 height 354
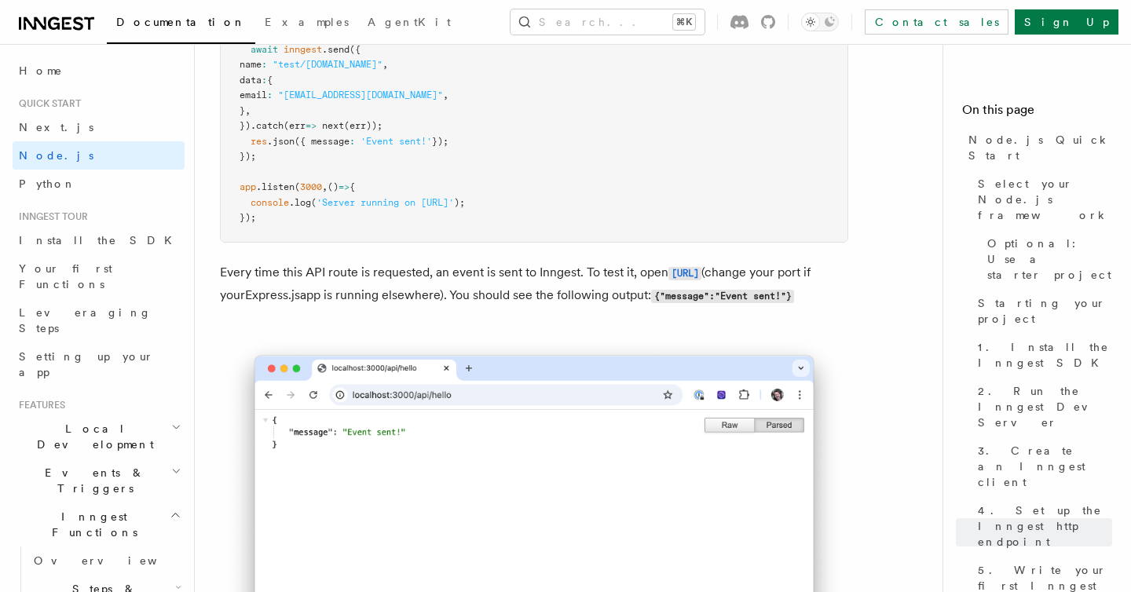
scroll to position [8566, 0]
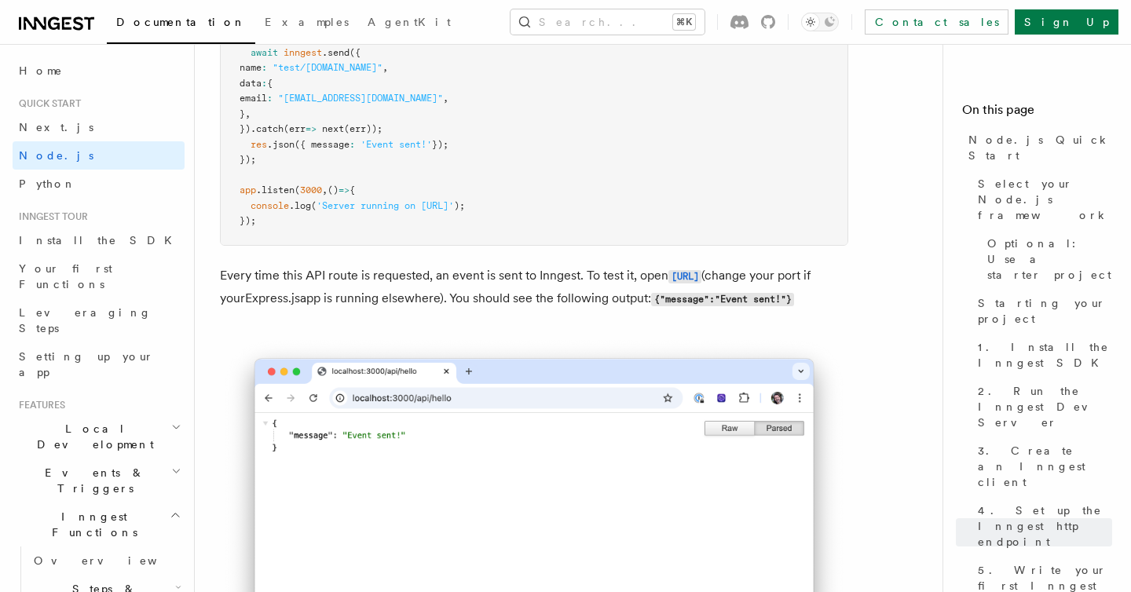
click at [464, 303] on p "Every time this API route is requested, an event is sent to Inngest. To test it…" at bounding box center [534, 288] width 629 height 46
click at [495, 309] on p "Every time this API route is requested, an event is sent to Inngest. To test it…" at bounding box center [534, 288] width 629 height 46
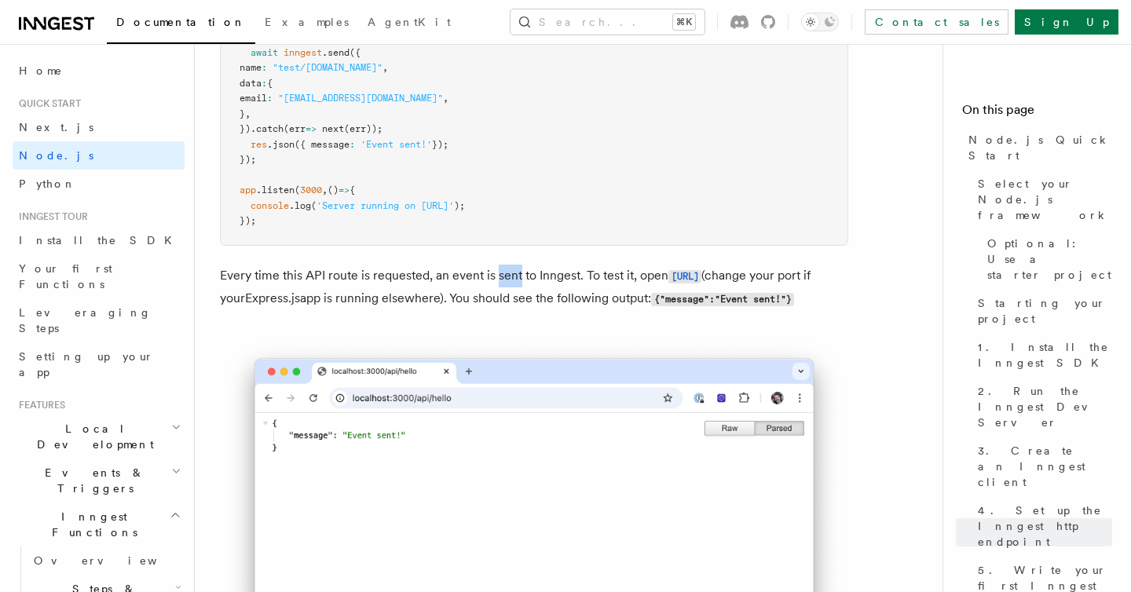
click at [495, 309] on p "Every time this API route is requested, an event is sent to Inngest. To test it…" at bounding box center [534, 288] width 629 height 46
click at [532, 310] on p "Every time this API route is requested, an event is sent to Inngest. To test it…" at bounding box center [534, 288] width 629 height 46
click at [559, 310] on p "Every time this API route is requested, an event is sent to Inngest. To test it…" at bounding box center [534, 288] width 629 height 46
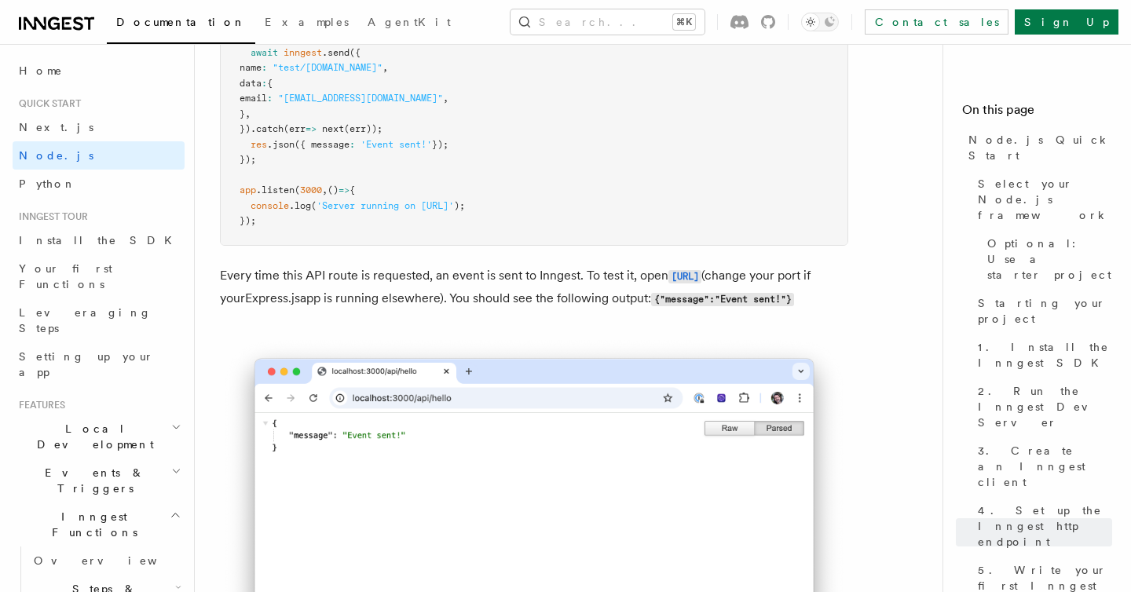
click at [559, 310] on p "Every time this API route is requested, an event is sent to Inngest. To test it…" at bounding box center [534, 288] width 629 height 46
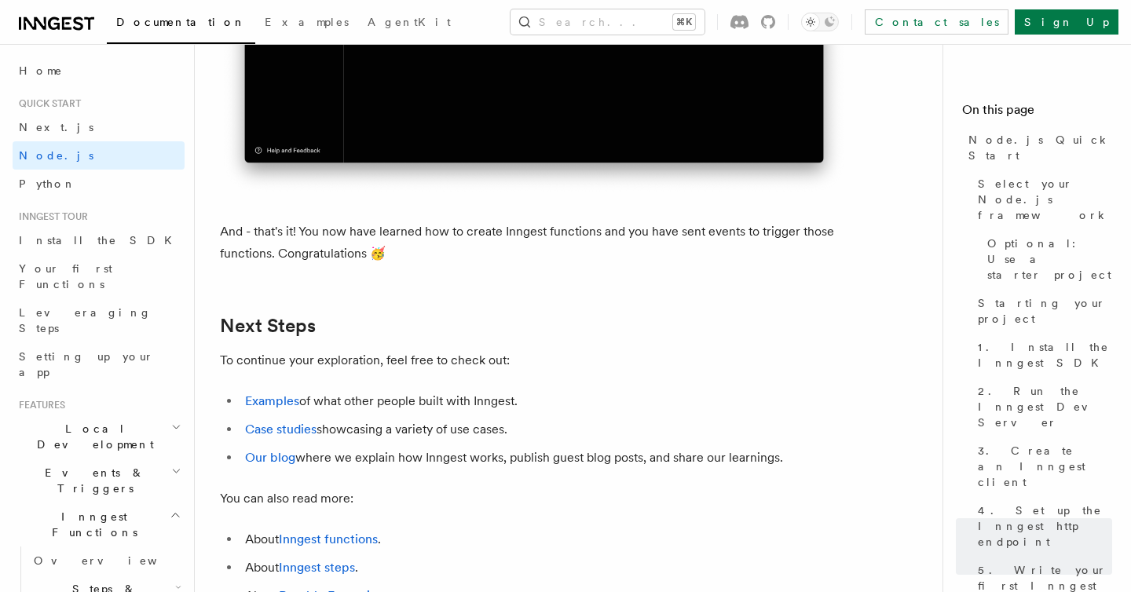
scroll to position [9653, 0]
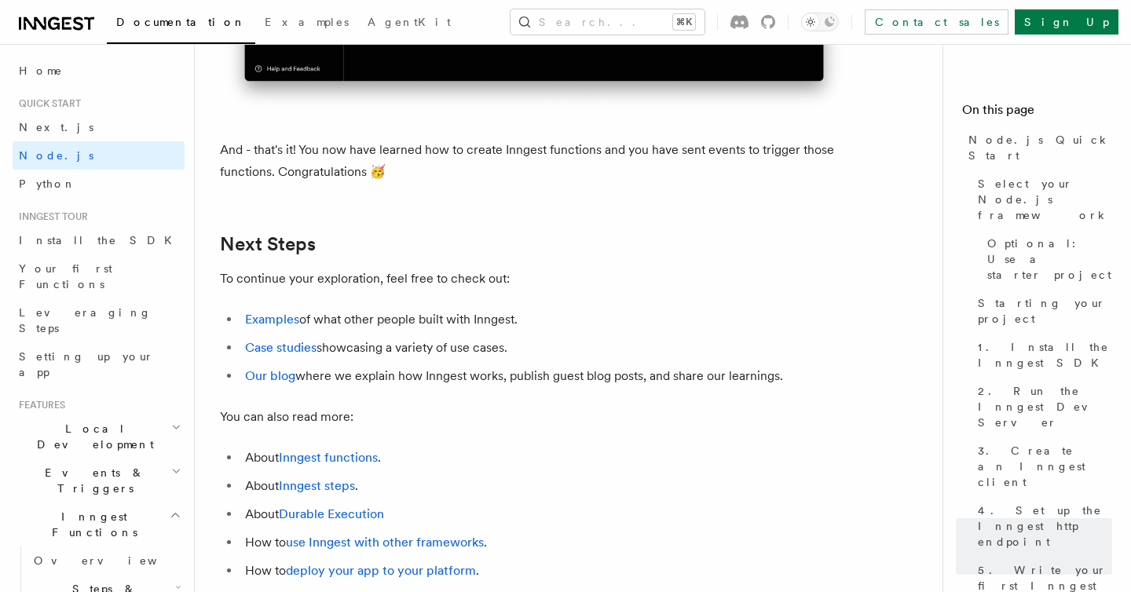
click at [473, 183] on p "And - that's it! You now have learned how to create Inngest functions and you h…" at bounding box center [534, 161] width 629 height 44
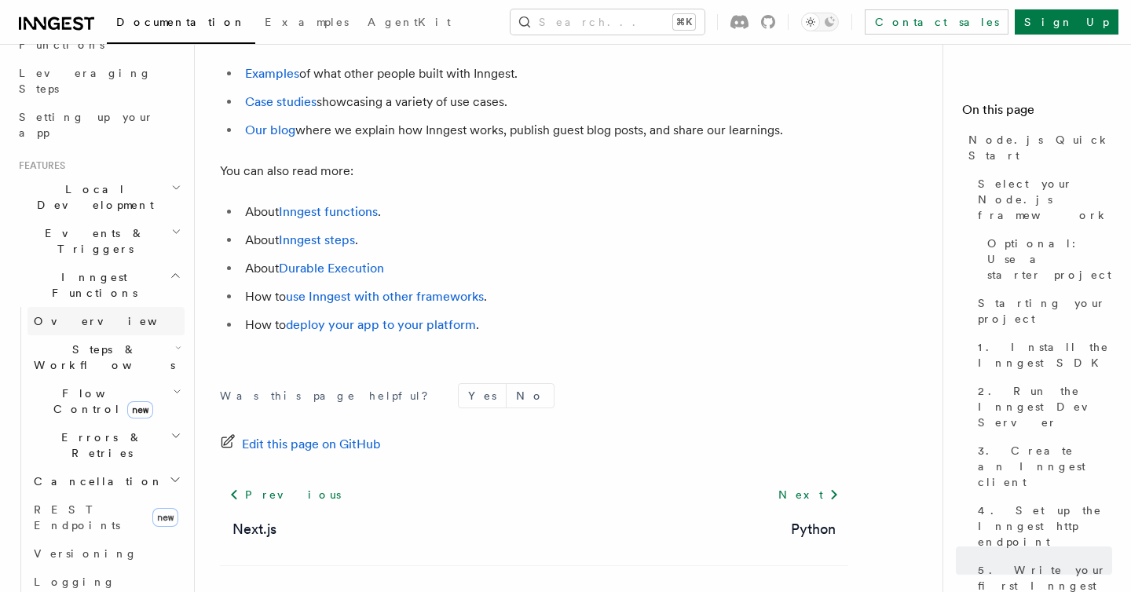
scroll to position [247, 0]
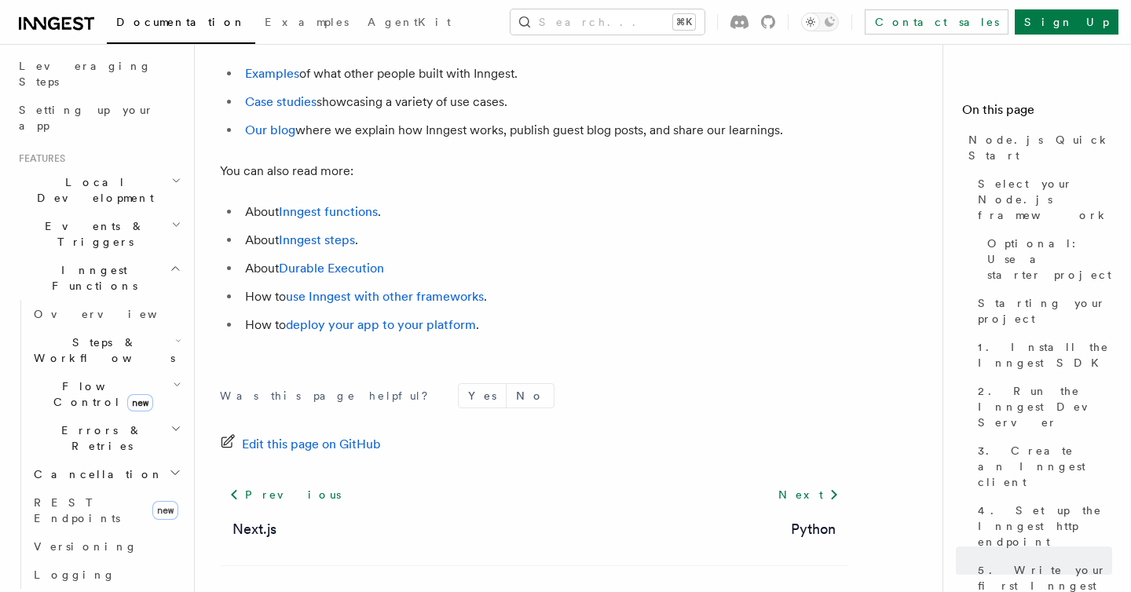
click at [174, 372] on h2 "Flow Control new" at bounding box center [105, 394] width 157 height 44
click at [169, 300] on link "Overview" at bounding box center [105, 314] width 157 height 28
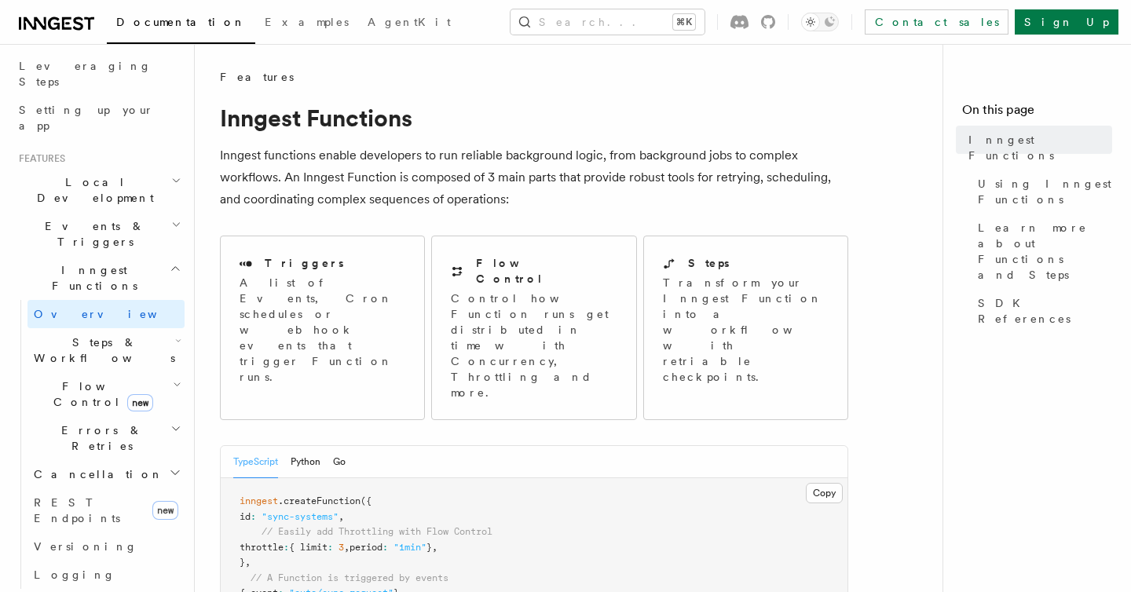
click at [174, 328] on h2 "Steps & Workflows" at bounding box center [105, 350] width 157 height 44
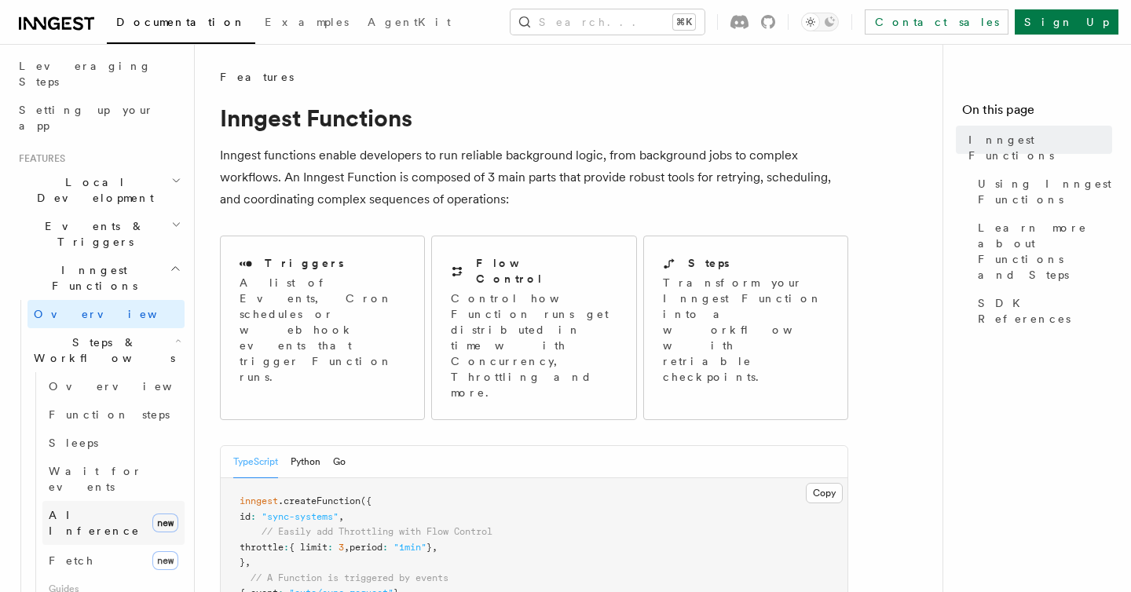
click at [53, 509] on span "AI Inference" at bounding box center [94, 523] width 91 height 28
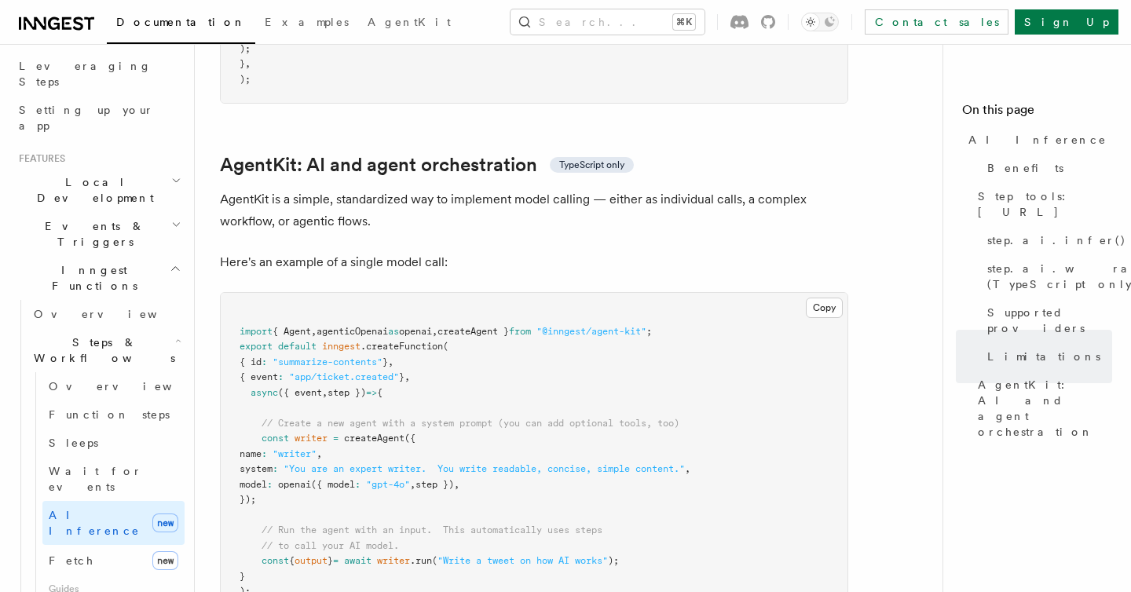
scroll to position [4429, 0]
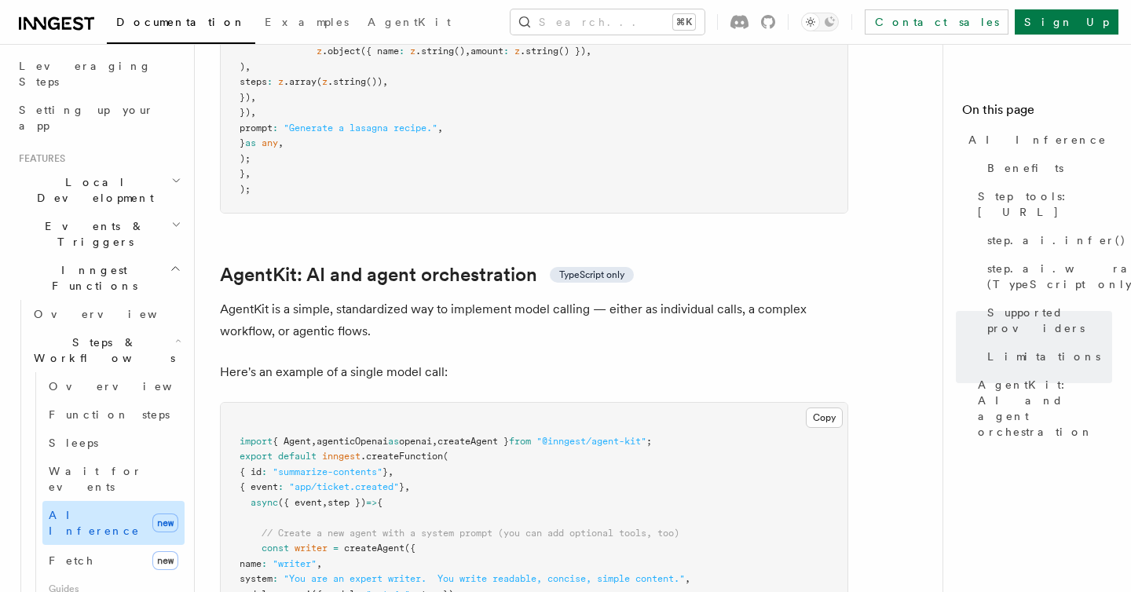
click at [58, 509] on span "AI Inference" at bounding box center [94, 523] width 91 height 28
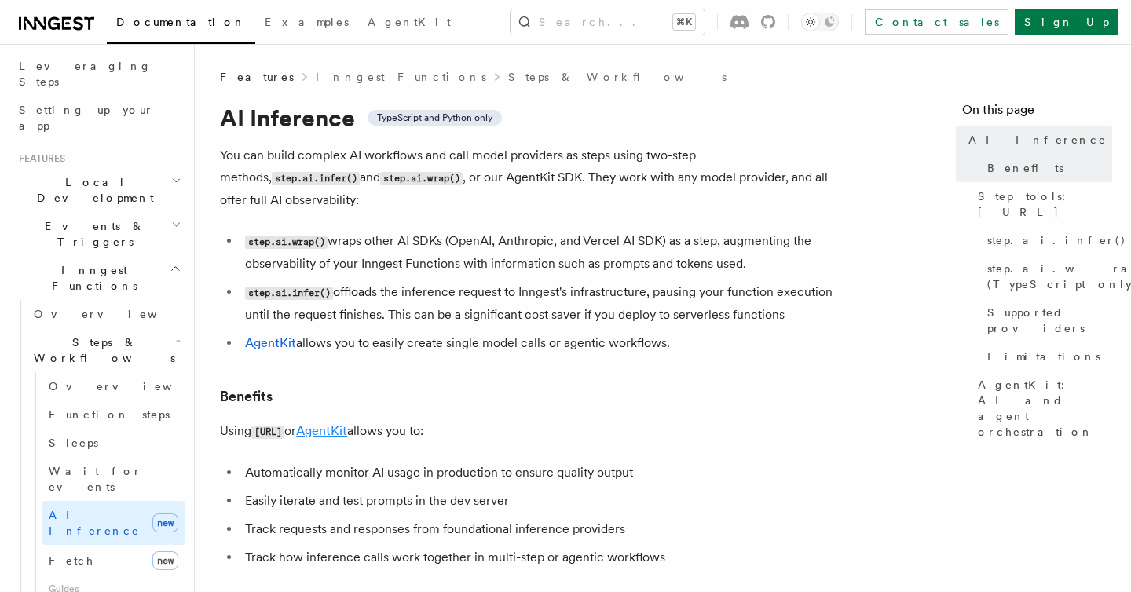
click at [328, 423] on link "AgentKit" at bounding box center [321, 430] width 51 height 15
